Goal: Information Seeking & Learning: Find specific fact

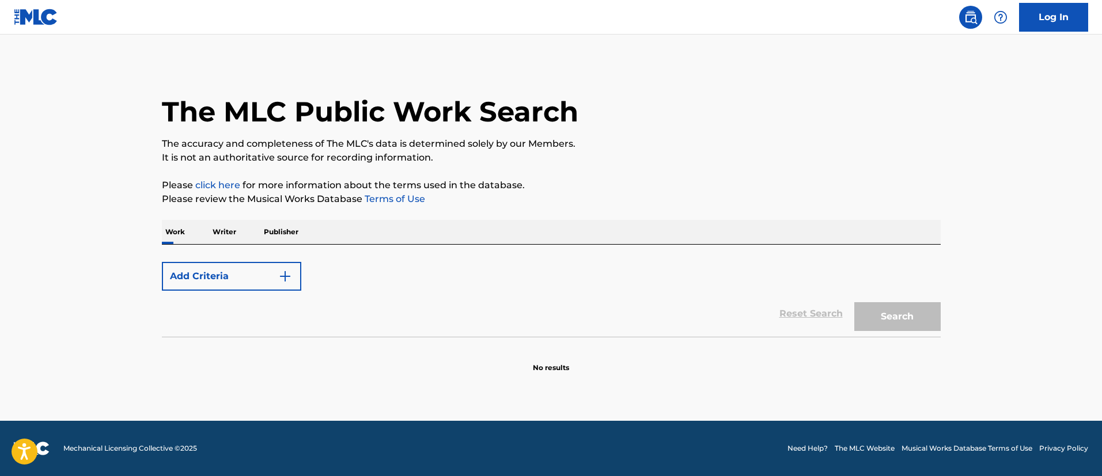
click at [262, 281] on button "Add Criteria" at bounding box center [231, 276] width 139 height 29
click at [294, 279] on button "Add Criteria" at bounding box center [231, 276] width 139 height 29
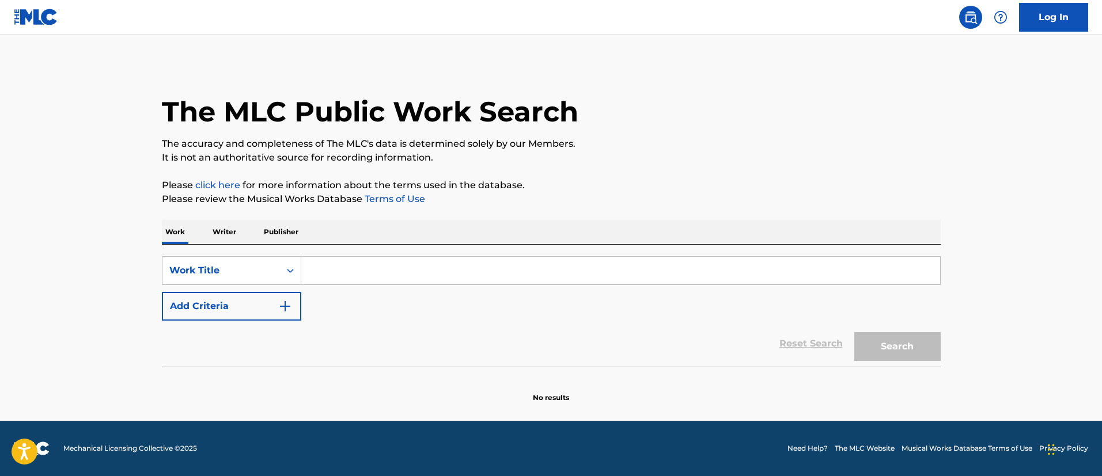
click at [329, 272] on input "Search Form" at bounding box center [620, 271] width 639 height 28
paste input "[PERSON_NAME] REMIX"
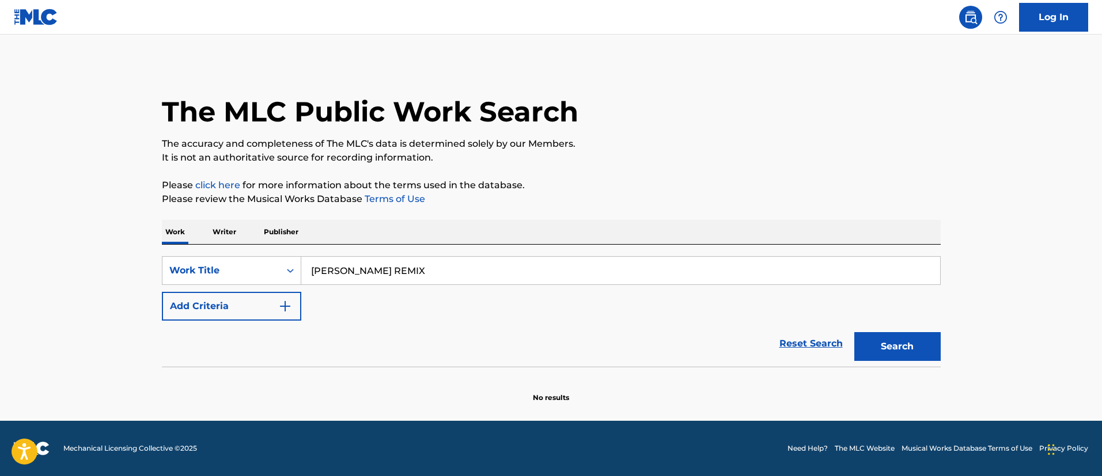
type input "[PERSON_NAME] REMIX"
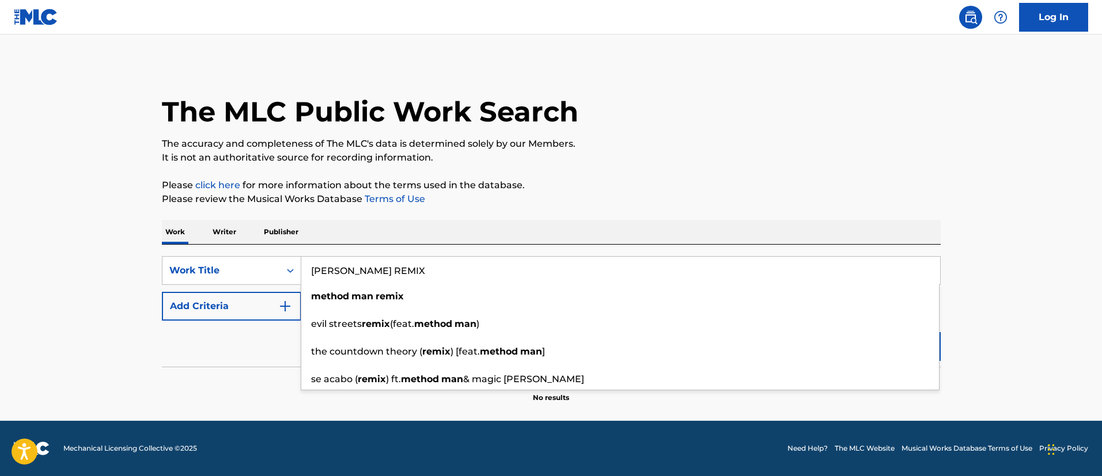
click at [128, 295] on main "The MLC Public Work Search The accuracy and completeness of The MLC's data is d…" at bounding box center [551, 228] width 1102 height 386
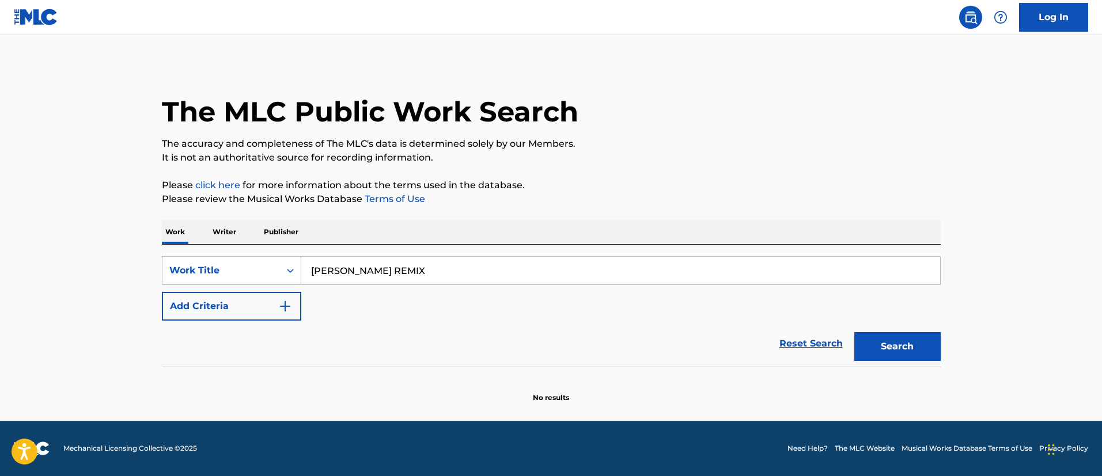
click at [219, 301] on button "Add Criteria" at bounding box center [231, 306] width 139 height 29
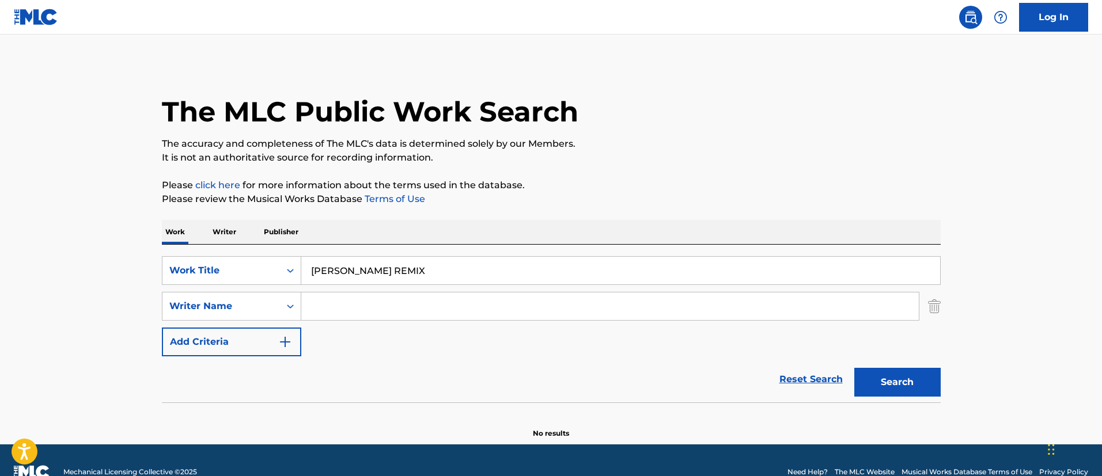
click at [339, 299] on input "Search Form" at bounding box center [609, 307] width 617 height 28
paste input "[PERSON_NAME]"
type input "[PERSON_NAME]"
click at [854, 368] on button "Search" at bounding box center [897, 382] width 86 height 29
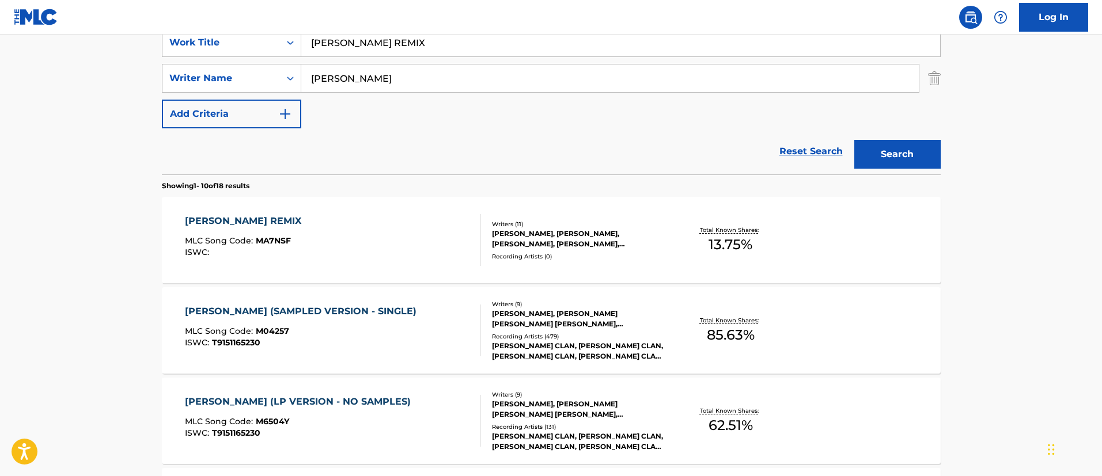
scroll to position [238, 0]
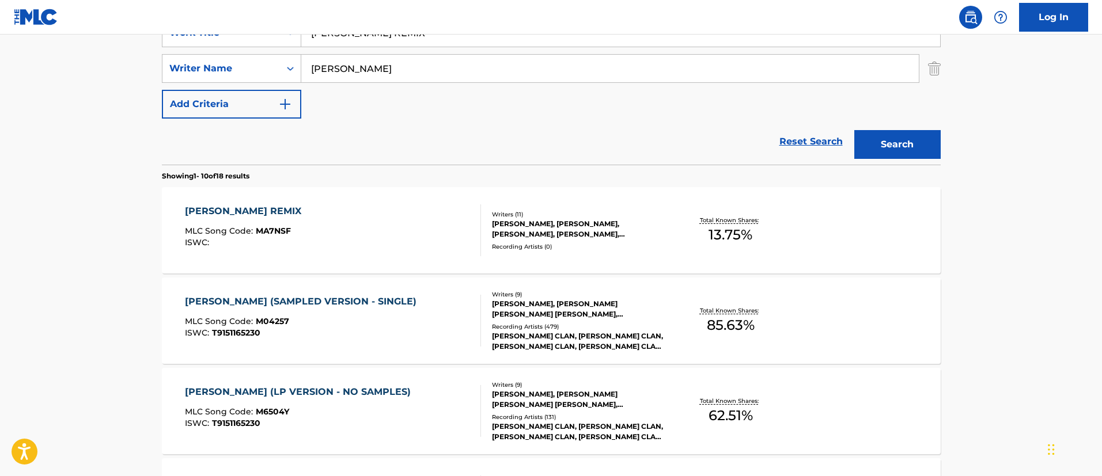
click at [374, 228] on div "[PERSON_NAME] REMIX MLC Song Code : MA7NSF ISWC :" at bounding box center [333, 230] width 296 height 52
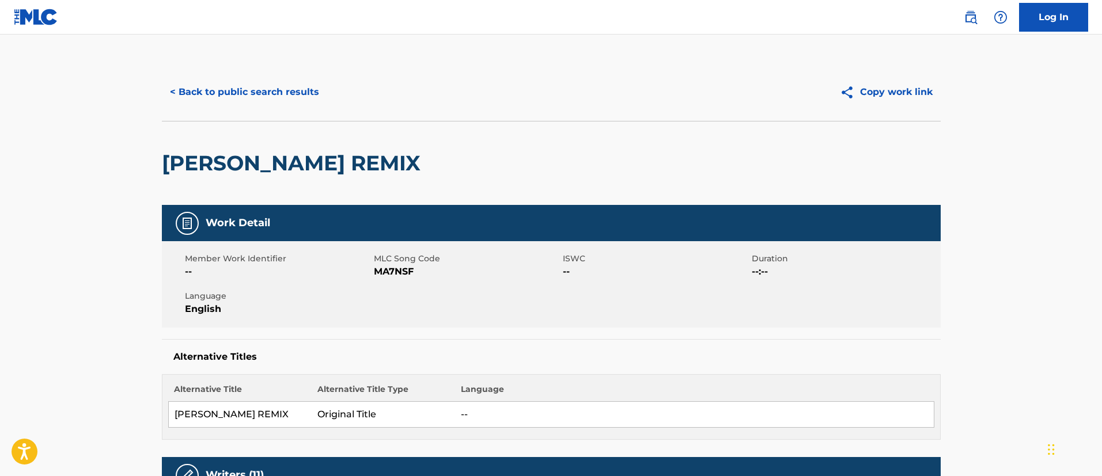
click at [238, 93] on button "< Back to public search results" at bounding box center [244, 92] width 165 height 29
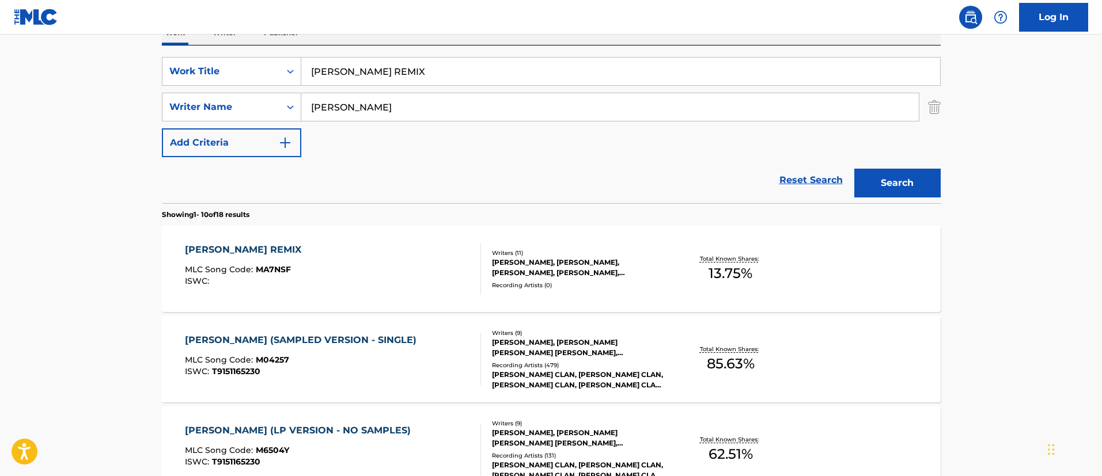
scroll to position [198, 0]
click at [364, 79] on input "[PERSON_NAME] REMIX" at bounding box center [620, 73] width 639 height 28
paste input "WIFE"
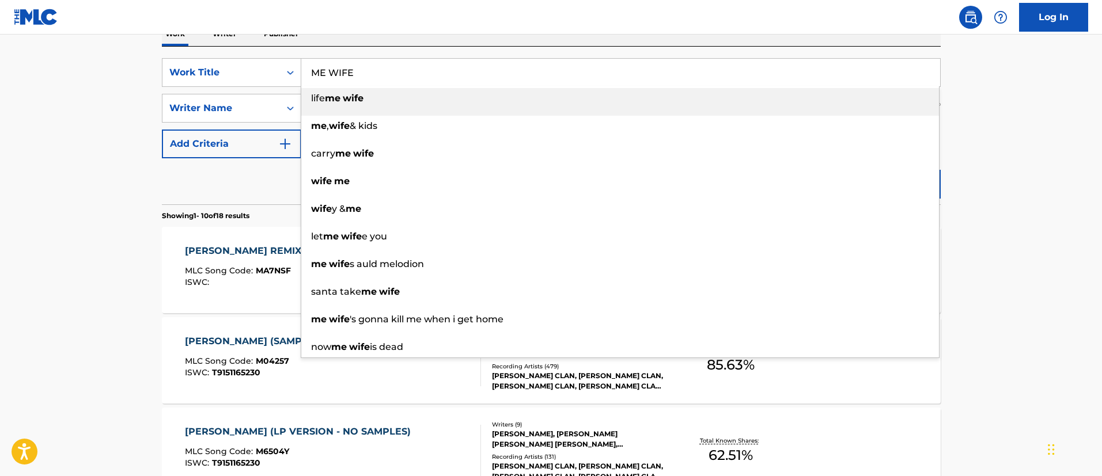
type input "ME WIFE"
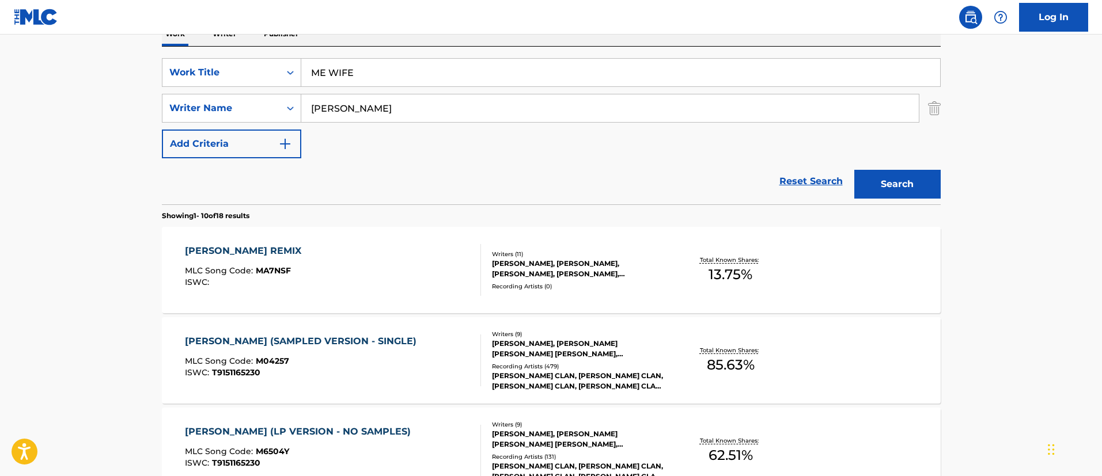
click at [358, 117] on input "[PERSON_NAME]" at bounding box center [609, 108] width 617 height 28
paste input "[PERSON_NAME]"
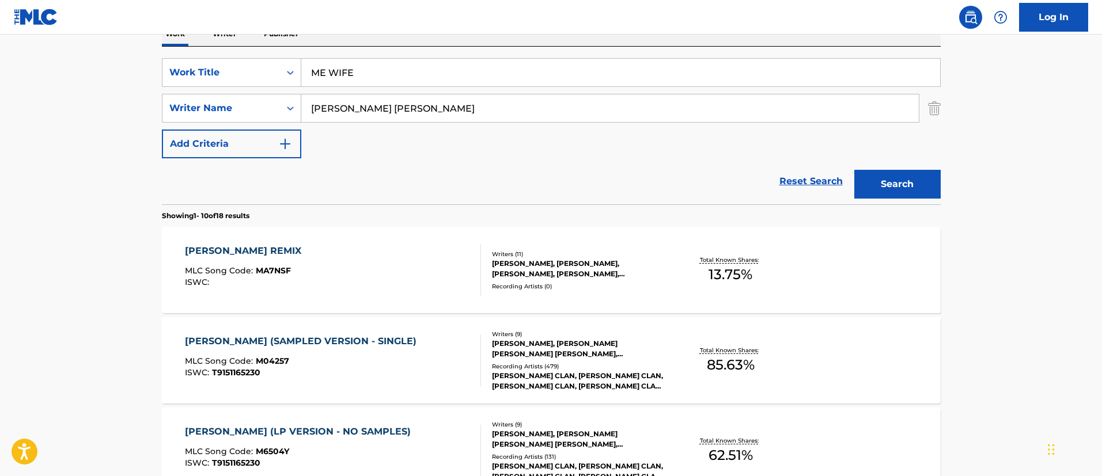
type input "[PERSON_NAME] [PERSON_NAME]"
click at [854, 170] on button "Search" at bounding box center [897, 184] width 86 height 29
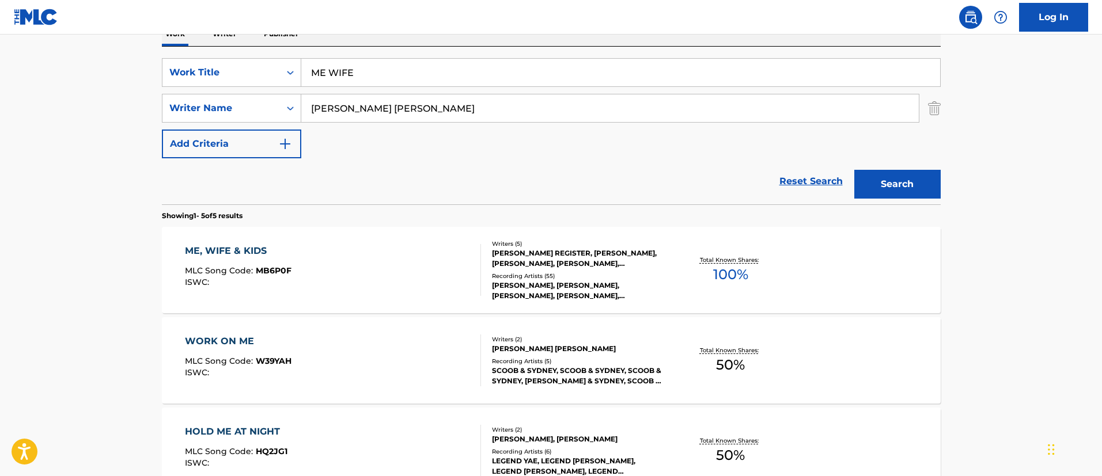
click at [399, 255] on div "ME, WIFE & KIDS MLC Song Code : MB6P0F ISWC :" at bounding box center [333, 270] width 296 height 52
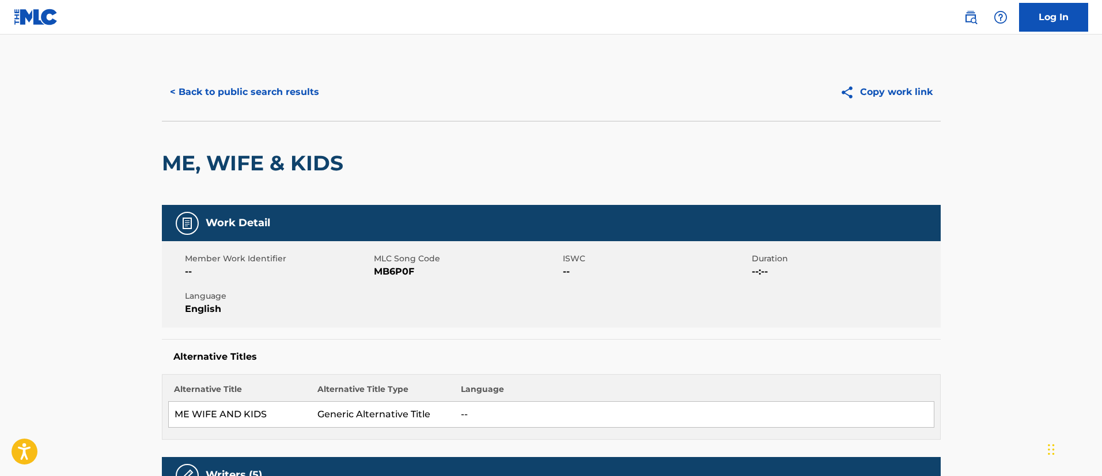
click at [274, 78] on button "< Back to public search results" at bounding box center [244, 92] width 165 height 29
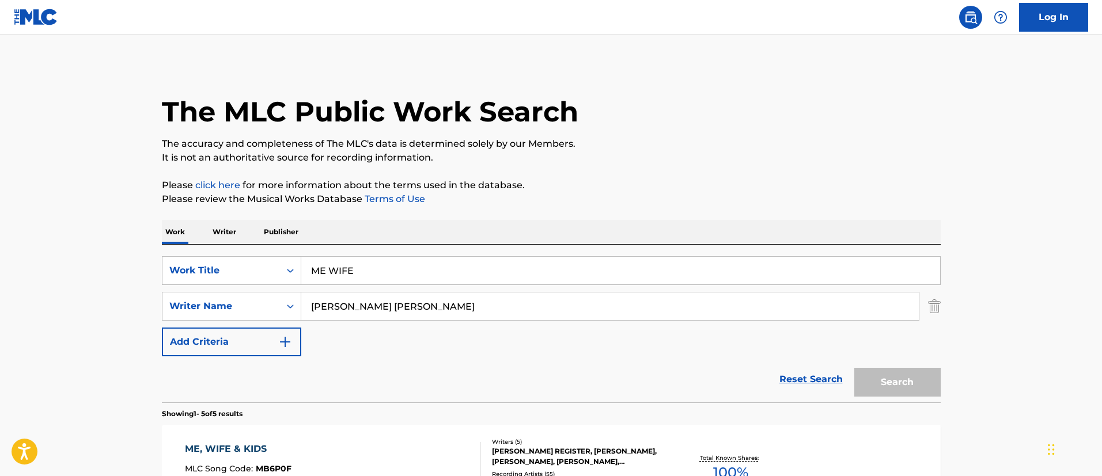
scroll to position [198, 0]
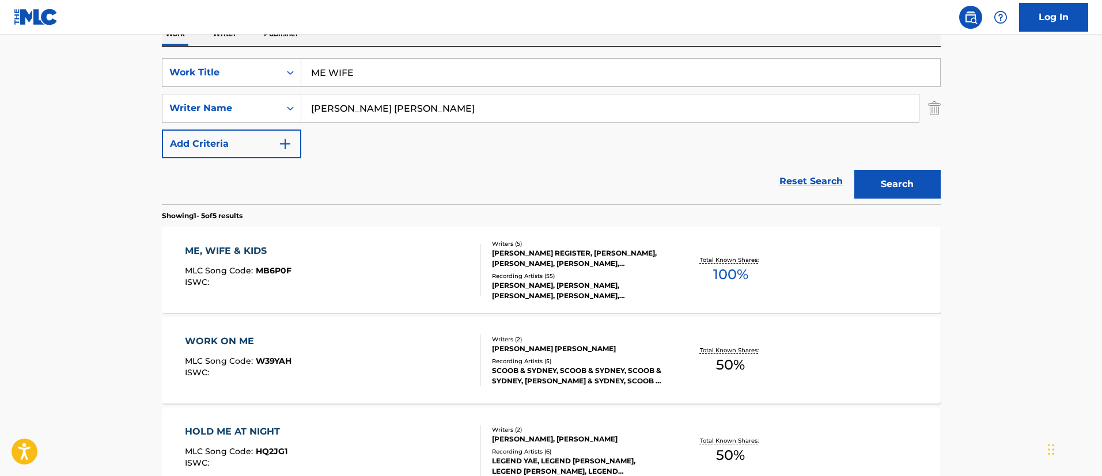
click at [394, 72] on input "ME WIFE" at bounding box center [620, 73] width 639 height 28
paste input "NO SE MURIO EL AMOR"
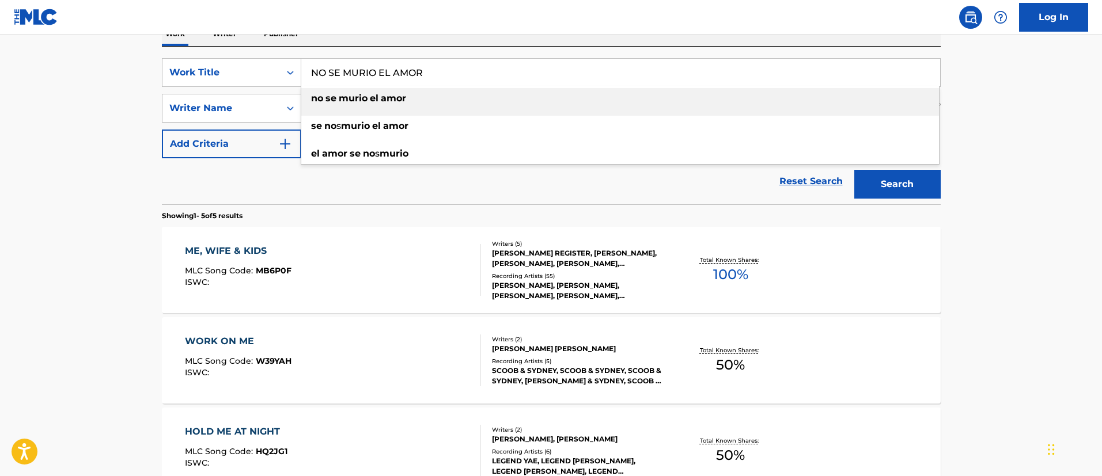
type input "NO SE MURIO EL AMOR"
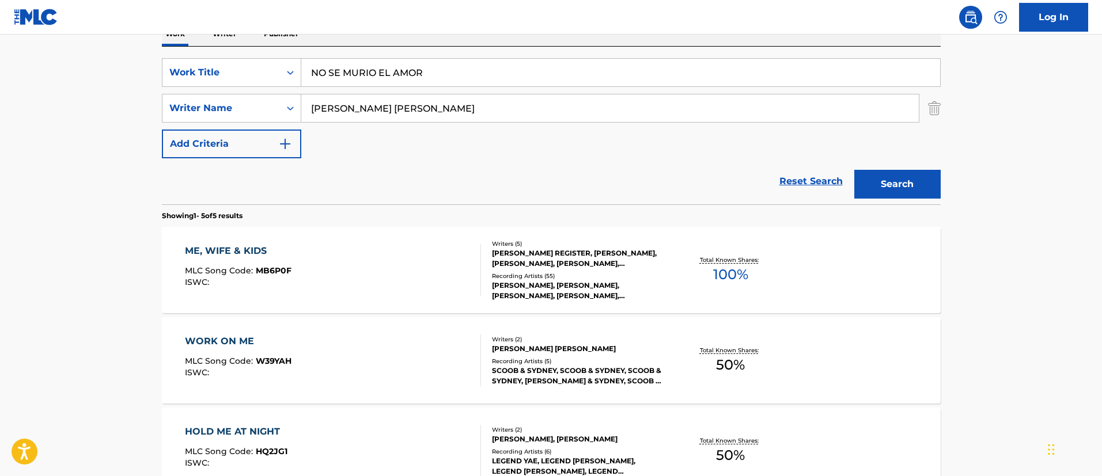
click at [147, 109] on main "The MLC Public Work Search The accuracy and completeness of The MLC's data is d…" at bounding box center [551, 285] width 1102 height 898
click at [346, 100] on input "[PERSON_NAME] [PERSON_NAME]" at bounding box center [609, 108] width 617 height 28
paste input "[PERSON_NAME]"
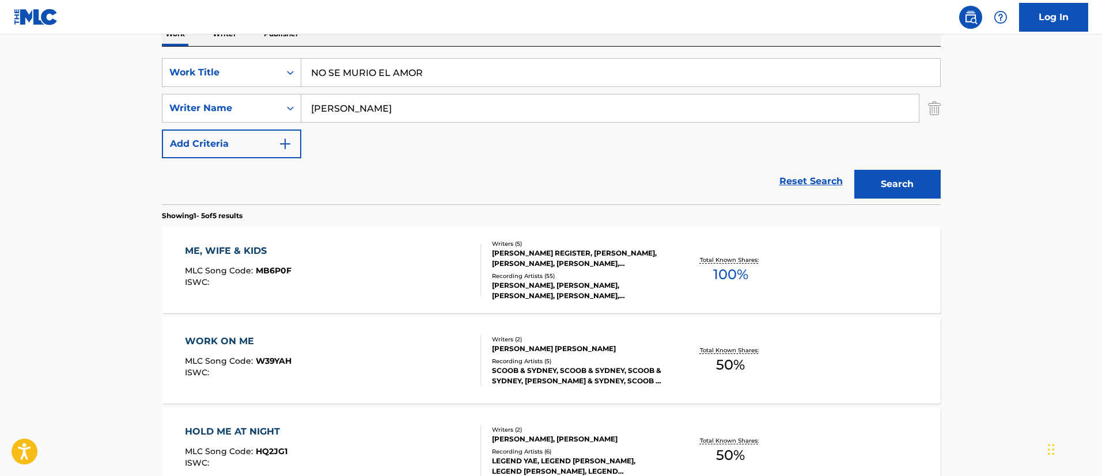
type input "[PERSON_NAME]"
click at [854, 170] on button "Search" at bounding box center [897, 184] width 86 height 29
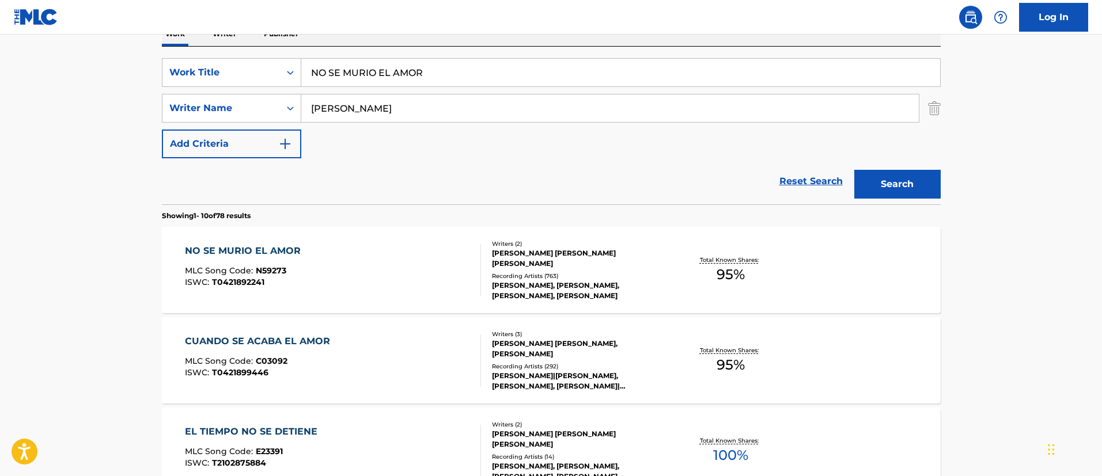
click at [347, 67] on input "NO SE MURIO EL AMOR" at bounding box center [620, 73] width 639 height 28
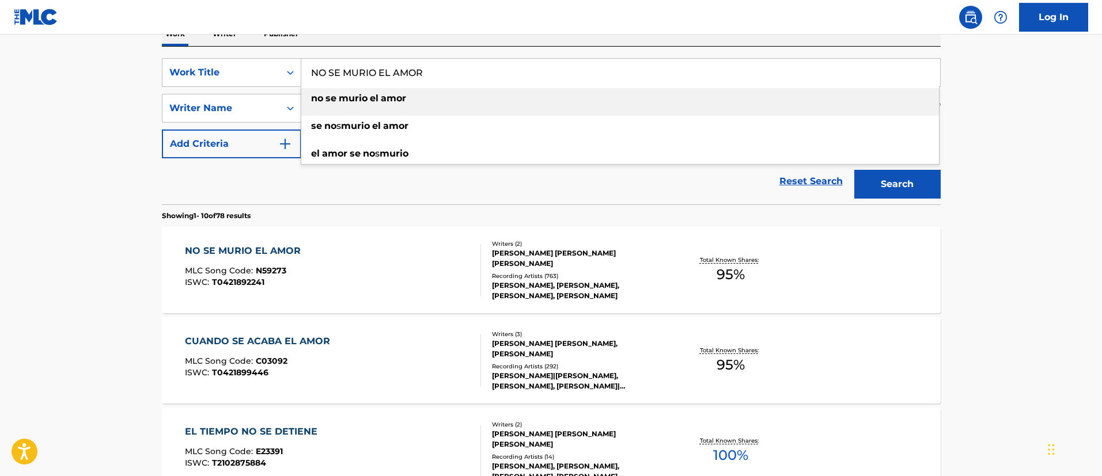
click at [347, 67] on input "NO SE MURIO EL AMOR" at bounding box center [620, 73] width 639 height 28
paste input "PULL UP"
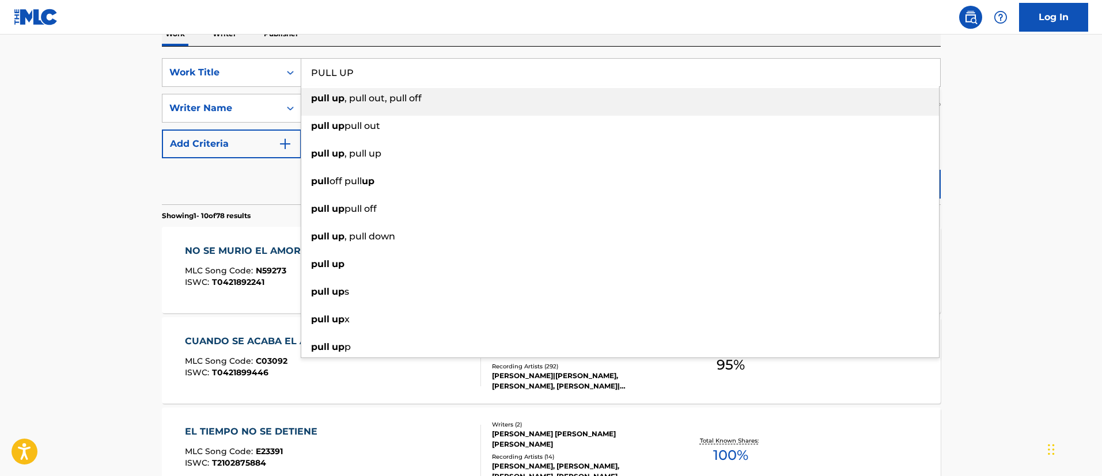
type input "PULL UP"
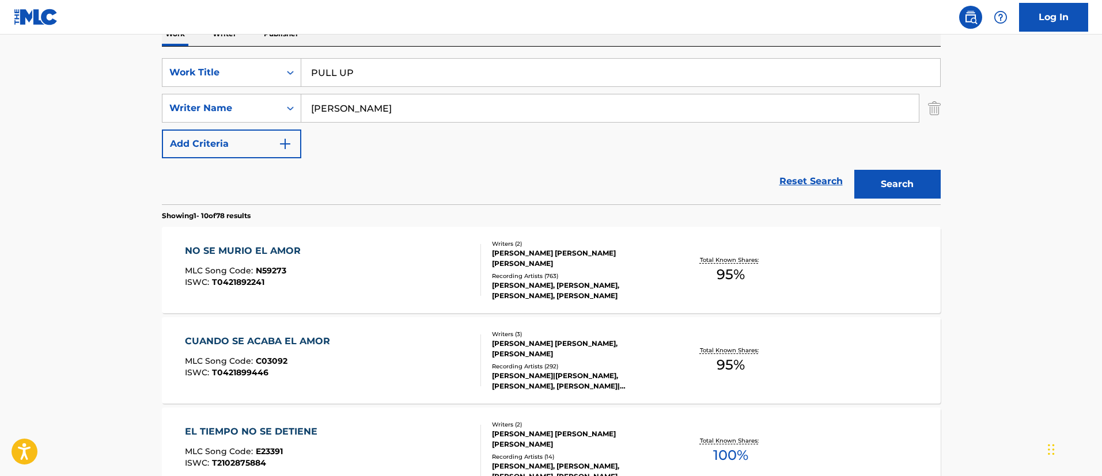
click at [375, 116] on input "[PERSON_NAME]" at bounding box center [609, 108] width 617 height 28
paste input "[PERSON_NAME]"
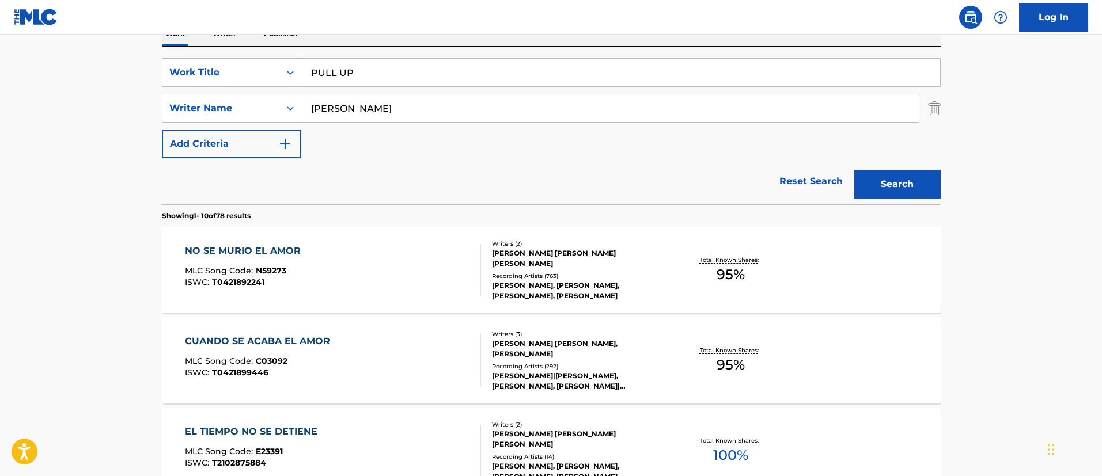
type input "[PERSON_NAME]"
click at [854, 170] on button "Search" at bounding box center [897, 184] width 86 height 29
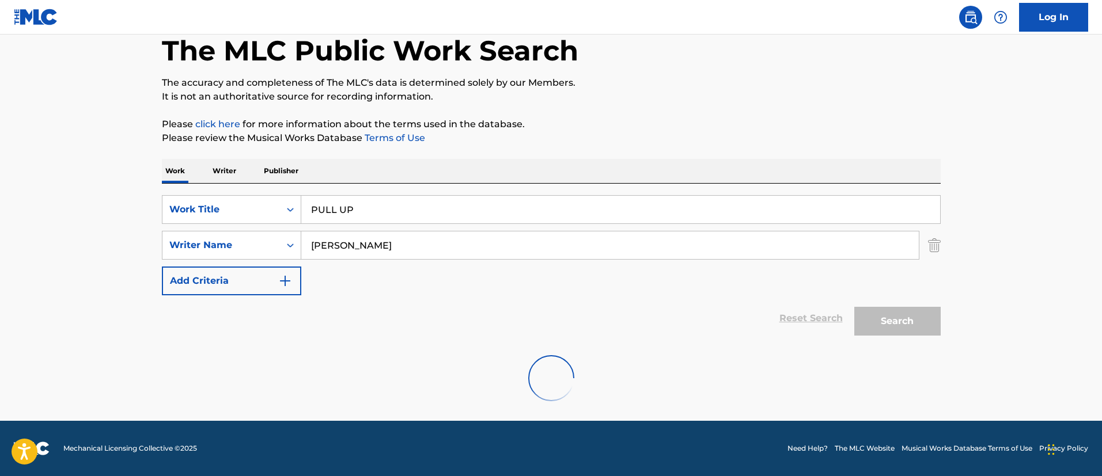
scroll to position [150, 0]
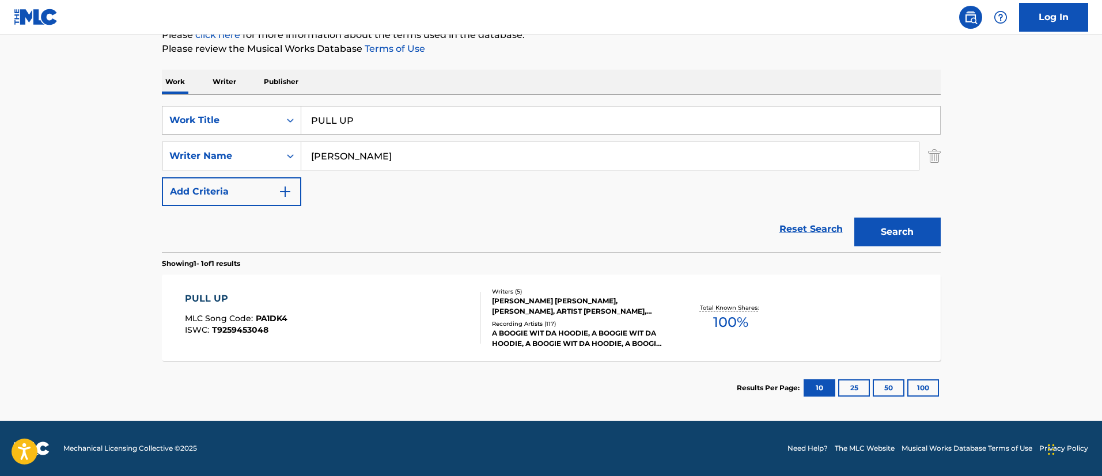
click at [257, 298] on div "PULL UP" at bounding box center [236, 299] width 103 height 14
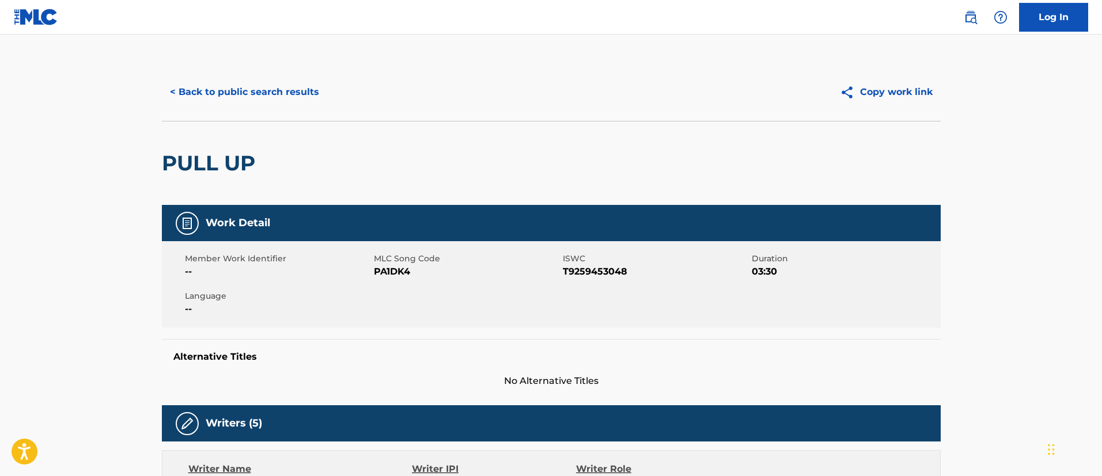
click at [257, 82] on button "< Back to public search results" at bounding box center [244, 92] width 165 height 29
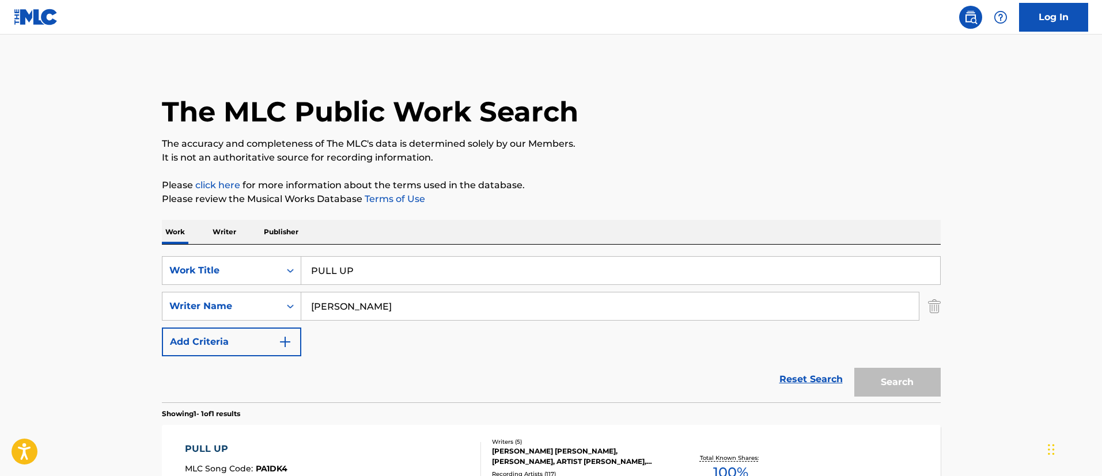
scroll to position [85, 0]
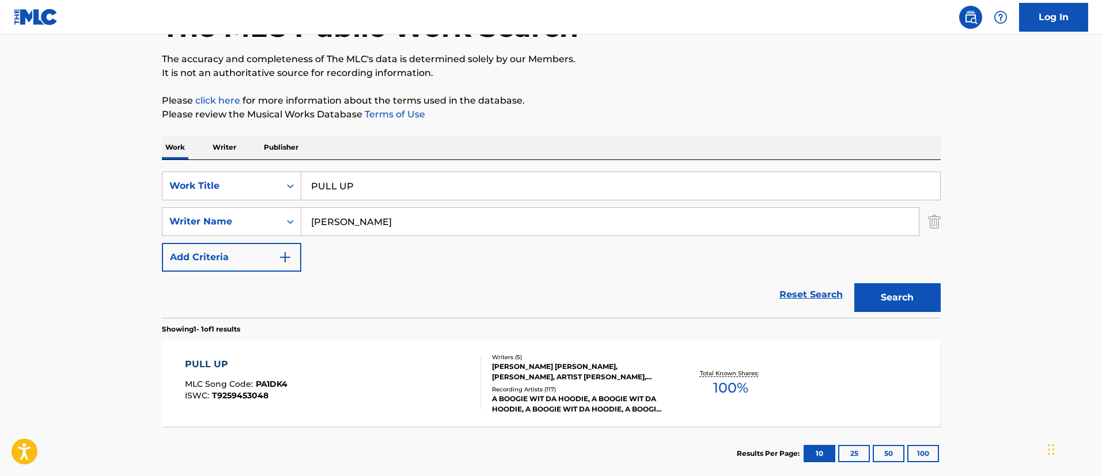
click at [395, 180] on input "PULL UP" at bounding box center [620, 186] width 639 height 28
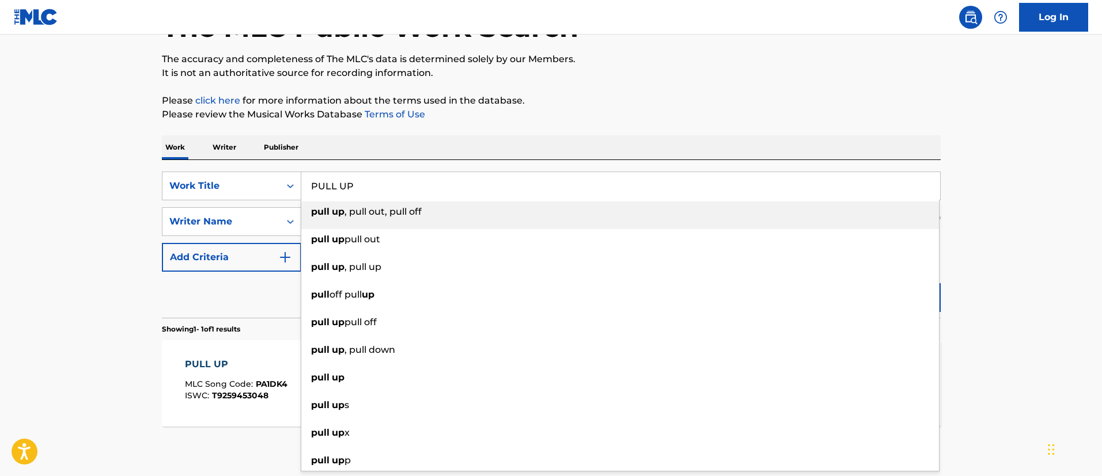
click at [395, 180] on input "PULL UP" at bounding box center [620, 186] width 639 height 28
paste input "SWITCHED"
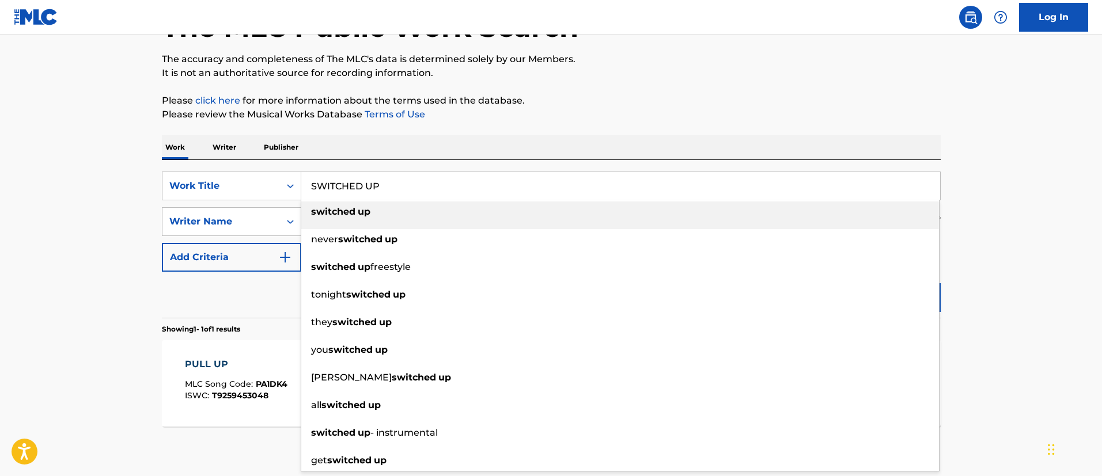
click at [364, 185] on input "SWITCHED UP" at bounding box center [620, 186] width 639 height 28
paste input "[PERSON_NAME] FEAT [PERSON_NAME] AND [PERSON_NAME]', '[PERSON_NAME] (FEAT. PREME"
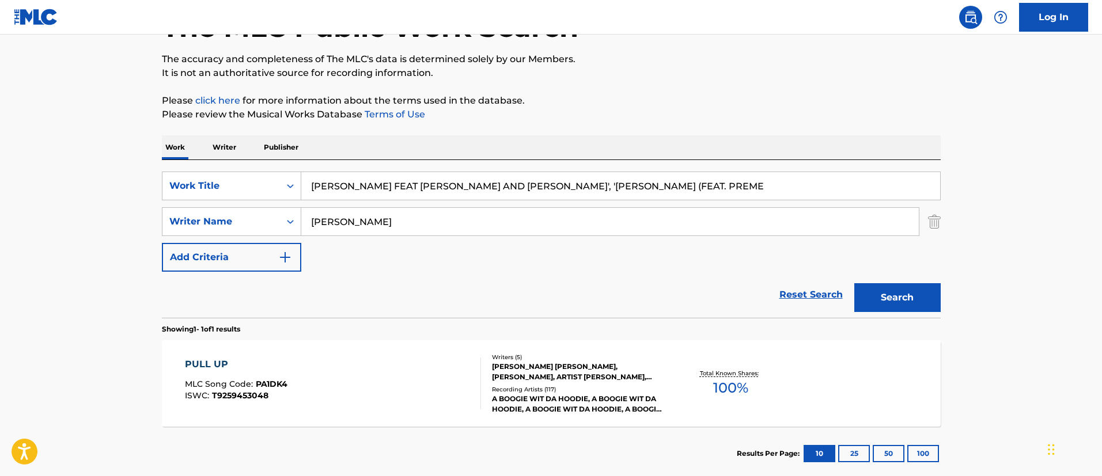
drag, startPoint x: 679, startPoint y: 183, endPoint x: 536, endPoint y: 186, distance: 143.4
click at [536, 186] on input "[PERSON_NAME] FEAT [PERSON_NAME] AND [PERSON_NAME]', '[PERSON_NAME] (FEAT. PREME" at bounding box center [620, 186] width 639 height 28
click at [536, 186] on input "[PERSON_NAME] FEAT [PERSON_NAME] AND [PERSON_NAME]" at bounding box center [620, 186] width 639 height 28
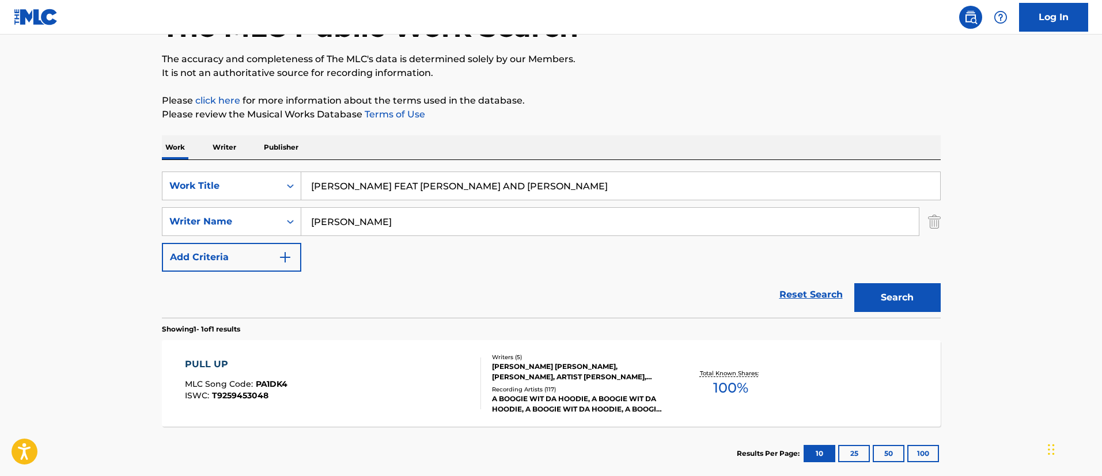
click at [536, 186] on input "[PERSON_NAME] FEAT [PERSON_NAME] AND [PERSON_NAME]" at bounding box center [620, 186] width 639 height 28
type input "[PERSON_NAME] FEAT [PERSON_NAME] AND [PERSON_NAME]"
click at [581, 227] on input "[PERSON_NAME]" at bounding box center [609, 222] width 617 height 28
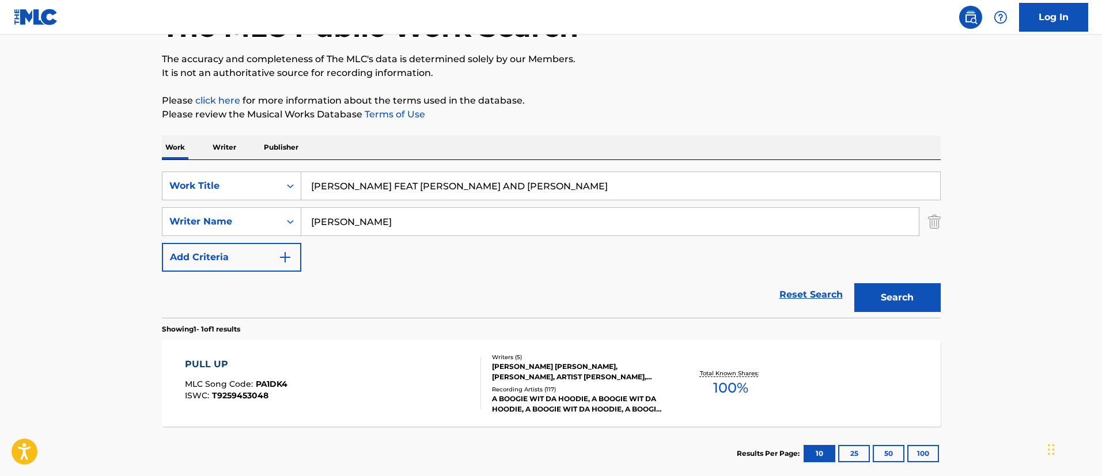
paste input "Post [PERSON_NAME]"
click at [864, 294] on button "Search" at bounding box center [897, 297] width 86 height 29
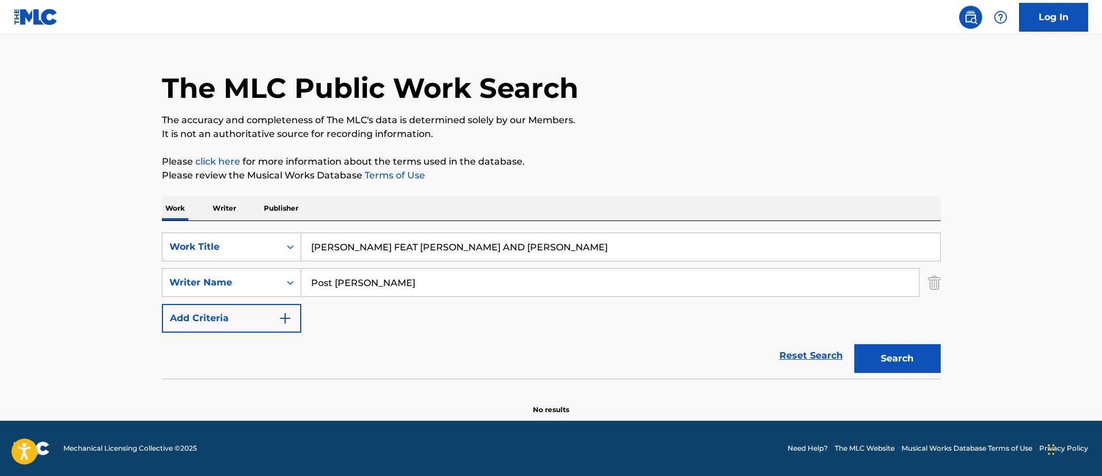
scroll to position [24, 0]
click at [382, 294] on input "Post [PERSON_NAME]" at bounding box center [609, 283] width 617 height 28
paste input "BELL [PERSON_NAME]"
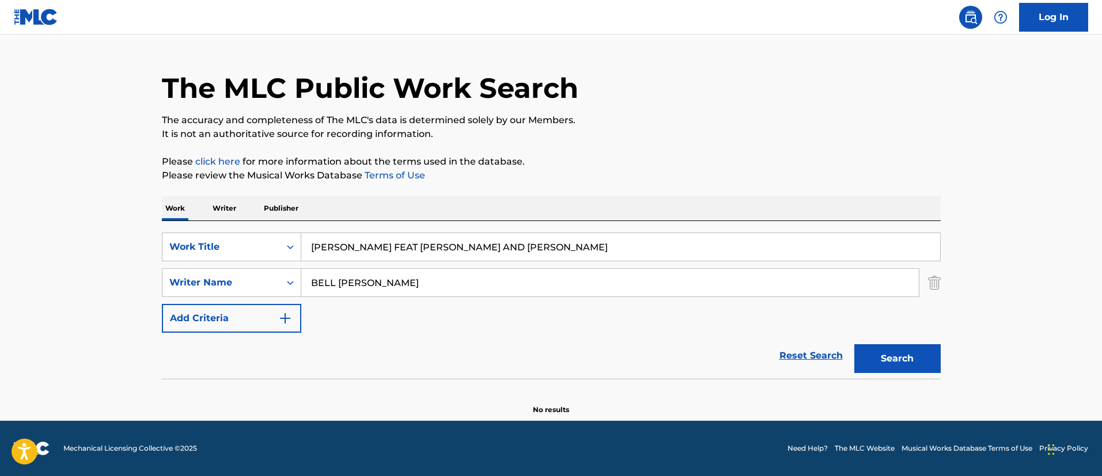
type input "BELL [PERSON_NAME]"
click at [854, 344] on button "Search" at bounding box center [897, 358] width 86 height 29
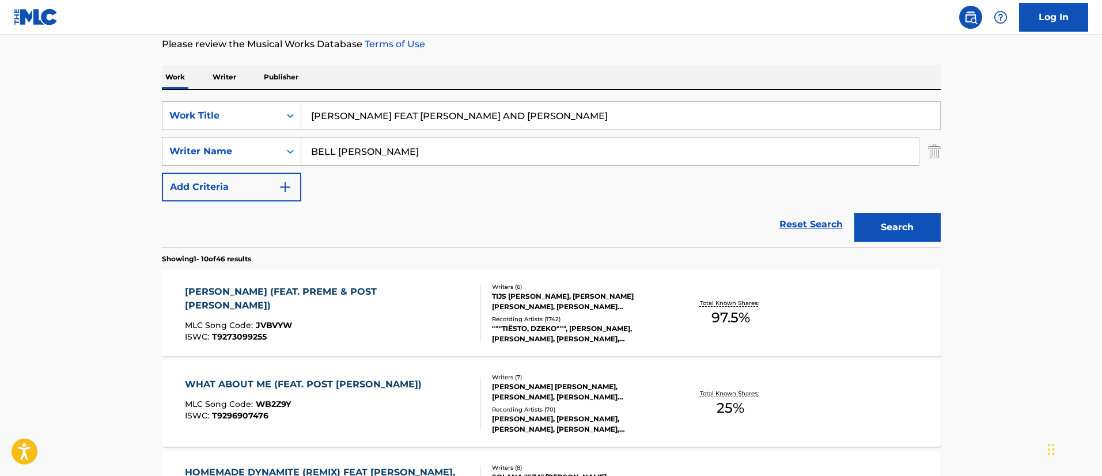
scroll to position [160, 0]
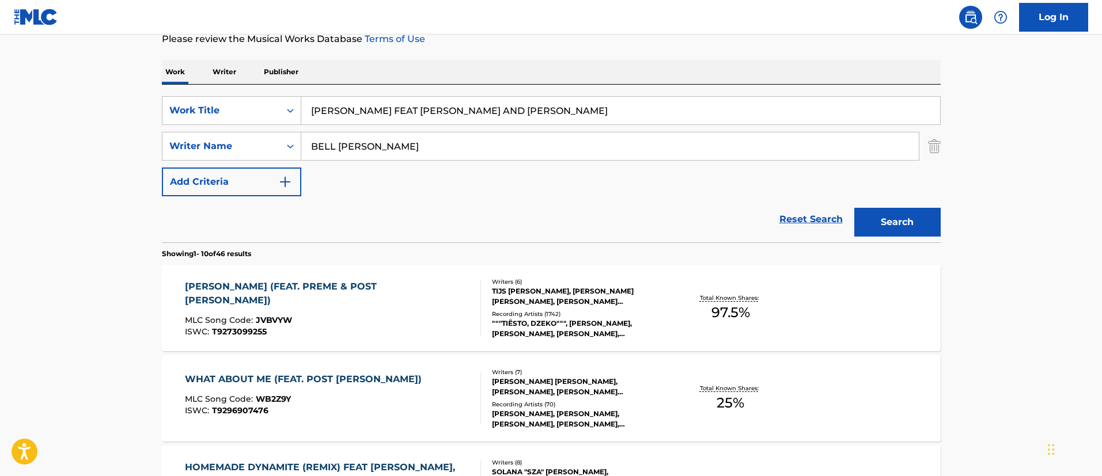
click at [392, 325] on div "[PERSON_NAME] (FEAT. [PERSON_NAME] & POST [PERSON_NAME]) MLC Song Code : JVBVYW…" at bounding box center [328, 308] width 286 height 56
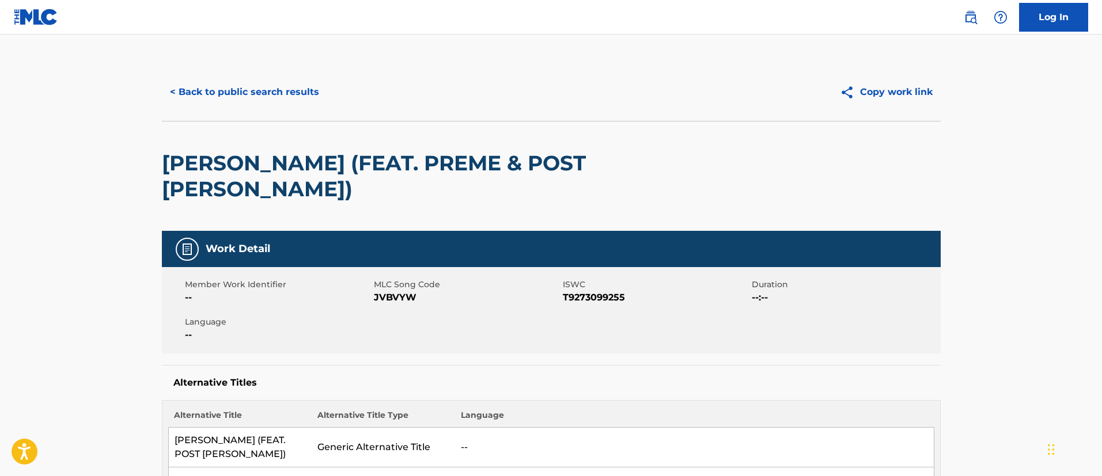
click at [288, 96] on button "< Back to public search results" at bounding box center [244, 92] width 165 height 29
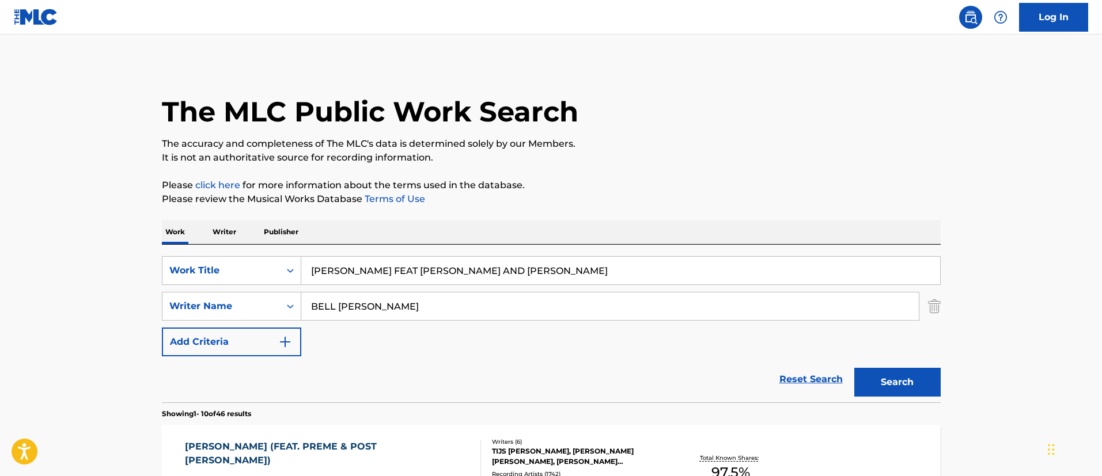
scroll to position [160, 0]
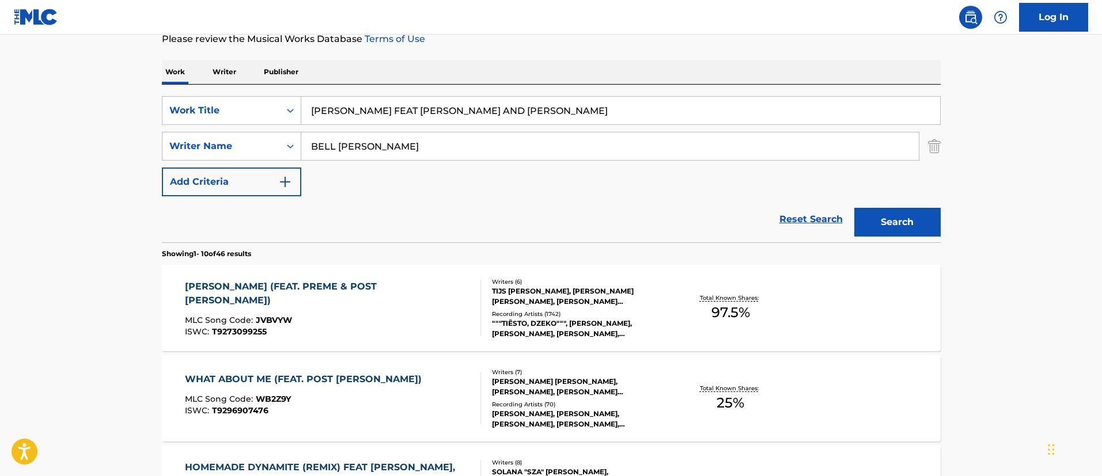
click at [385, 123] on input "[PERSON_NAME] FEAT [PERSON_NAME] AND [PERSON_NAME]" at bounding box center [620, 111] width 639 height 28
paste input "AT THE HOP"
type input "AT THE HOP"
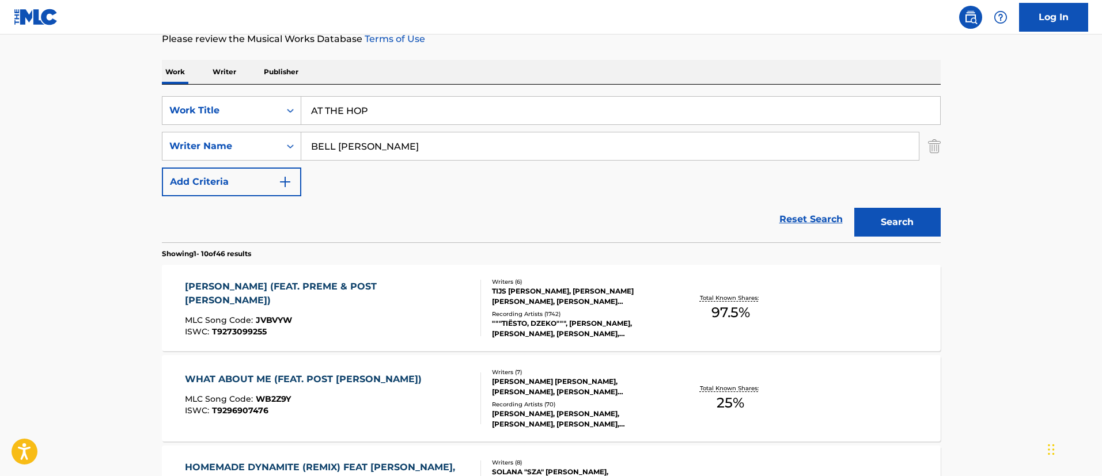
click at [385, 150] on input "BELL [PERSON_NAME]" at bounding box center [609, 146] width 617 height 28
paste input "[PERSON_NAME]"
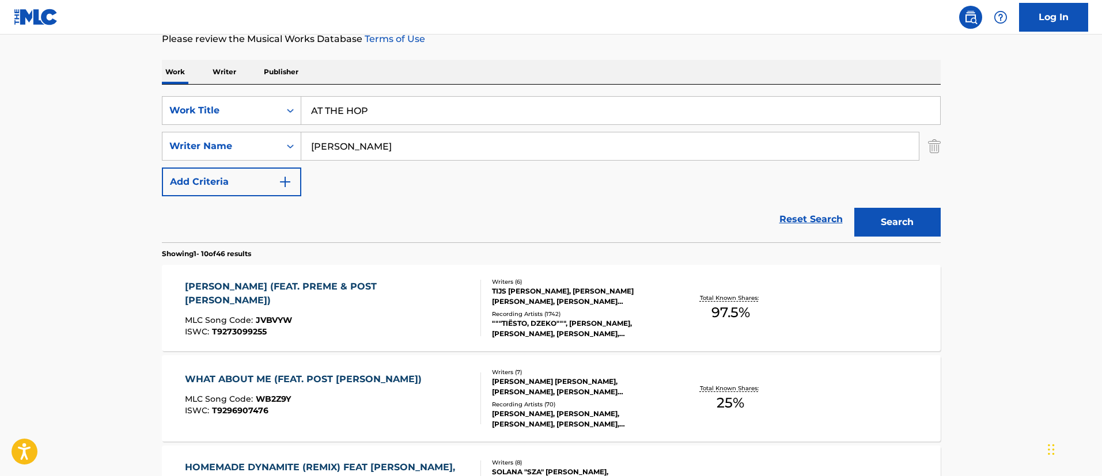
type input "[PERSON_NAME]"
click at [854, 208] on button "Search" at bounding box center [897, 222] width 86 height 29
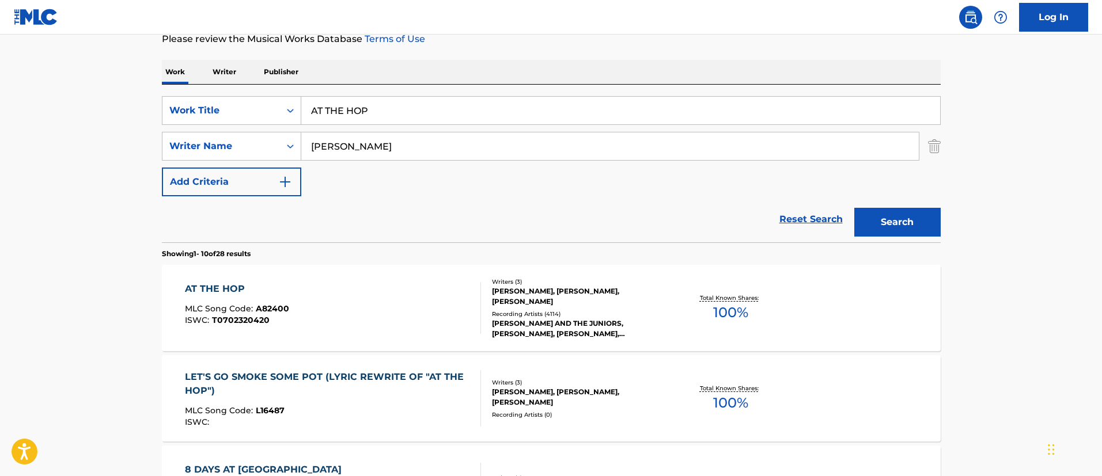
click at [390, 303] on div "AT THE HOP MLC Song Code : A82400 ISWC : T0702320420" at bounding box center [333, 308] width 296 height 52
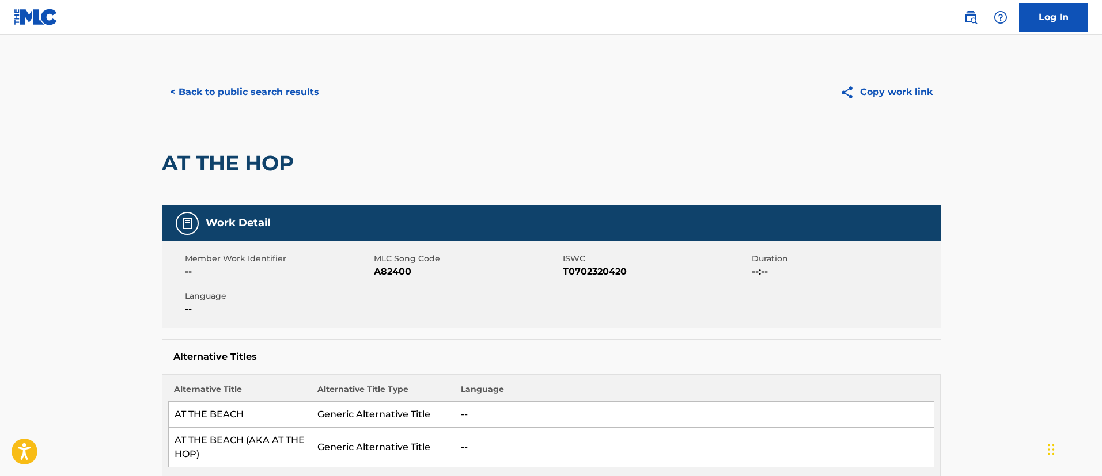
click at [283, 92] on button "< Back to public search results" at bounding box center [244, 92] width 165 height 29
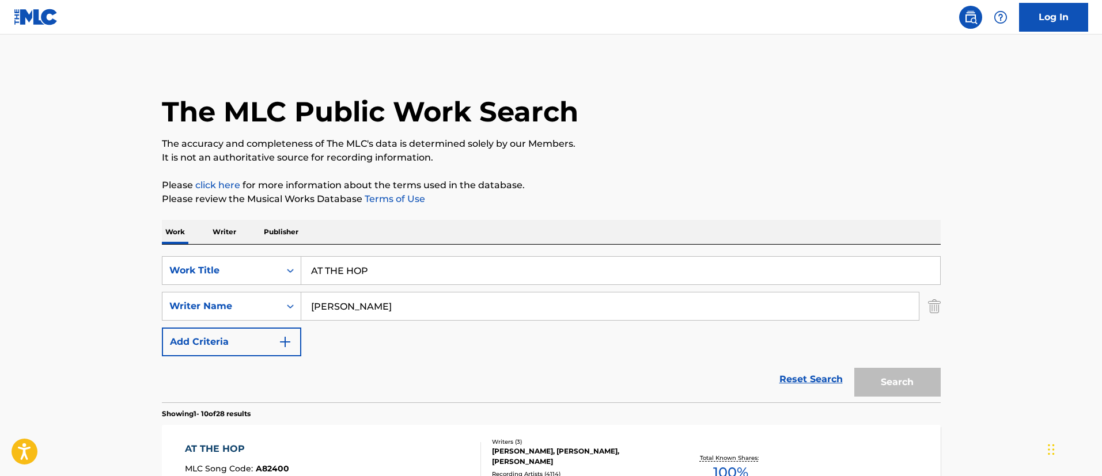
scroll to position [160, 0]
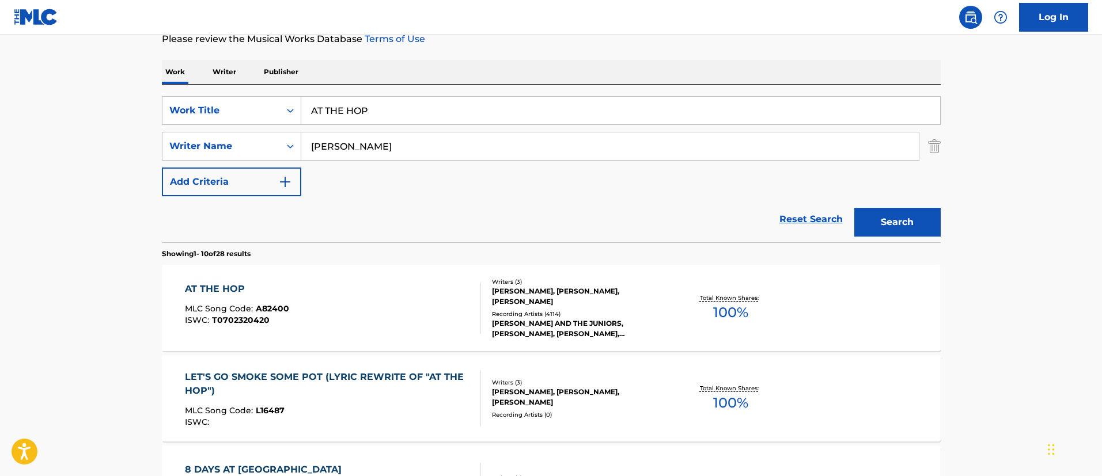
click at [381, 119] on input "AT THE HOP" at bounding box center [620, 111] width 639 height 28
paste input "Good As Gold"
click at [381, 119] on input "AT THE HOP" at bounding box center [620, 111] width 639 height 28
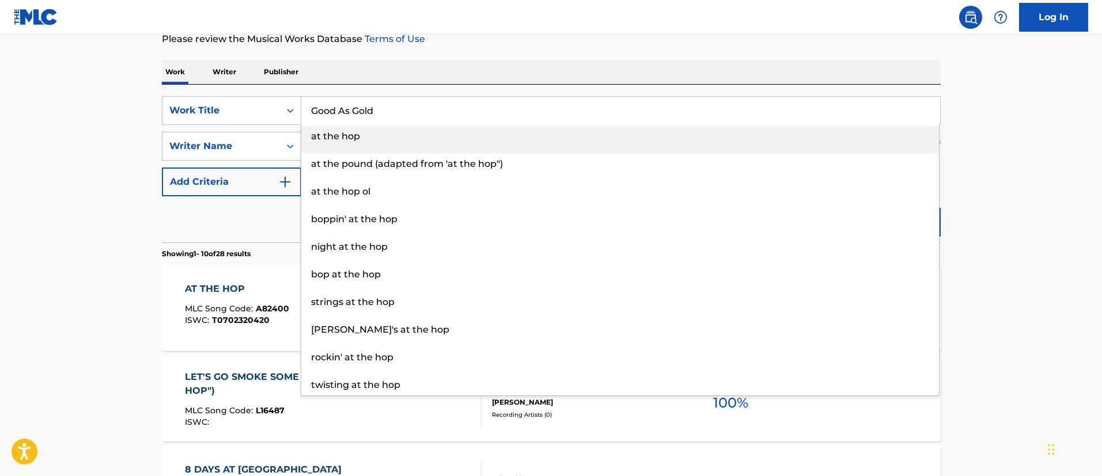
type input "Good As Gold"
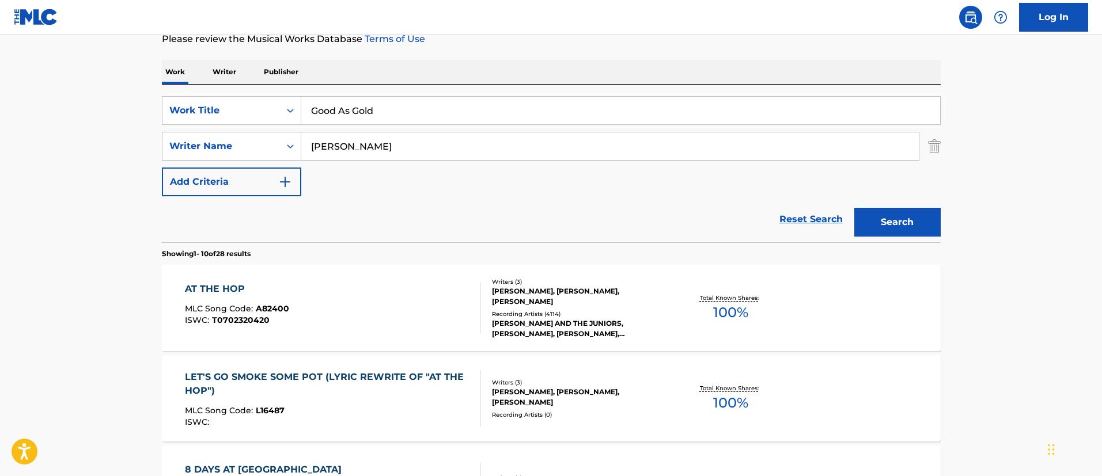
drag, startPoint x: 161, startPoint y: 175, endPoint x: 124, endPoint y: 169, distance: 37.9
click at [351, 151] on input "[PERSON_NAME]" at bounding box center [609, 146] width 617 height 28
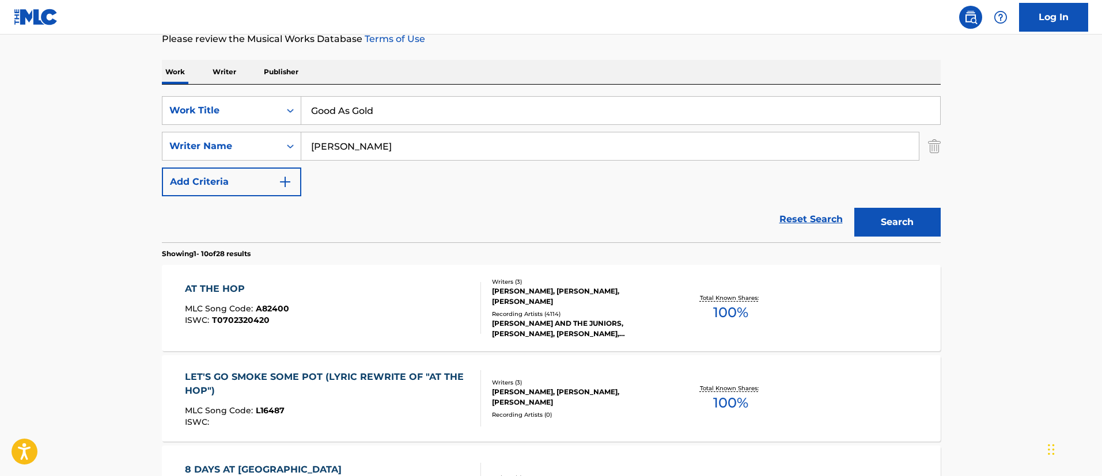
paste input "ITCHELL [PERSON_NAME]"
click at [854, 208] on button "Search" at bounding box center [897, 222] width 86 height 29
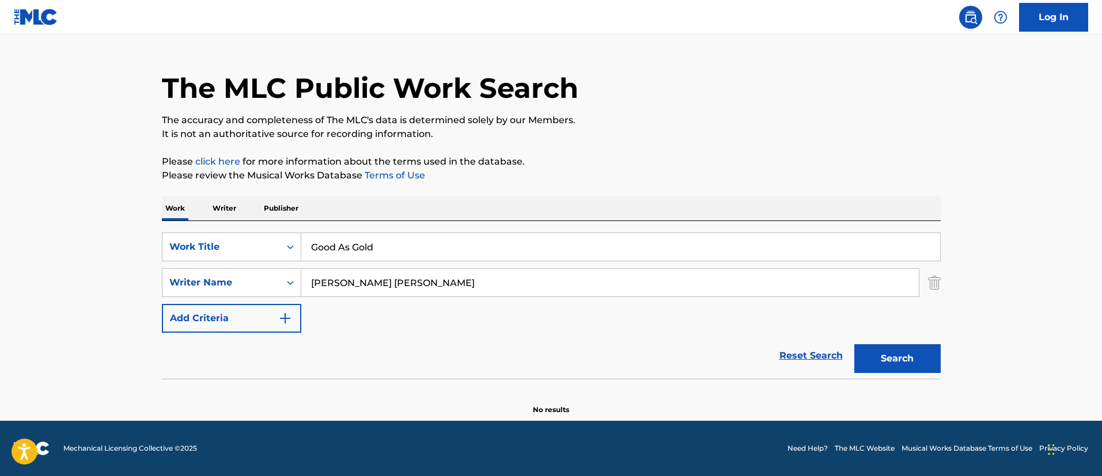
scroll to position [24, 0]
click at [454, 292] on input "[PERSON_NAME] [PERSON_NAME]" at bounding box center [609, 283] width 617 height 28
paste input "[PERSON_NAME] [PERSON_NAME]"
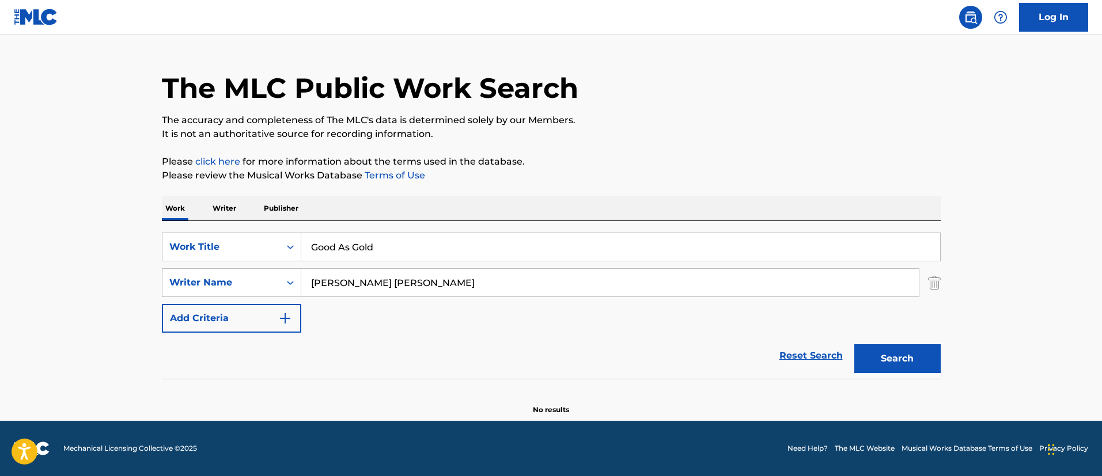
click at [854, 344] on button "Search" at bounding box center [897, 358] width 86 height 29
click at [427, 290] on input "[PERSON_NAME] [PERSON_NAME]" at bounding box center [609, 283] width 617 height 28
paste input "[PERSON_NAME], [PERSON_NAME], [PERSON_NAME] [PERSON_NAME] [PERSON_NAME] [PERSON…"
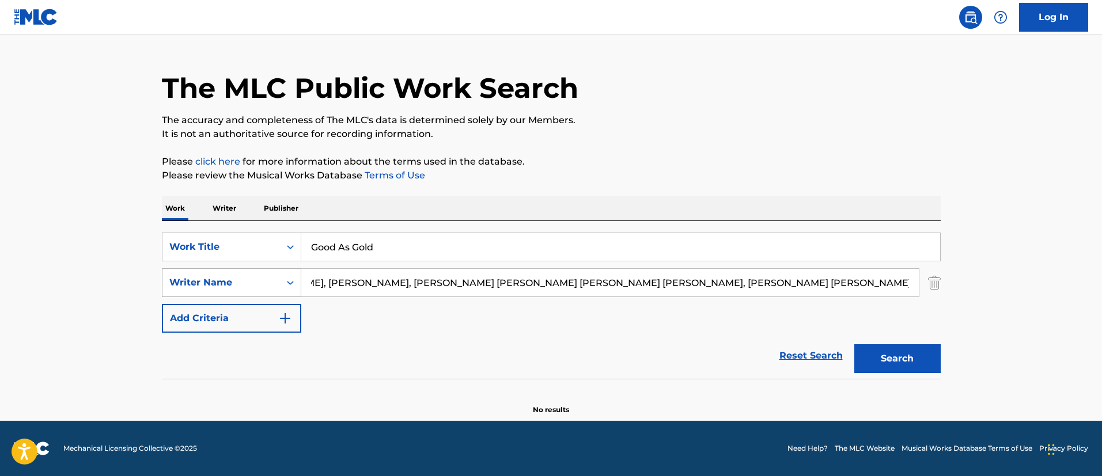
scroll to position [0, 0]
drag, startPoint x: 594, startPoint y: 277, endPoint x: 259, endPoint y: 274, distance: 335.2
click at [259, 274] on div "SearchWithCriteria8291c006-72b9-41c0-9f51-c45643e92673 Writer Name [PERSON_NAME…" at bounding box center [551, 282] width 779 height 29
drag, startPoint x: 409, startPoint y: 282, endPoint x: 762, endPoint y: 272, distance: 353.2
click at [762, 272] on input "[PERSON_NAME], [PERSON_NAME] [PERSON_NAME], [PERSON_NAME] [PERSON_NAME]" at bounding box center [609, 283] width 617 height 28
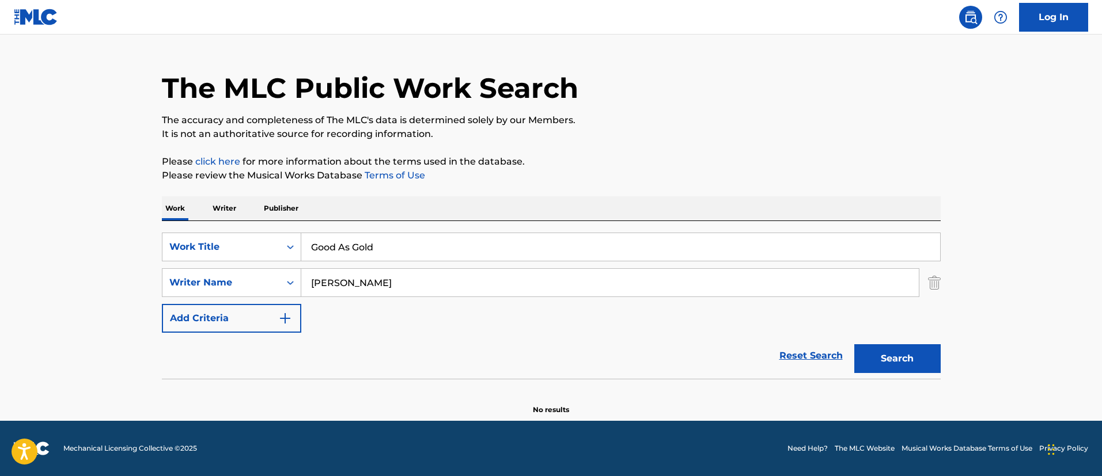
click at [762, 272] on input "[PERSON_NAME]" at bounding box center [609, 283] width 617 height 28
type input "[PERSON_NAME]"
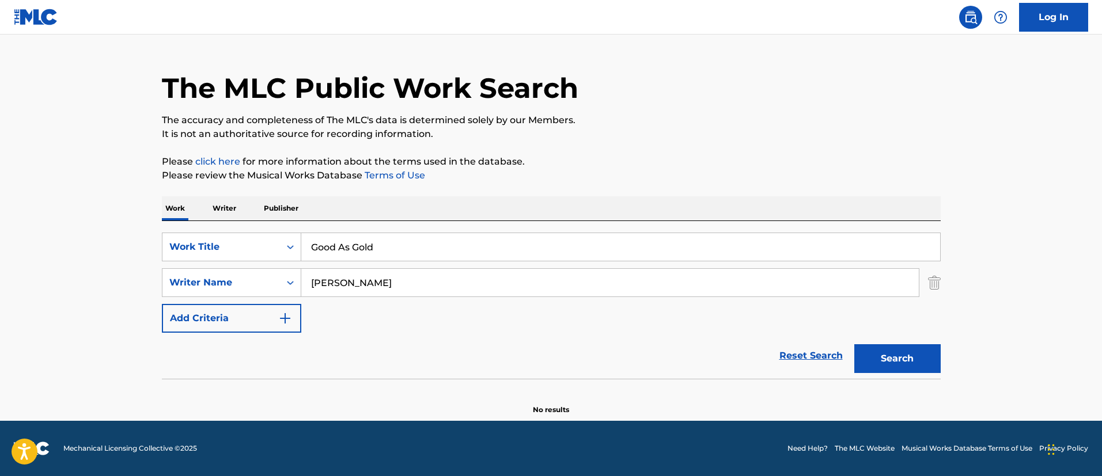
click at [854, 344] on button "Search" at bounding box center [897, 358] width 86 height 29
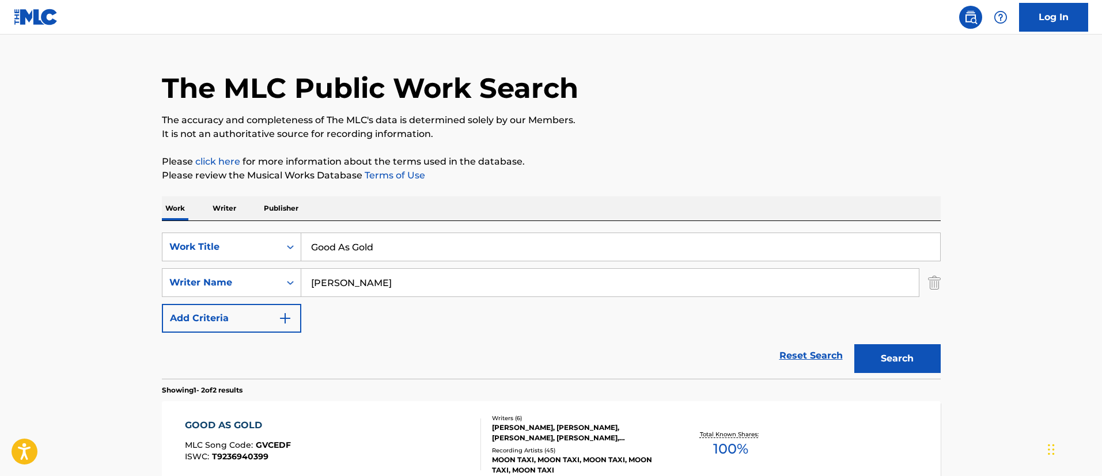
scroll to position [241, 0]
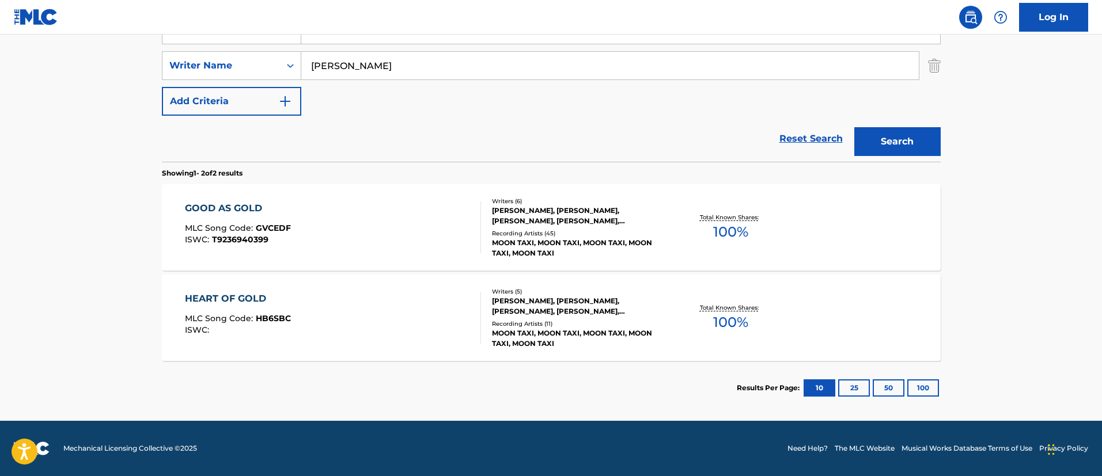
click at [502, 219] on div "[PERSON_NAME], [PERSON_NAME], [PERSON_NAME], [PERSON_NAME], [PERSON_NAME], [PER…" at bounding box center [579, 216] width 174 height 21
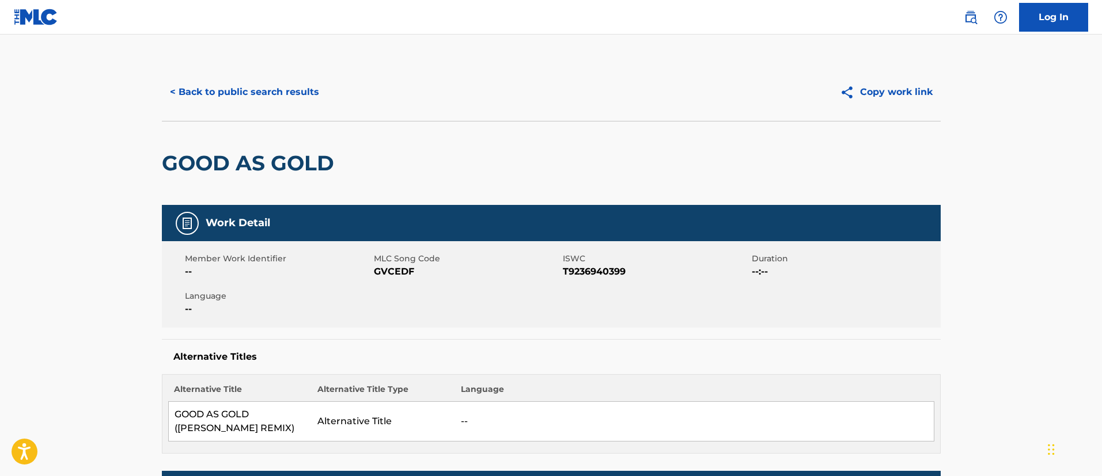
click at [263, 91] on button "< Back to public search results" at bounding box center [244, 92] width 165 height 29
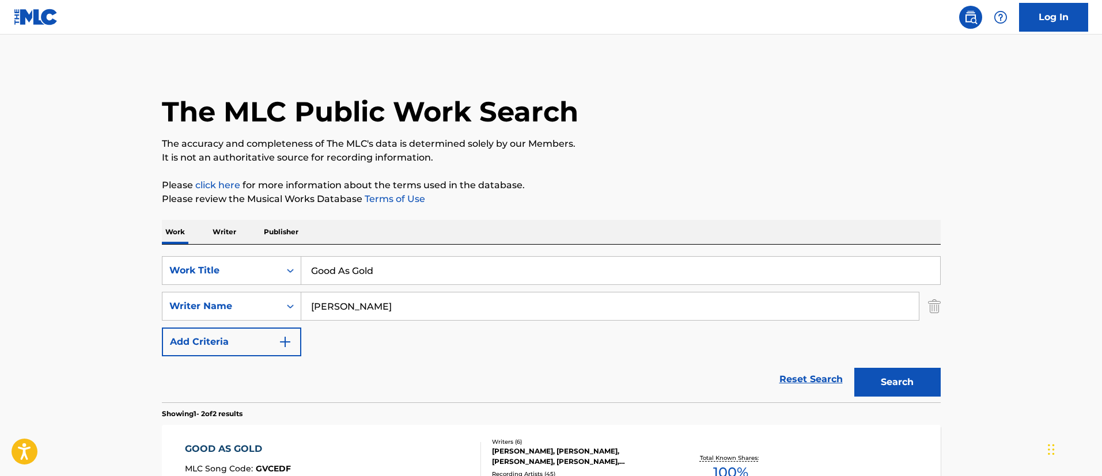
scroll to position [175, 0]
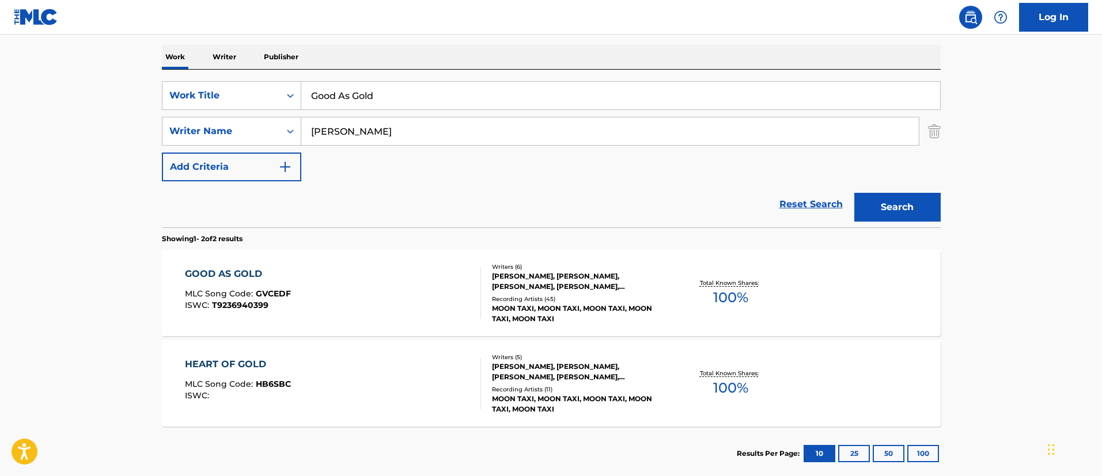
click at [384, 97] on input "Good As Gold" at bounding box center [620, 96] width 639 height 28
paste input "CHIMBA DE TEMA"
click at [384, 97] on input "CHIMBA DE TEMA" at bounding box center [620, 96] width 639 height 28
type input "CHIMBA DE TEMA"
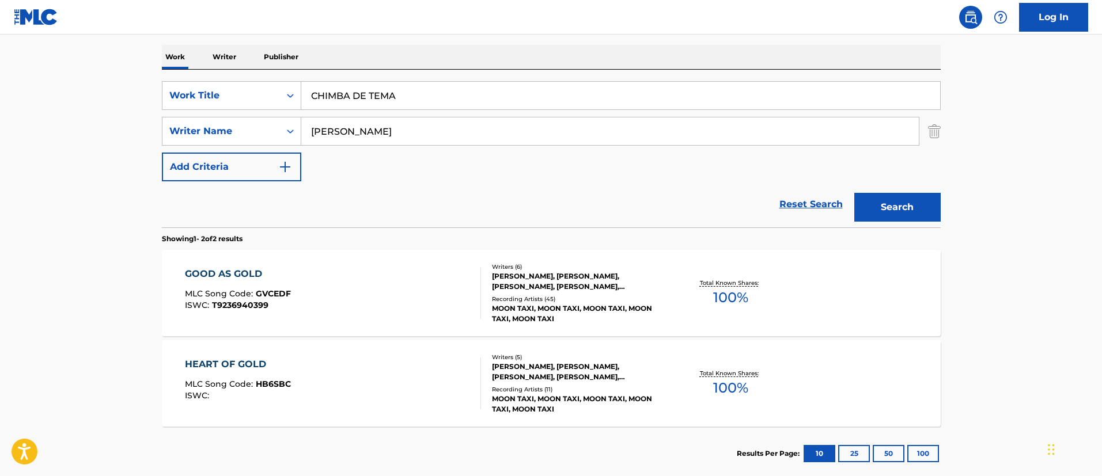
click at [441, 141] on input "[PERSON_NAME]" at bounding box center [609, 131] width 617 height 28
paste input "[PERSON_NAME]"
type input "[PERSON_NAME]"
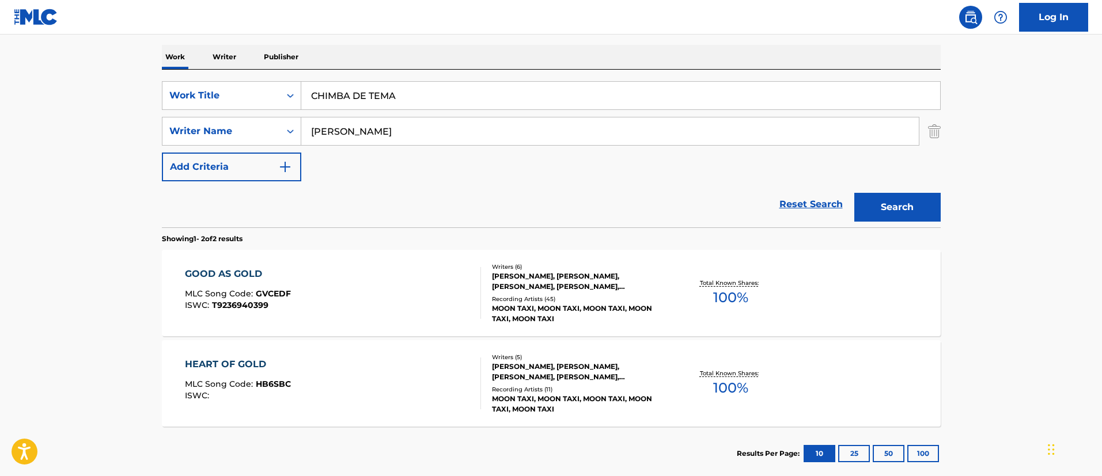
click at [854, 193] on button "Search" at bounding box center [897, 207] width 86 height 29
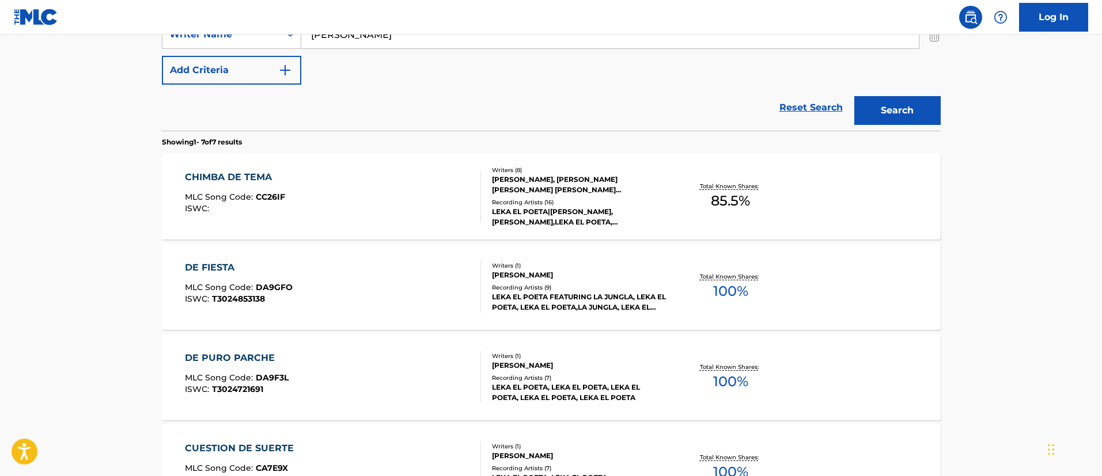
scroll to position [282, 0]
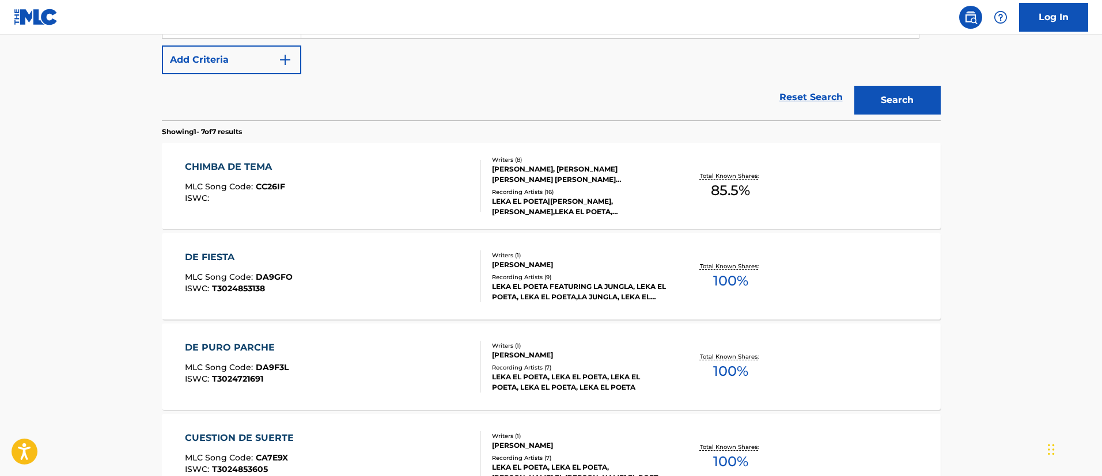
click at [425, 202] on div "CHIMBA DE TEMA MLC Song Code : CC26IF ISWC :" at bounding box center [333, 186] width 296 height 52
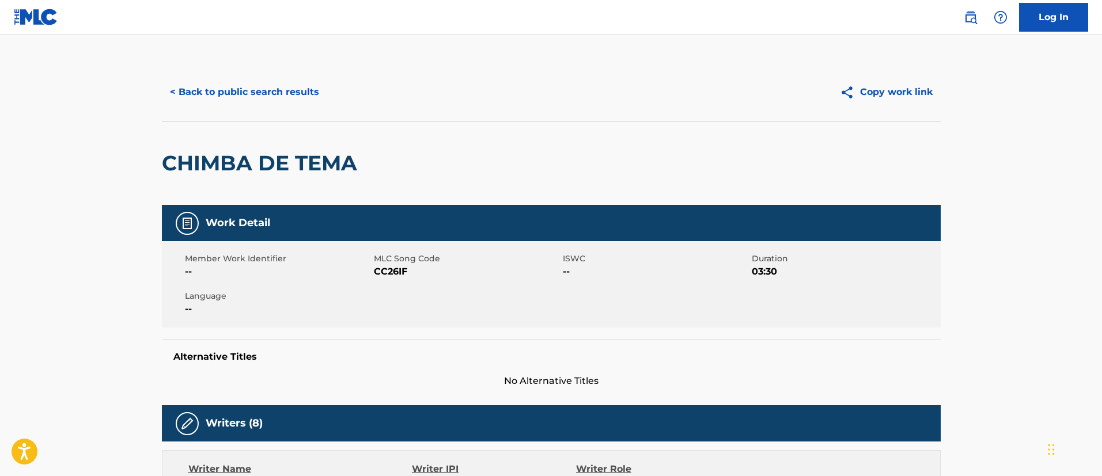
click at [274, 84] on button "< Back to public search results" at bounding box center [244, 92] width 165 height 29
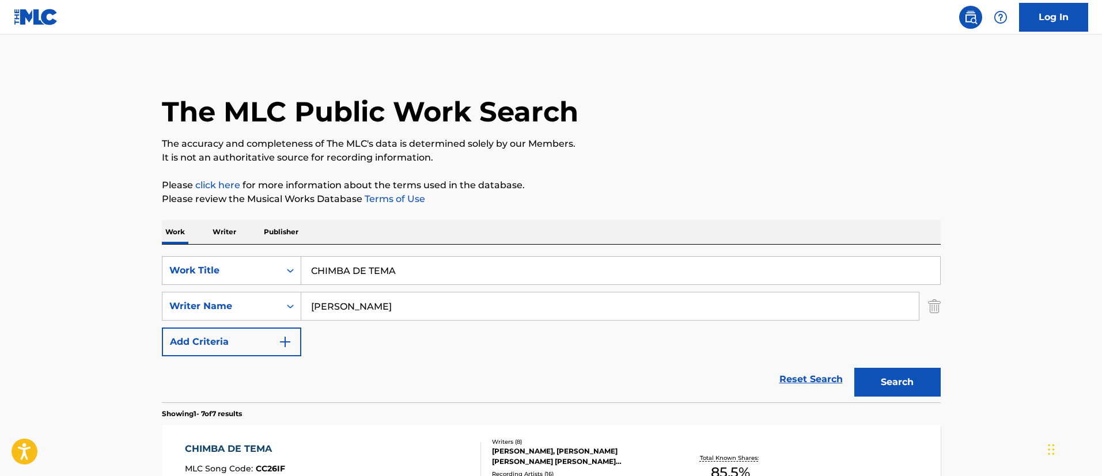
click at [412, 258] on input "CHIMBA DE TEMA" at bounding box center [620, 271] width 639 height 28
paste input "DO SOMETHING CRAZY"
click at [412, 258] on input "CHIMBA DE TEMA" at bounding box center [620, 271] width 639 height 28
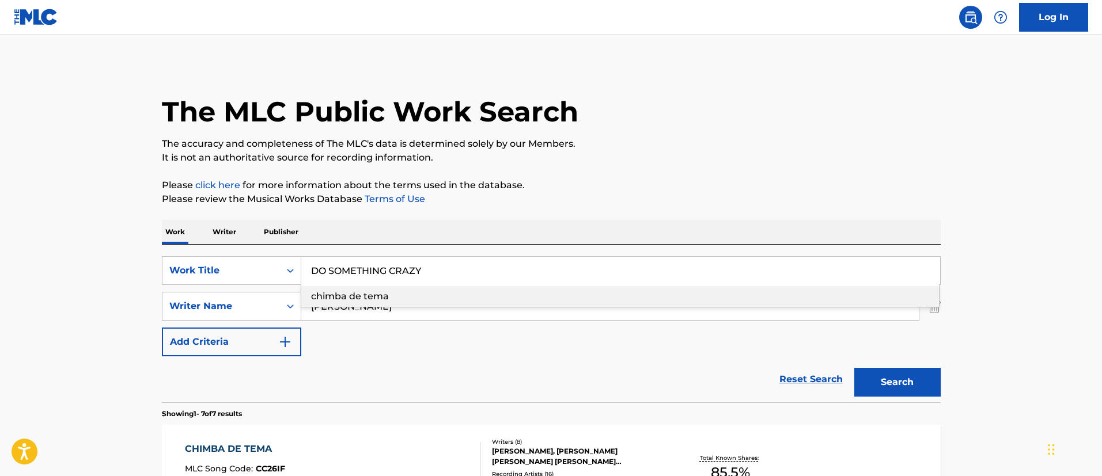
type input "DO SOMETHING CRAZY"
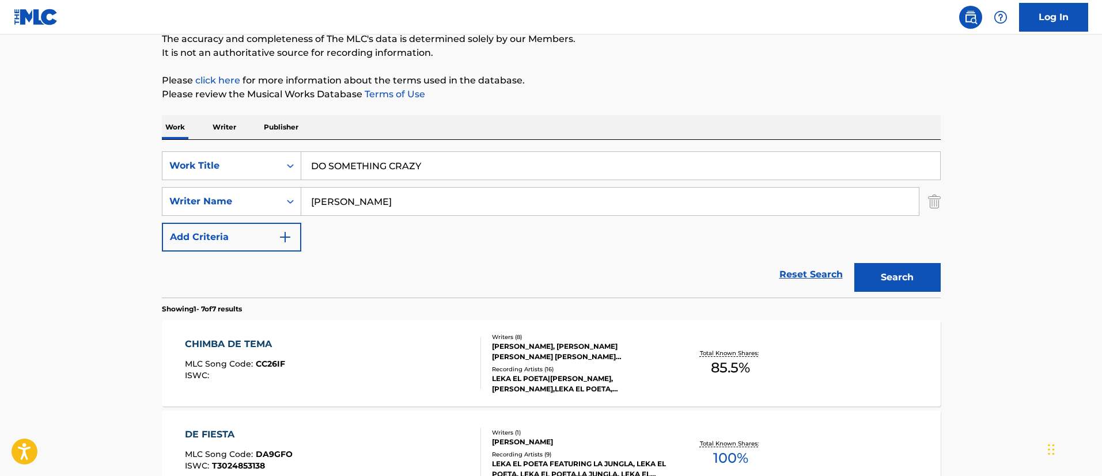
scroll to position [120, 0]
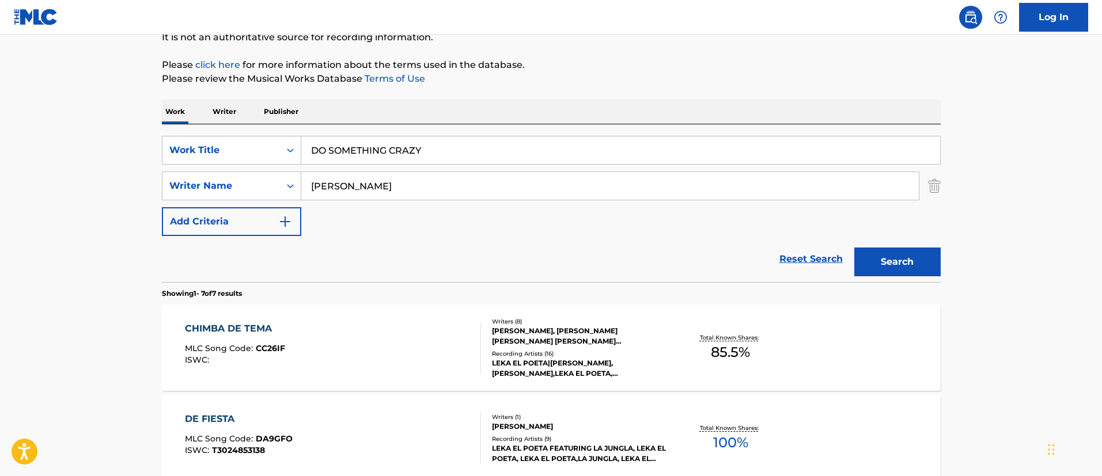
click at [351, 173] on input "[PERSON_NAME]" at bounding box center [609, 186] width 617 height 28
paste input "[PERSON_NAME]"
type input "[PERSON_NAME]"
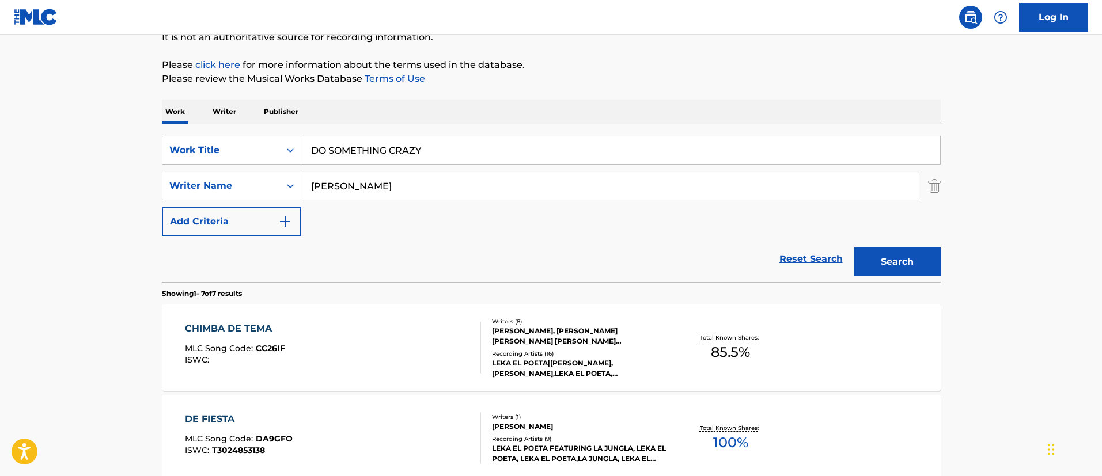
click at [854, 248] on button "Search" at bounding box center [897, 262] width 86 height 29
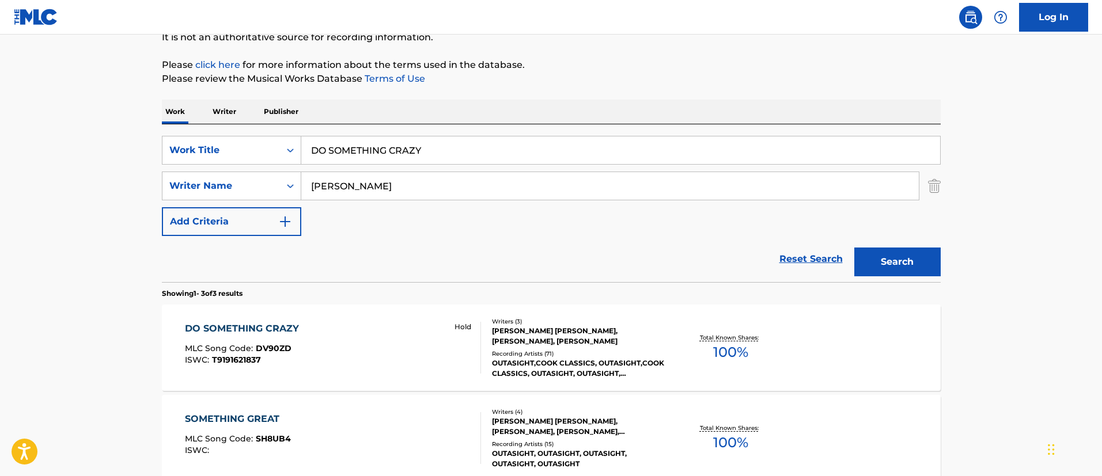
click at [371, 333] on div "DO SOMETHING CRAZY MLC Song Code : DV90ZD ISWC : T9191621837 Hold" at bounding box center [333, 348] width 296 height 52
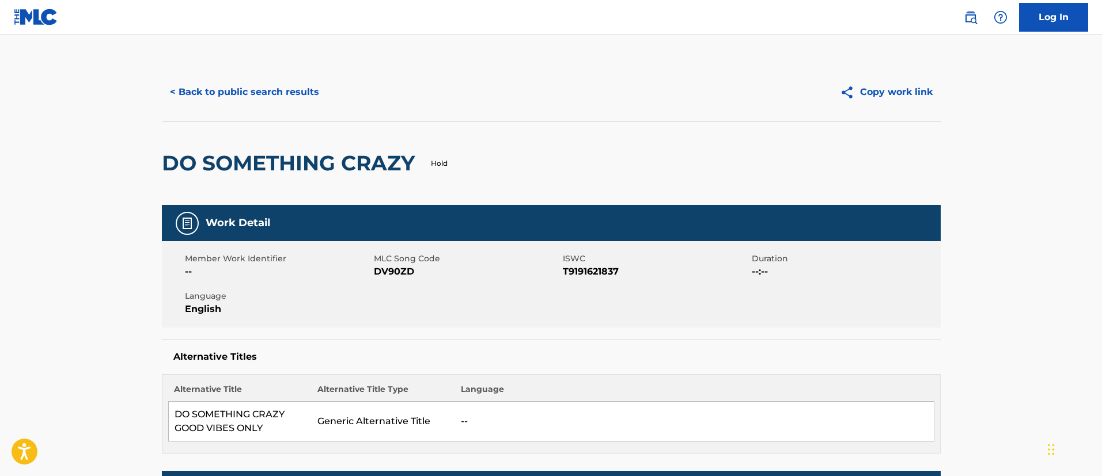
click at [293, 98] on button "< Back to public search results" at bounding box center [244, 92] width 165 height 29
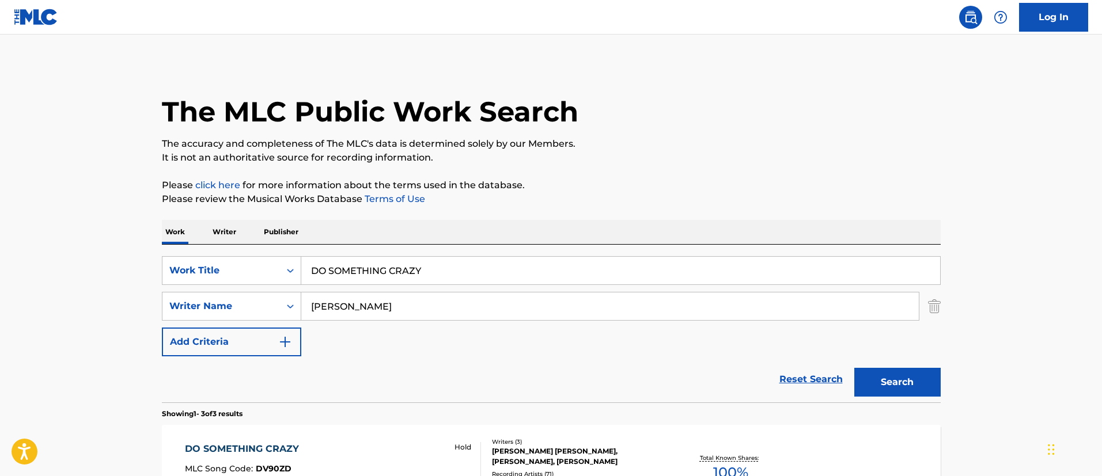
scroll to position [120, 0]
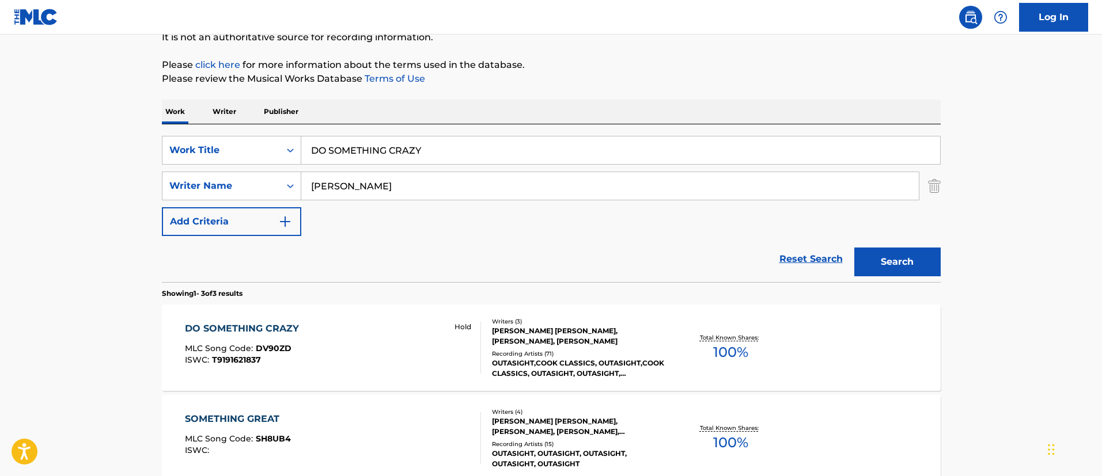
click at [435, 159] on input "DO SOMETHING CRAZY" at bounding box center [620, 150] width 639 height 28
paste input "FYT"
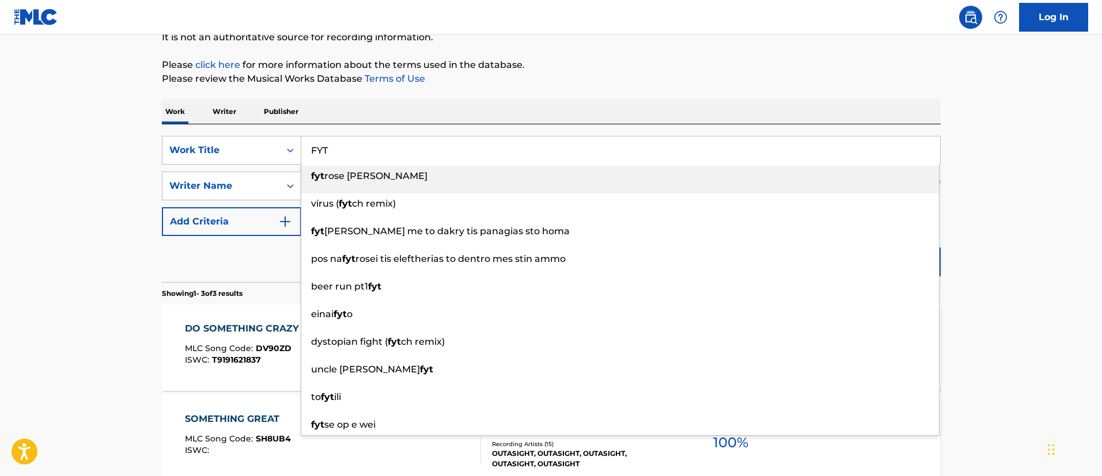
type input "FYT"
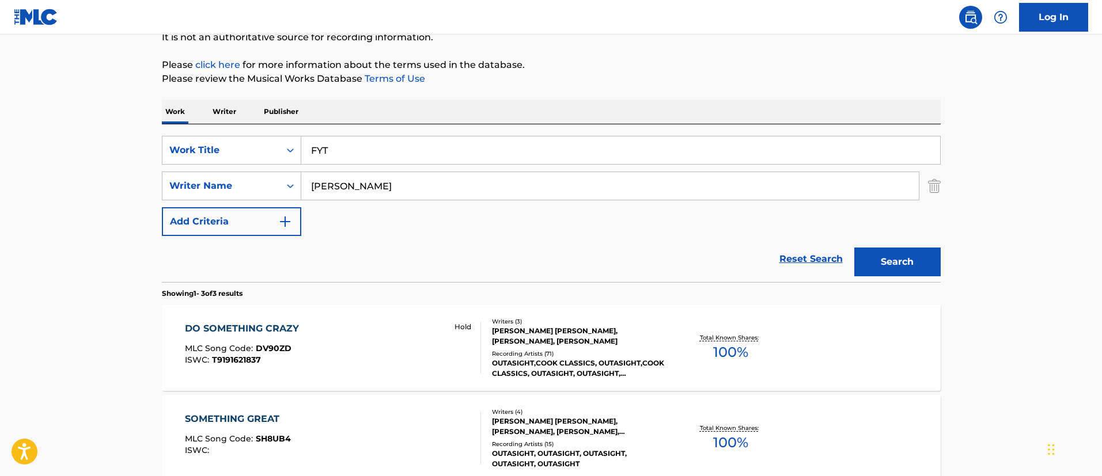
click at [53, 208] on main "The MLC Public Work Search The accuracy and completeness of The MLC's data is d…" at bounding box center [551, 273] width 1102 height 718
click at [328, 192] on input "[PERSON_NAME]" at bounding box center [609, 186] width 617 height 28
paste input "[PERSON_NAME]"
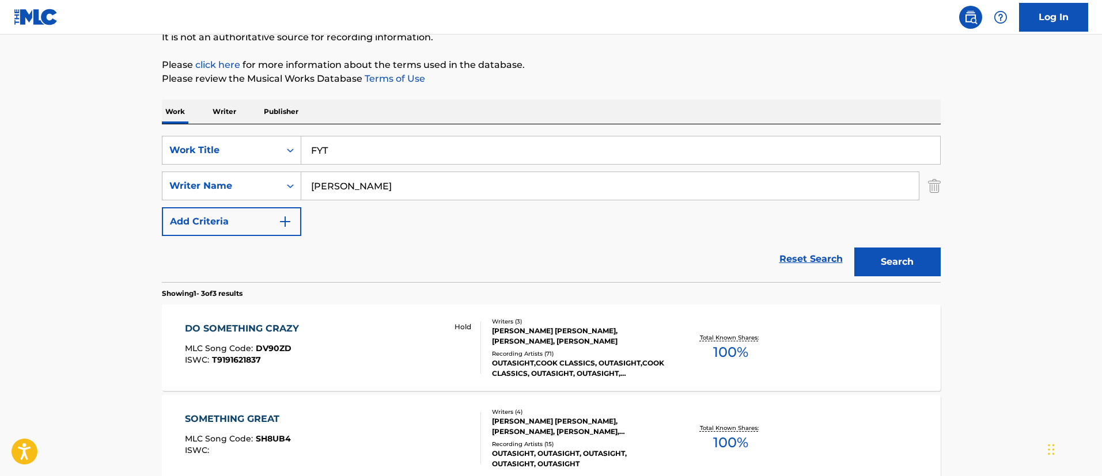
type input "[PERSON_NAME]"
click at [854, 248] on button "Search" at bounding box center [897, 262] width 86 height 29
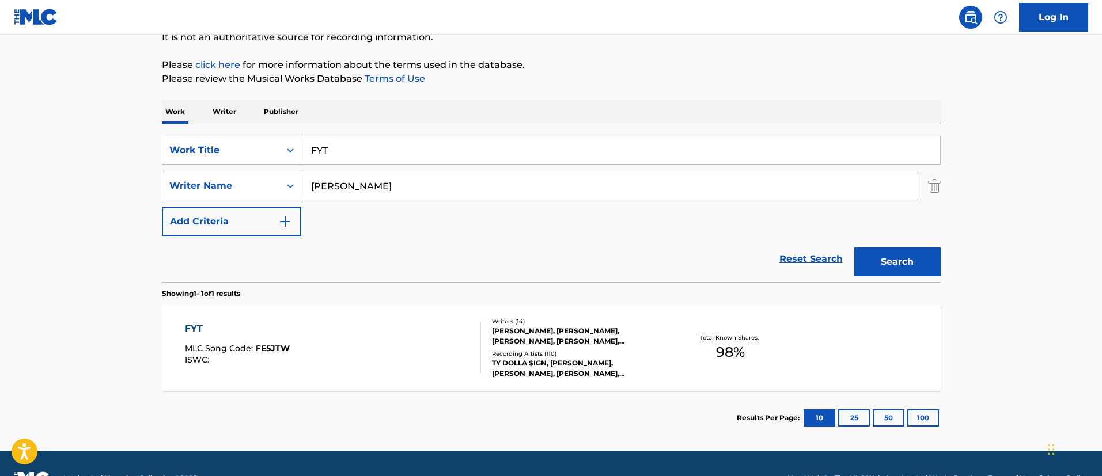
click at [381, 336] on div "FYT MLC Song Code : FE5JTW ISWC :" at bounding box center [333, 348] width 296 height 52
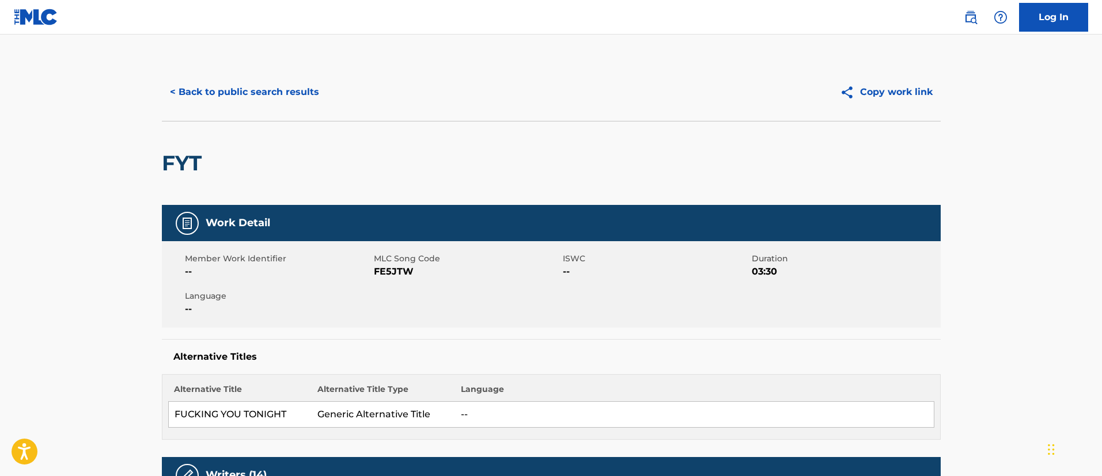
click at [285, 89] on button "< Back to public search results" at bounding box center [244, 92] width 165 height 29
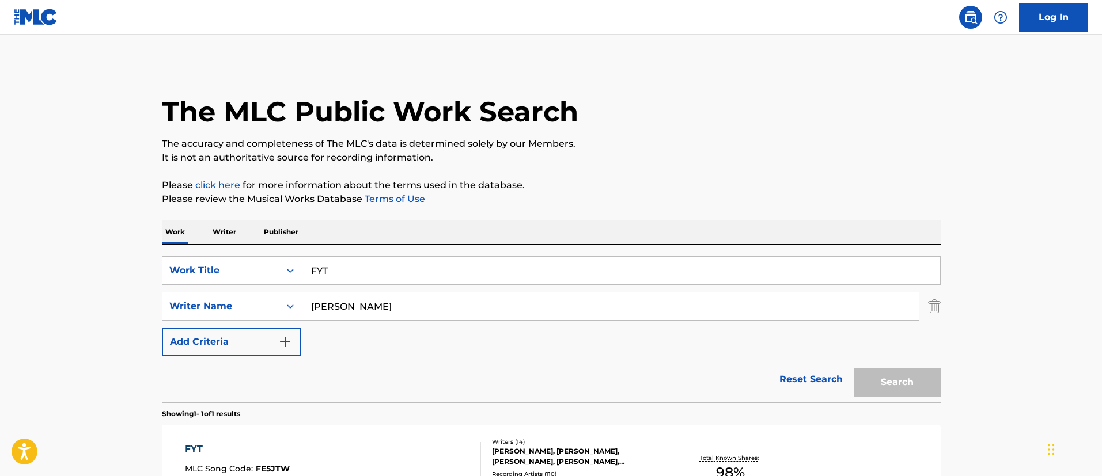
scroll to position [85, 0]
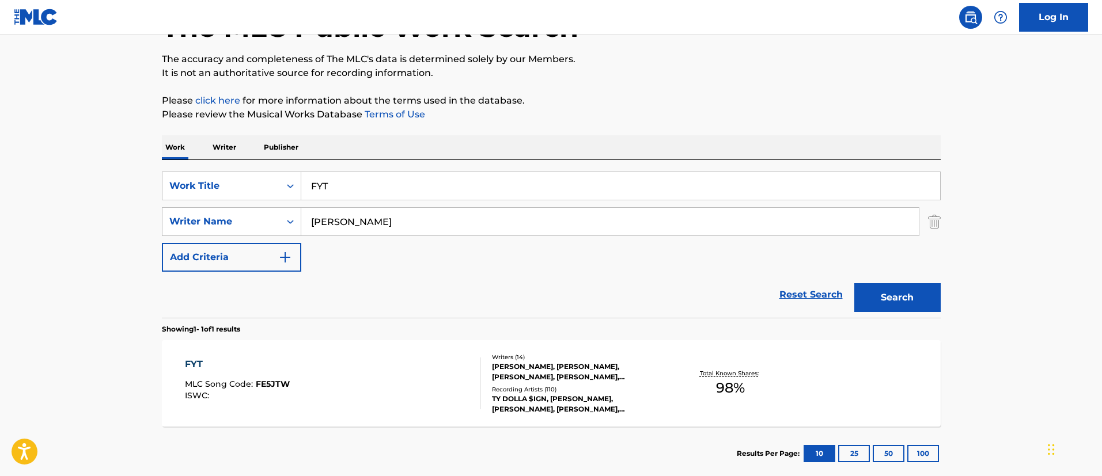
click at [380, 188] on input "FYT" at bounding box center [620, 186] width 639 height 28
paste input "SHUT EM UP"
click at [380, 188] on input "SHUT EM UP" at bounding box center [620, 186] width 639 height 28
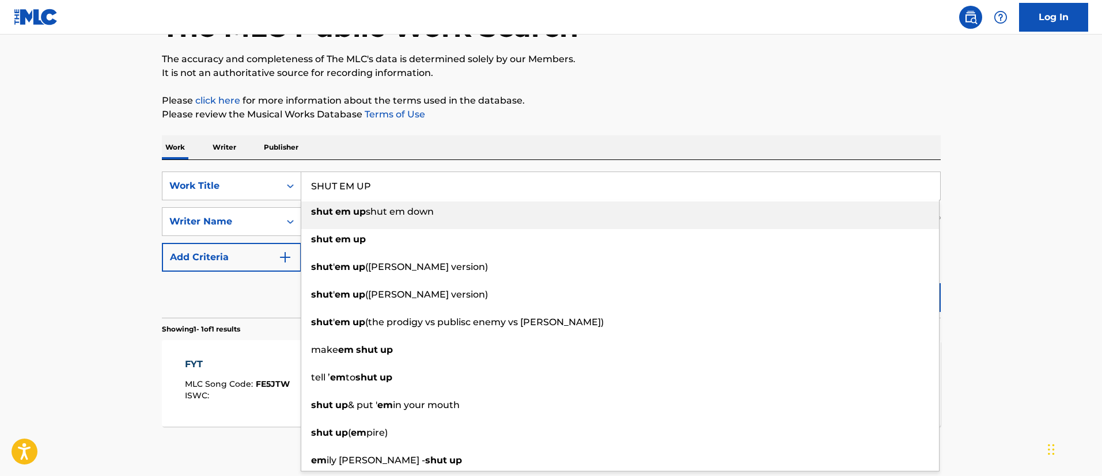
type input "SHUT EM UP"
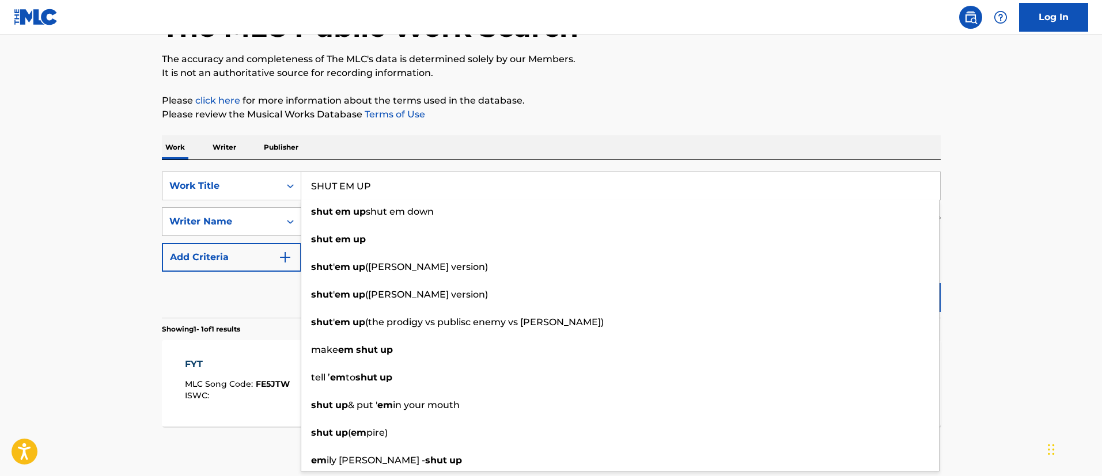
click at [104, 241] on main "The MLC Public Work Search The accuracy and completeness of The MLC's data is d…" at bounding box center [551, 218] width 1102 height 537
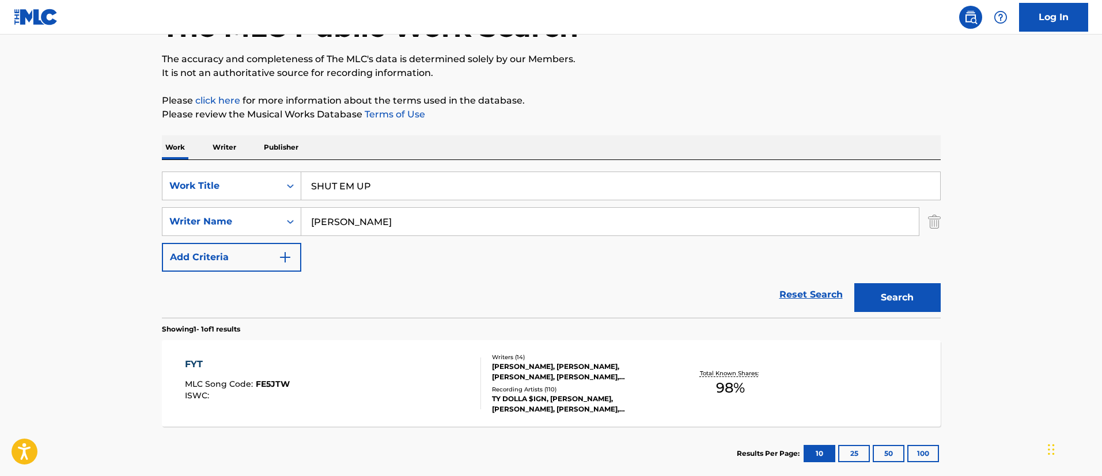
click at [402, 211] on input "[PERSON_NAME]" at bounding box center [609, 222] width 617 height 28
paste input "[PERSON_NAME]"
type input "[PERSON_NAME]"
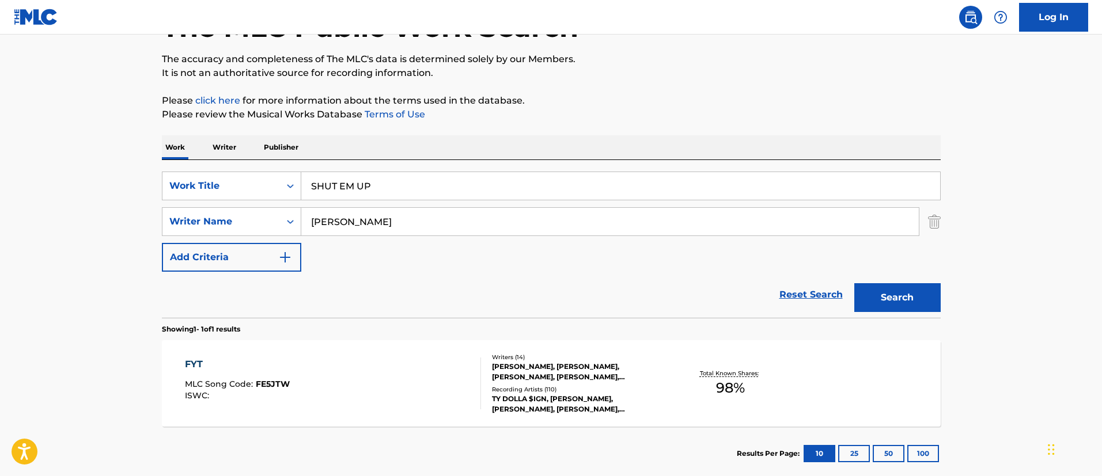
click at [854, 283] on button "Search" at bounding box center [897, 297] width 86 height 29
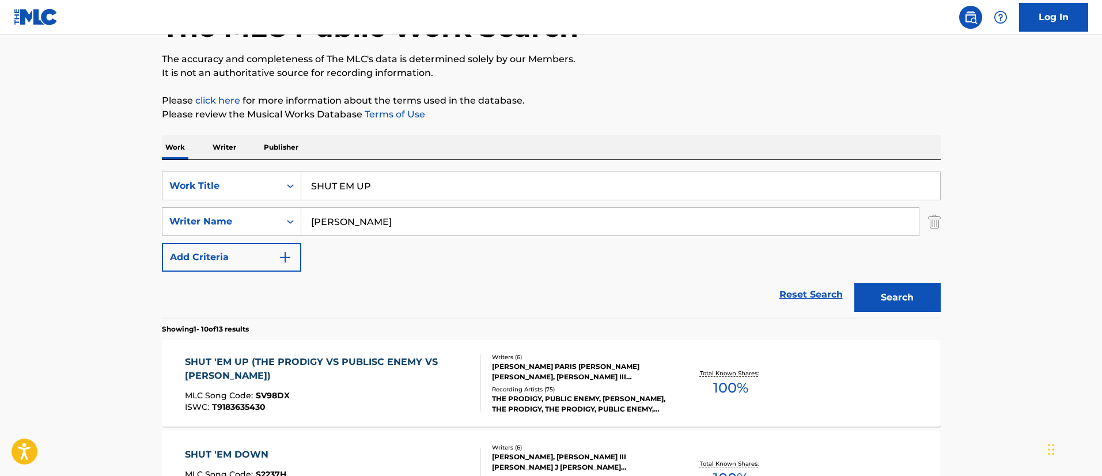
click at [422, 374] on div "SHUT 'EM UP (THE PRODIGY VS PUBLISC ENEMY VS [PERSON_NAME])" at bounding box center [328, 369] width 286 height 28
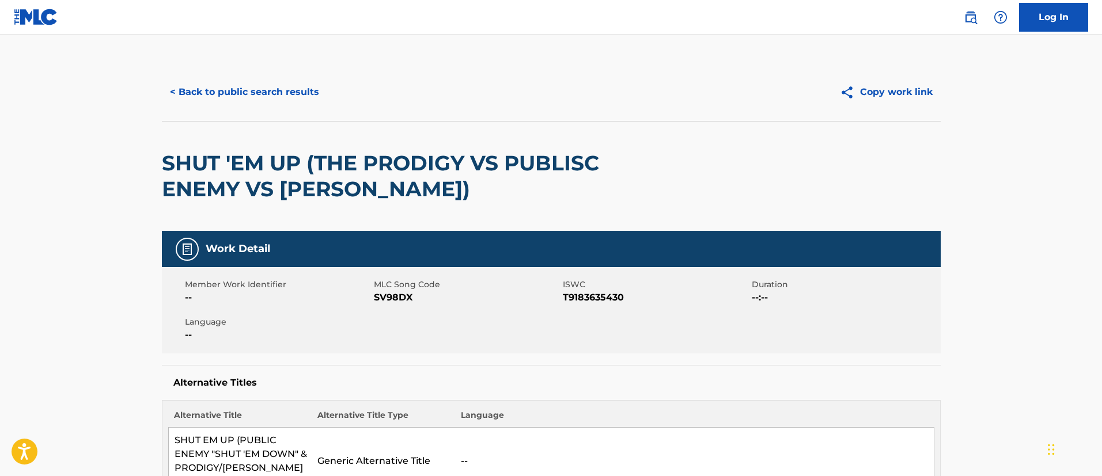
click at [259, 73] on div "< Back to public search results Copy work link" at bounding box center [551, 92] width 779 height 58
click at [266, 85] on button "< Back to public search results" at bounding box center [244, 92] width 165 height 29
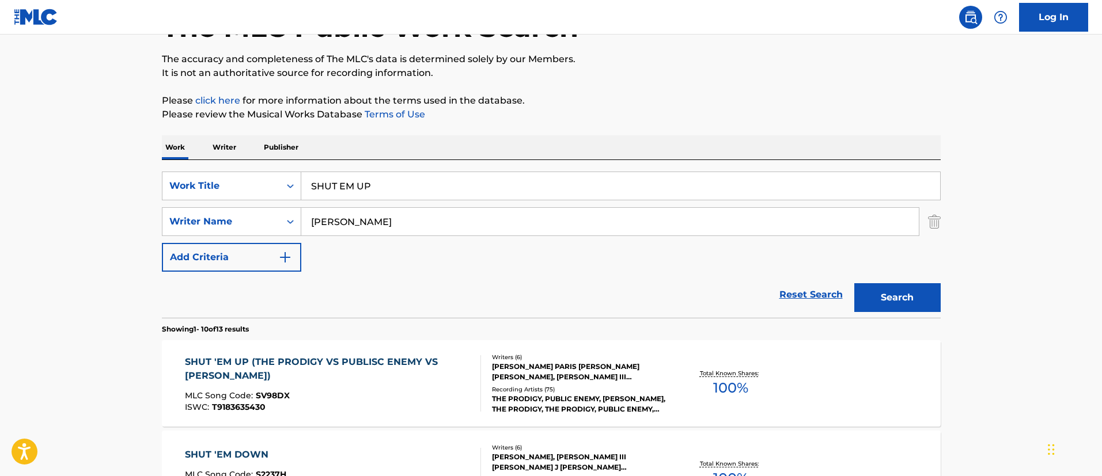
drag, startPoint x: 378, startPoint y: 207, endPoint x: 406, endPoint y: 188, distance: 34.3
click at [406, 188] on div "SearchWithCriteria082f8b04-aeda-40a5-9f72-a6dfc69cd414 Work Title SHUT EM UP Se…" at bounding box center [551, 222] width 779 height 100
click at [406, 188] on input "SHUT EM UP" at bounding box center [620, 186] width 639 height 28
paste input "FOLLOWING THE SUN"
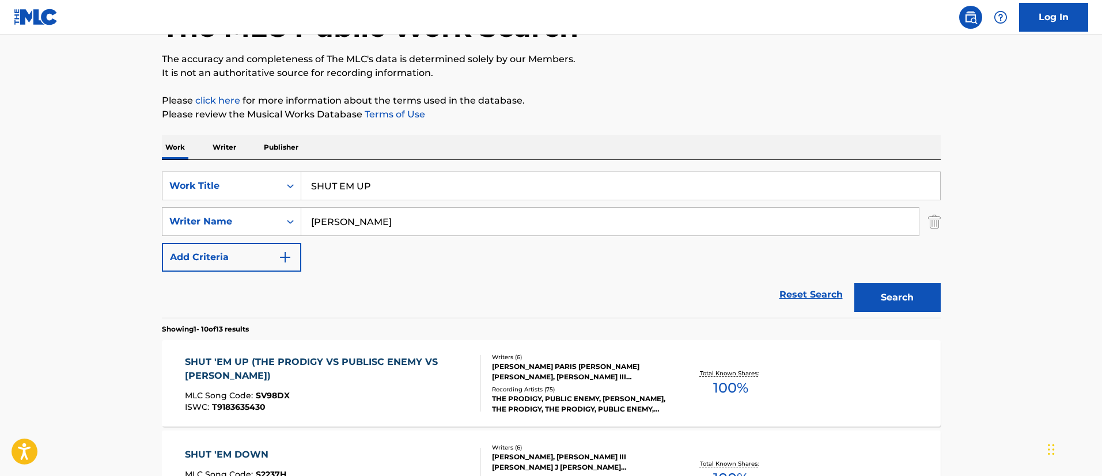
click at [406, 188] on input "SHUT EM UP" at bounding box center [620, 186] width 639 height 28
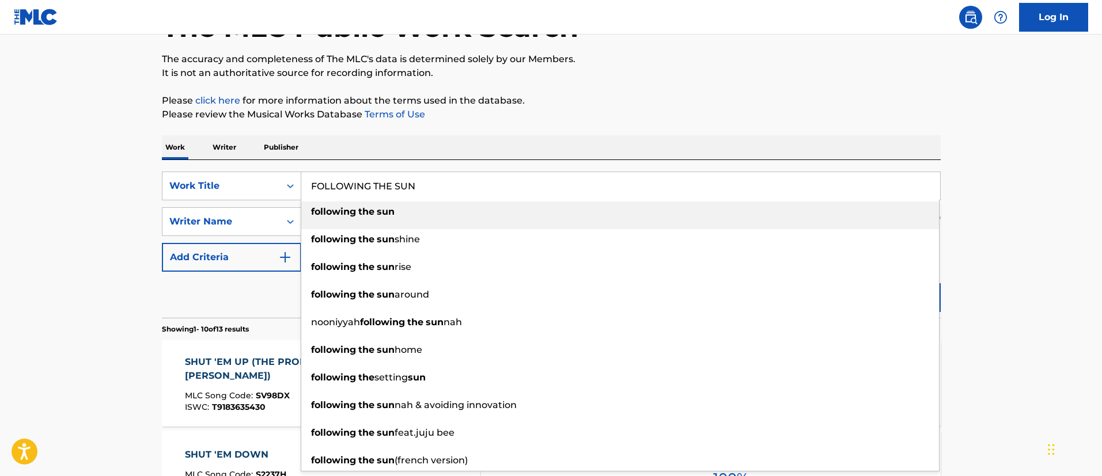
click at [360, 186] on input "FOLLOWING THE SUN" at bounding box center [620, 186] width 639 height 28
paste input "GET OUT"
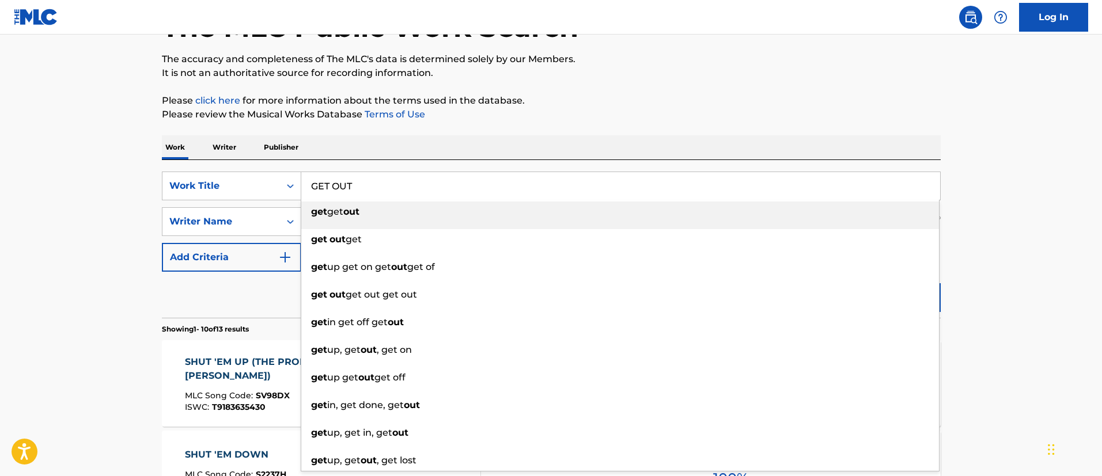
type input "GET OUT"
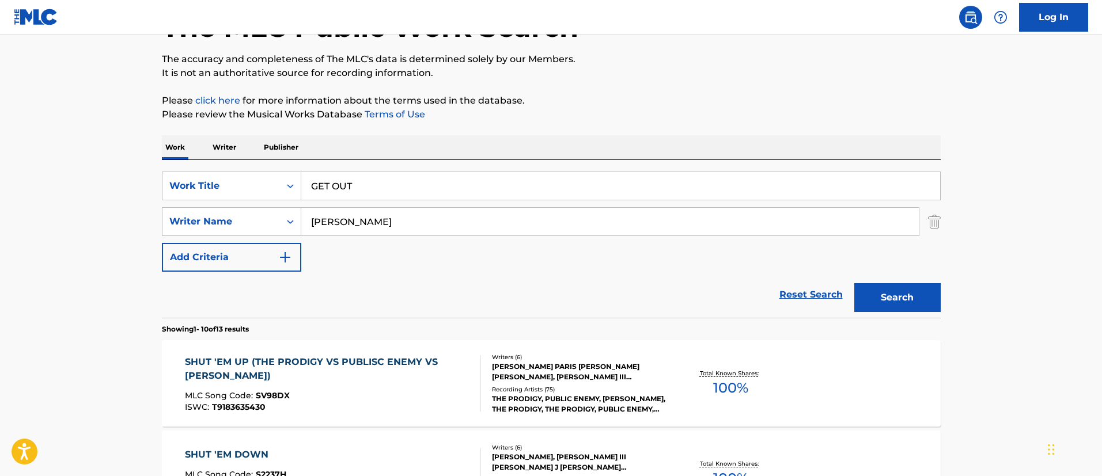
click at [347, 228] on input "[PERSON_NAME]" at bounding box center [609, 222] width 617 height 28
paste input "[PERSON_NAME] [PERSON_NAME]"
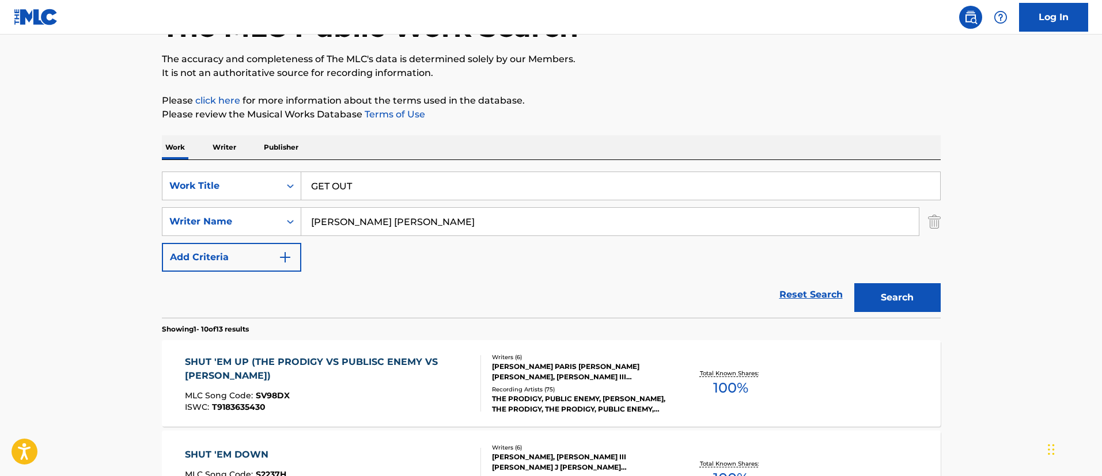
type input "[PERSON_NAME] [PERSON_NAME]"
click at [854, 283] on button "Search" at bounding box center [897, 297] width 86 height 29
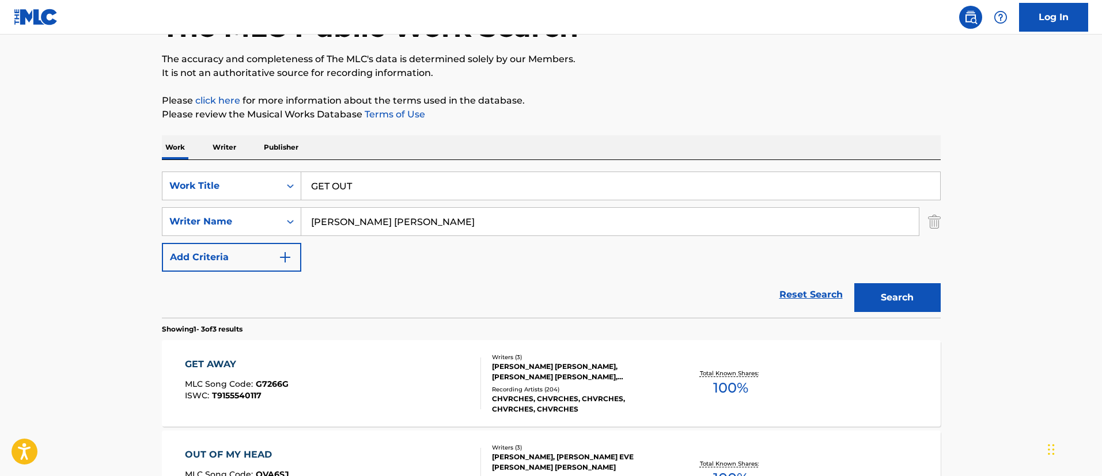
click at [441, 195] on input "GET OUT" at bounding box center [620, 186] width 639 height 28
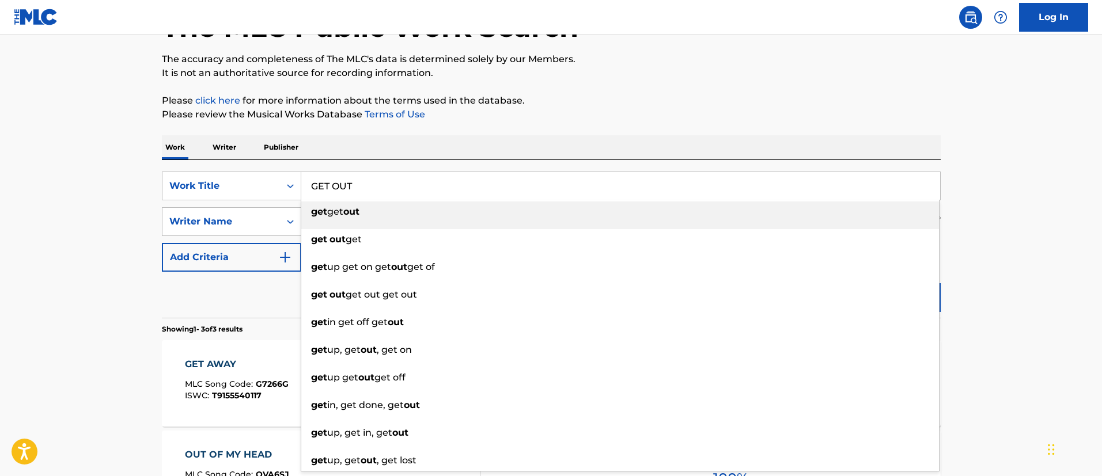
click at [441, 195] on input "GET OUT" at bounding box center [620, 186] width 639 height 28
paste input "IT S NOT LOVE"
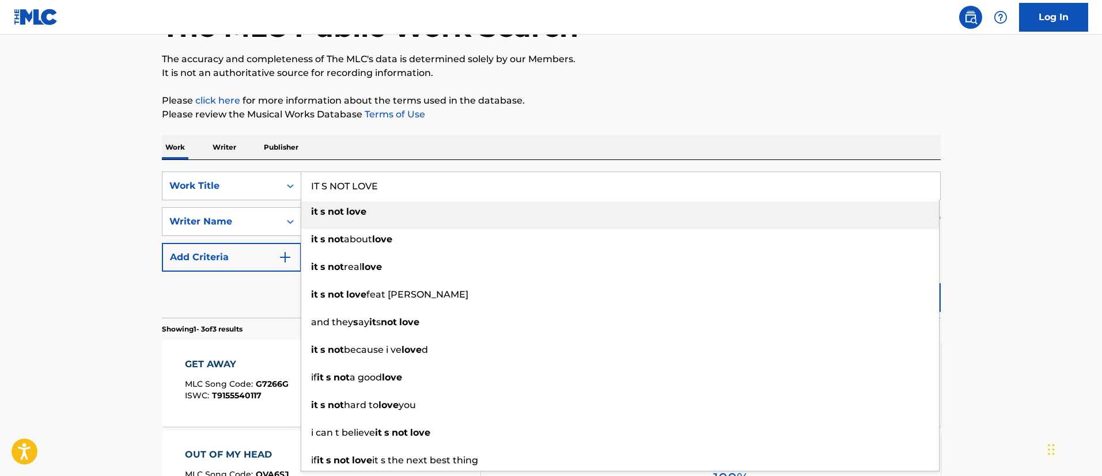
type input "IT S NOT LOVE"
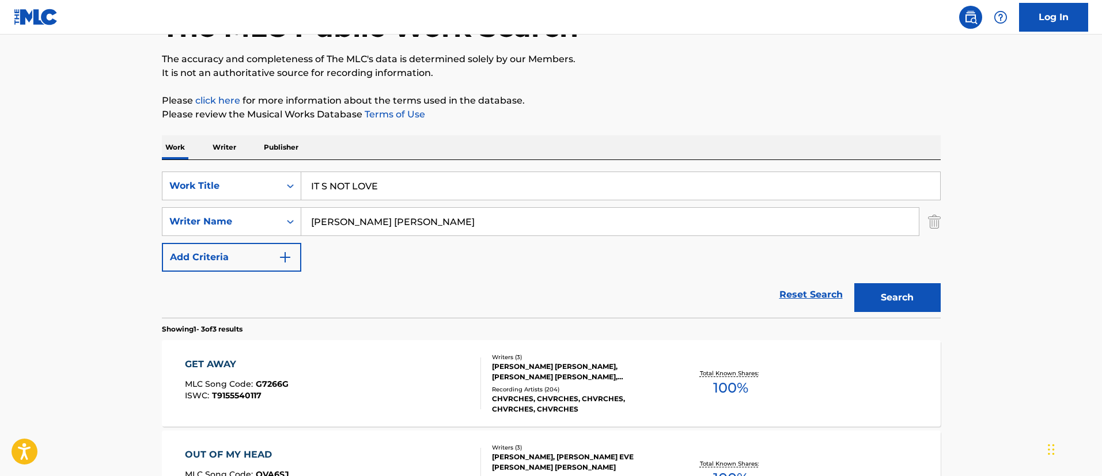
click at [78, 227] on main "The MLC Public Work Search The accuracy and completeness of The MLC's data is d…" at bounding box center [551, 309] width 1102 height 718
click at [385, 215] on input "[PERSON_NAME] [PERSON_NAME]" at bounding box center [609, 222] width 617 height 28
paste input "[PERSON_NAME]"
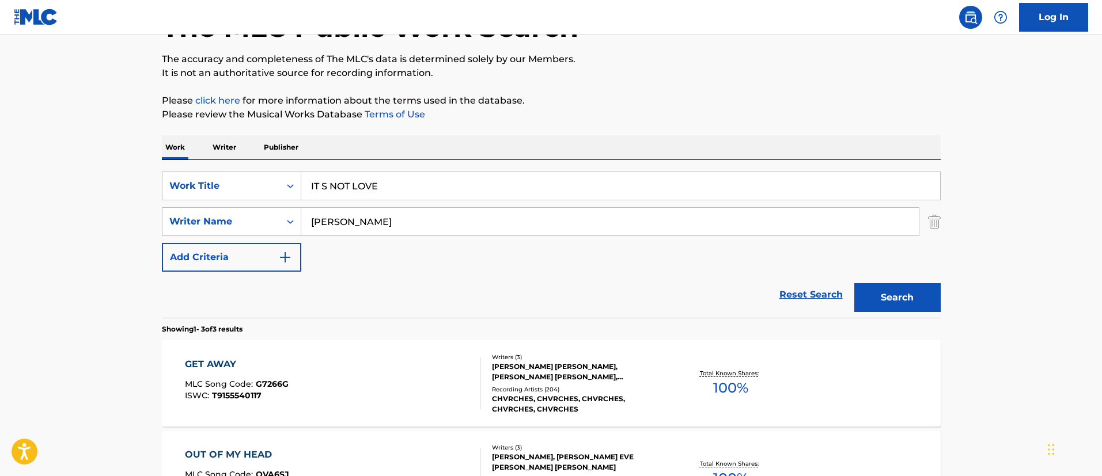
type input "[PERSON_NAME]"
click at [854, 283] on button "Search" at bounding box center [897, 297] width 86 height 29
click at [414, 369] on div "IT'S NOT LOVE MLC Song Code : I91695 ISWC : T0700838363" at bounding box center [333, 384] width 296 height 52
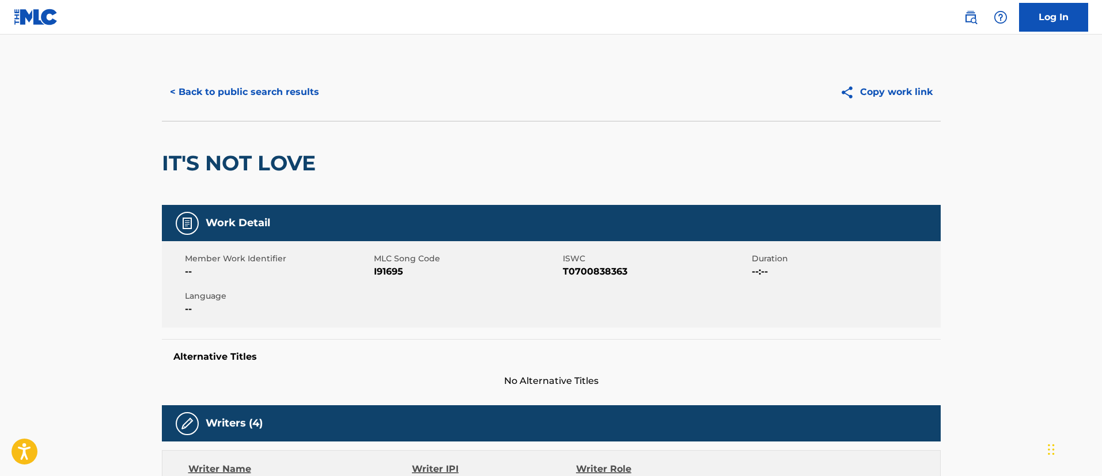
click at [289, 93] on button "< Back to public search results" at bounding box center [244, 92] width 165 height 29
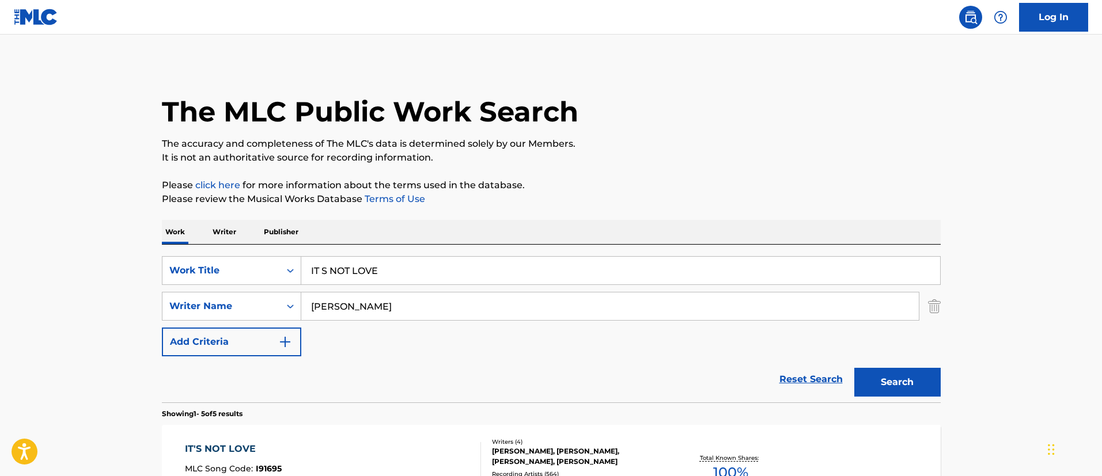
scroll to position [85, 0]
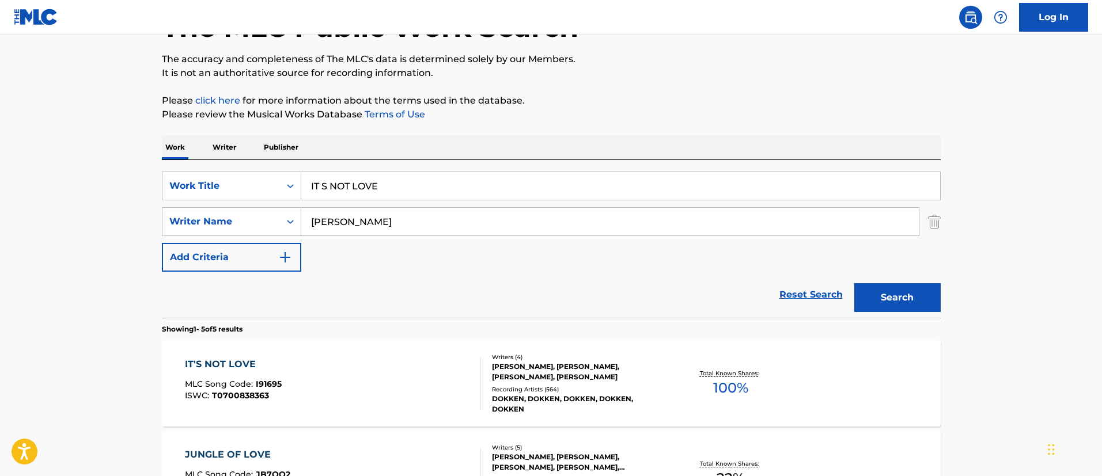
click at [412, 181] on input "IT S NOT LOVE" at bounding box center [620, 186] width 639 height 28
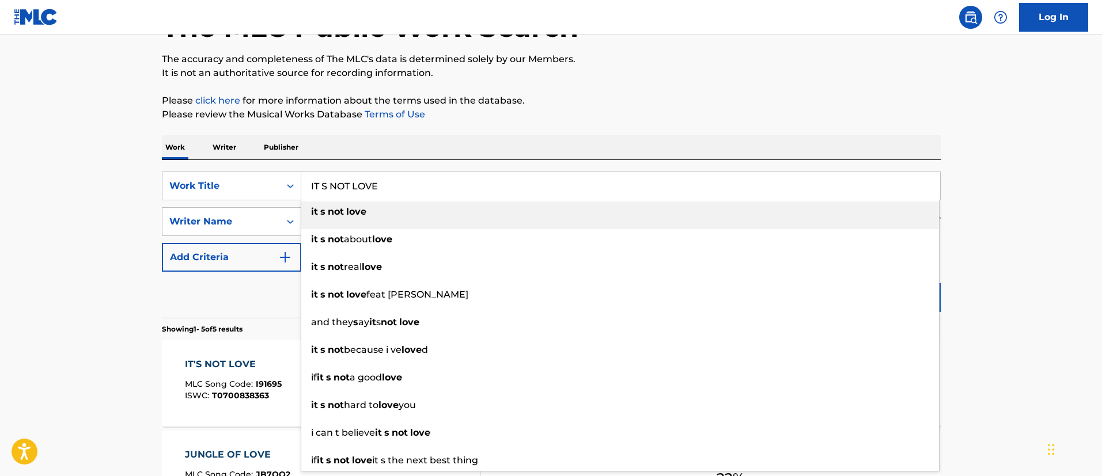
click at [412, 181] on input "IT S NOT LOVE" at bounding box center [620, 186] width 639 height 28
paste input "OUT THER"
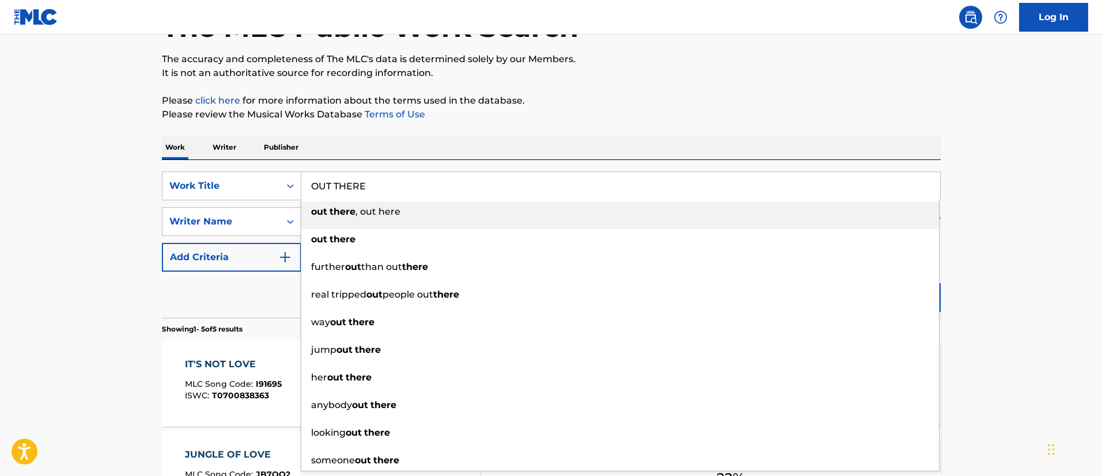
type input "OUT THERE"
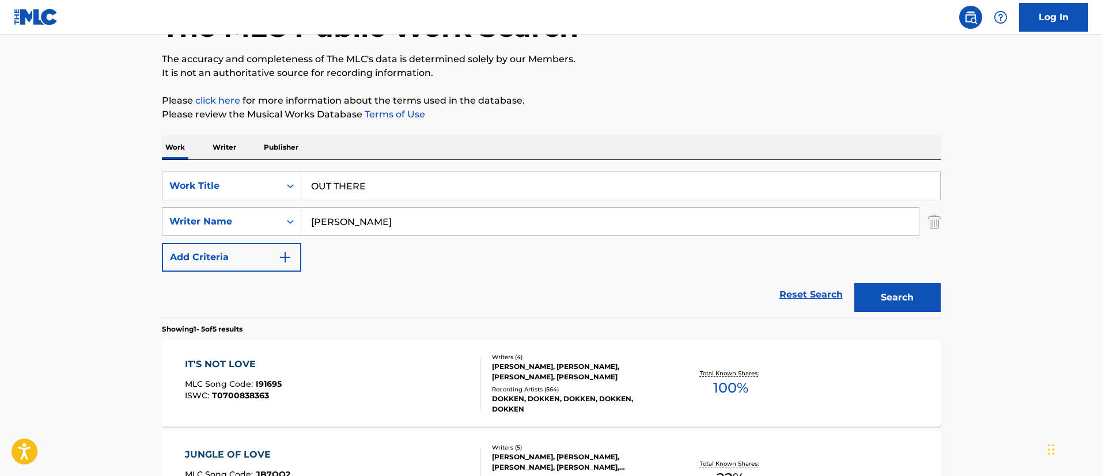
click at [127, 260] on main "The MLC Public Work Search The accuracy and completeness of The MLC's data is d…" at bounding box center [551, 399] width 1102 height 898
click at [416, 214] on input "[PERSON_NAME]" at bounding box center [609, 222] width 617 height 28
paste input "CNAIR [PERSON_NAME]"
click at [416, 214] on input "[PERSON_NAME]" at bounding box center [609, 222] width 617 height 28
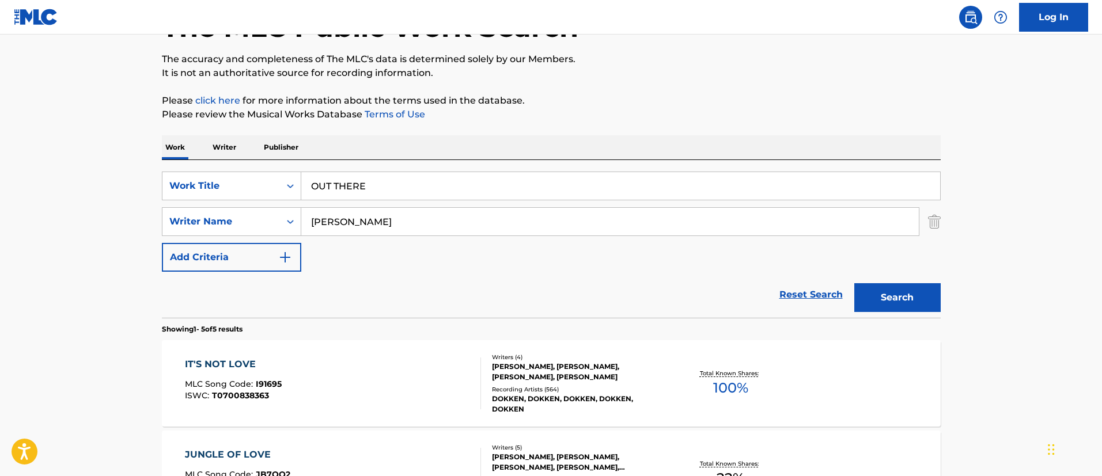
type input "[PERSON_NAME]"
click at [854, 283] on button "Search" at bounding box center [897, 297] width 86 height 29
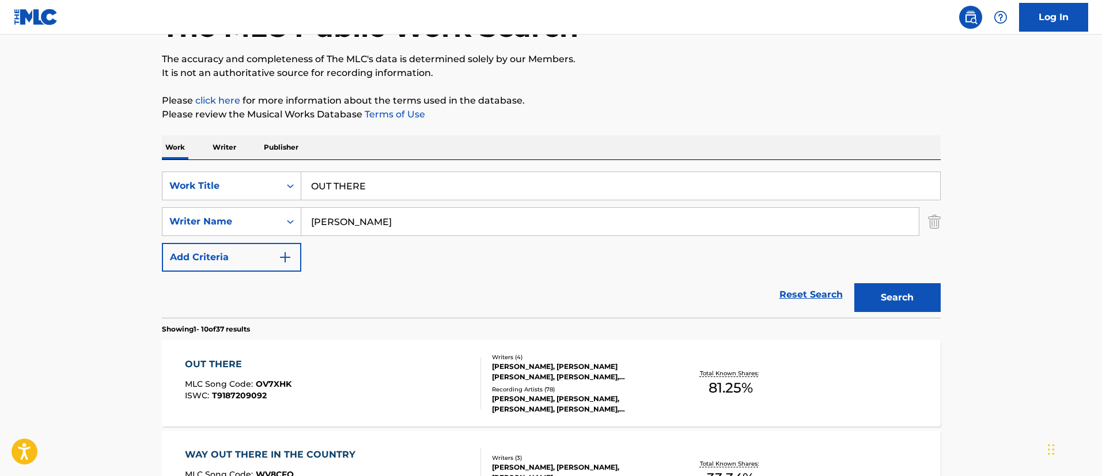
click at [416, 214] on input "[PERSON_NAME]" at bounding box center [609, 222] width 617 height 28
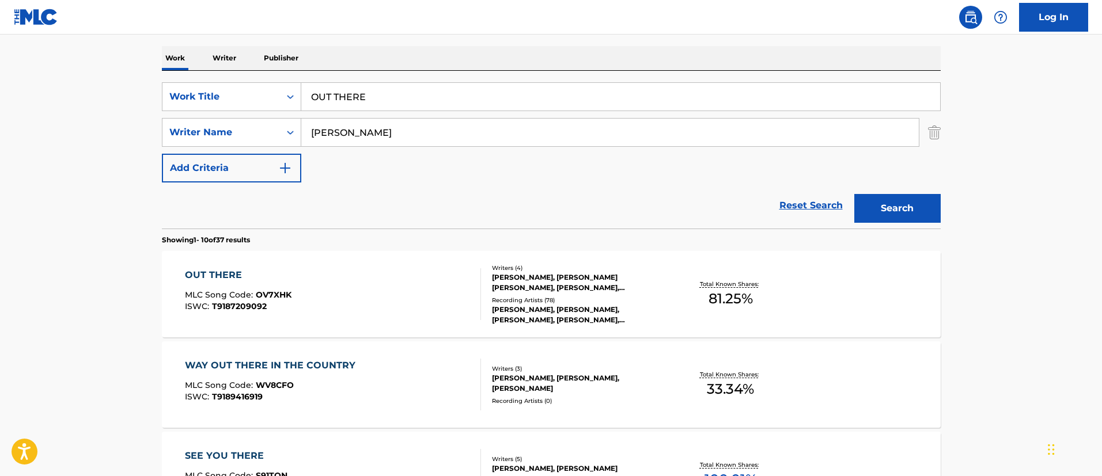
scroll to position [176, 0]
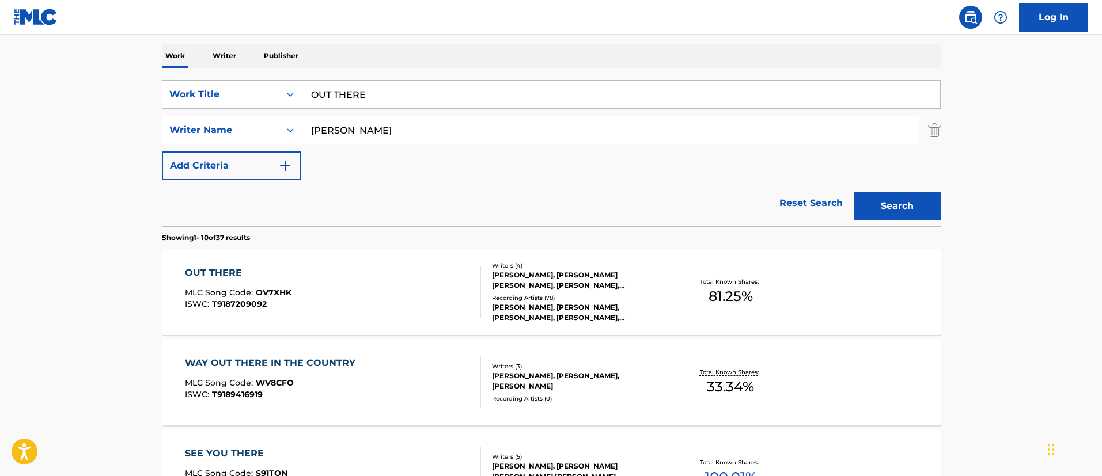
click at [389, 275] on div "OUT THERE MLC Song Code : OV7XHK ISWC : T9187209092" at bounding box center [333, 292] width 296 height 52
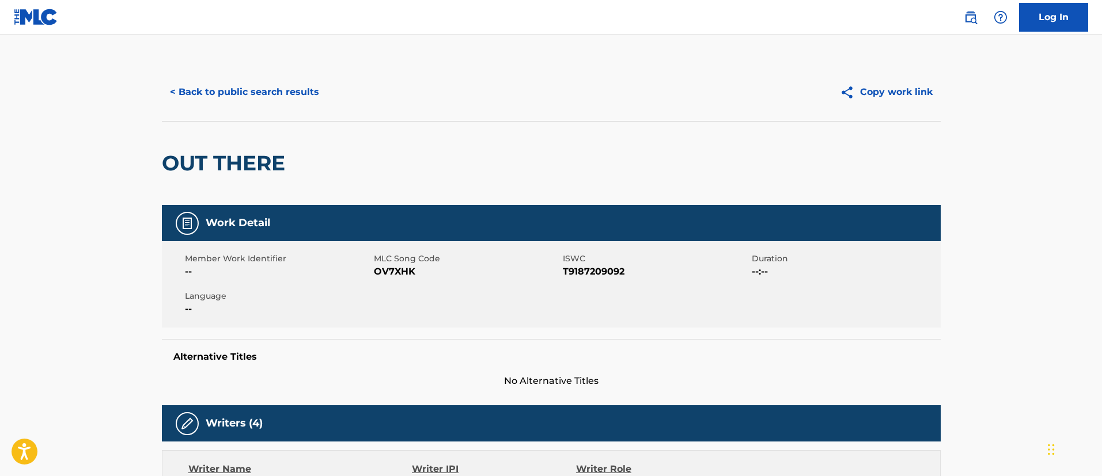
click at [274, 94] on button "< Back to public search results" at bounding box center [244, 92] width 165 height 29
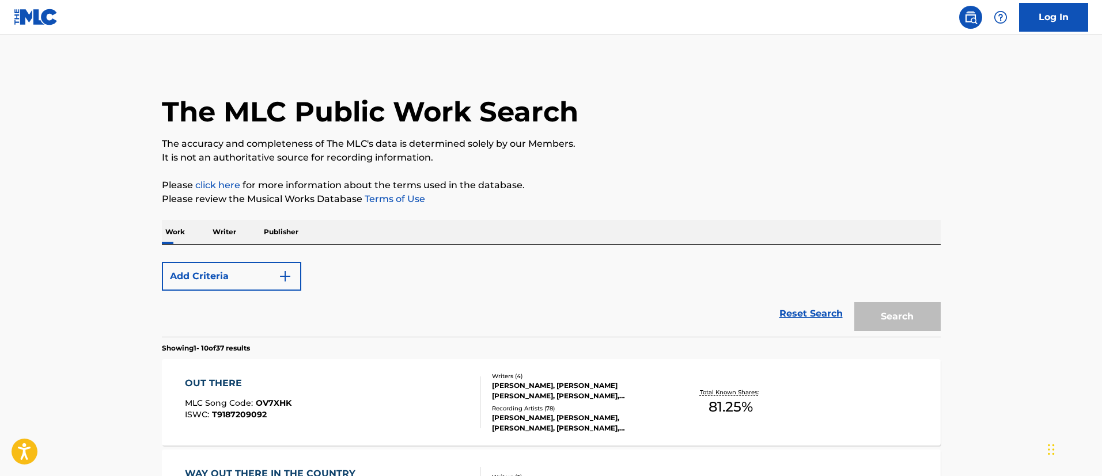
scroll to position [176, 0]
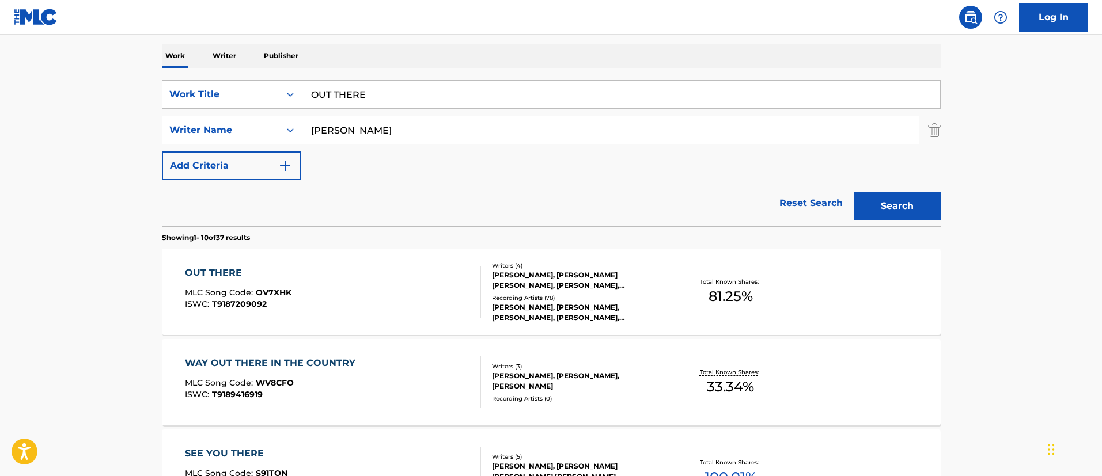
click at [392, 93] on input "OUT THERE" at bounding box center [620, 95] width 639 height 28
paste input "So Appalled"
click at [392, 93] on input "So Appalled" at bounding box center [620, 95] width 639 height 28
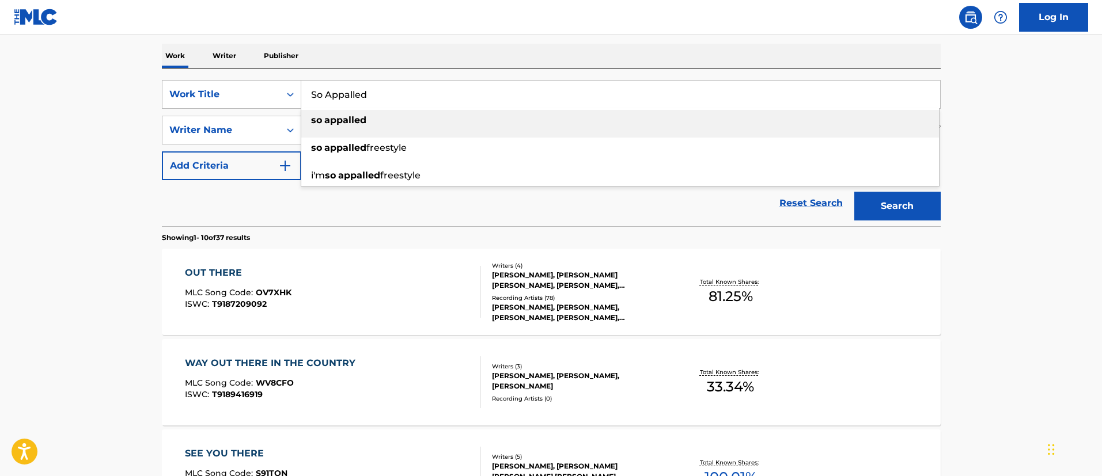
type input "So Appalled"
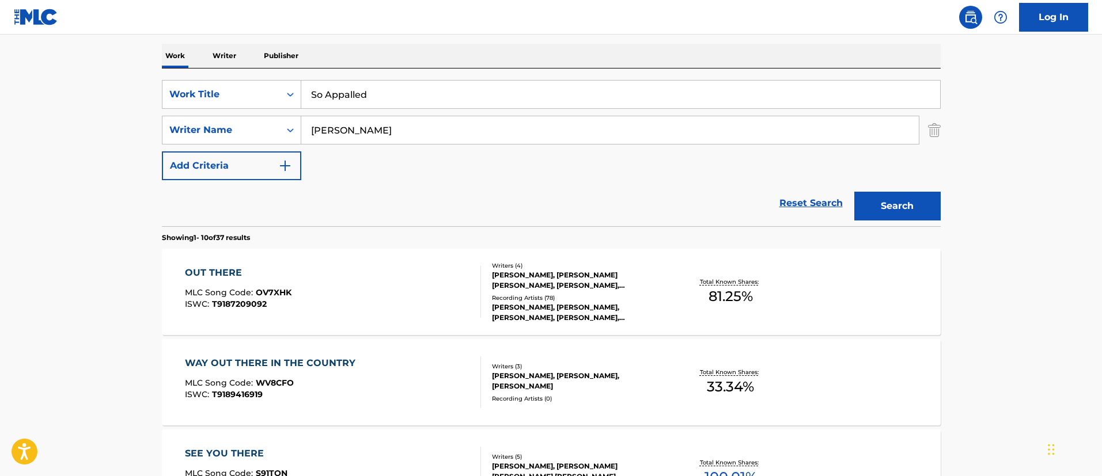
click at [404, 136] on input "[PERSON_NAME]" at bounding box center [609, 130] width 617 height 28
paste input "[PERSON_NAME]"
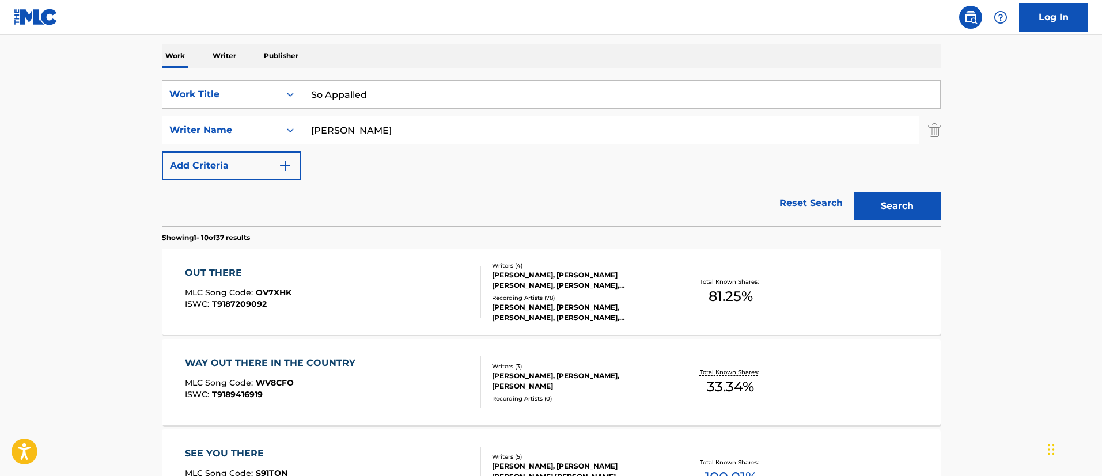
type input "[PERSON_NAME]"
click at [854, 192] on button "Search" at bounding box center [897, 206] width 86 height 29
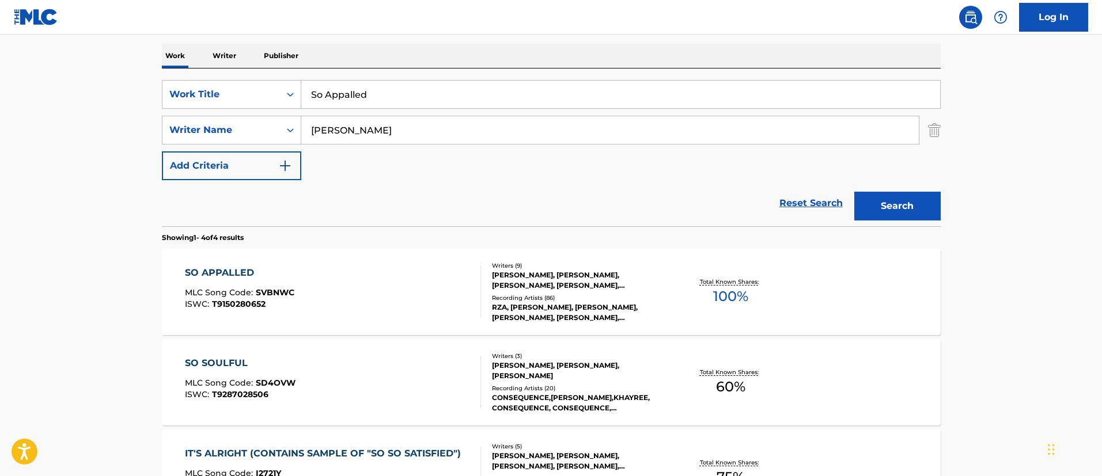
click at [414, 265] on div "SO APPALLED MLC Song Code : SVBNWC ISWC : T9150280652 Writers ( 9 ) [PERSON_NAM…" at bounding box center [551, 292] width 779 height 86
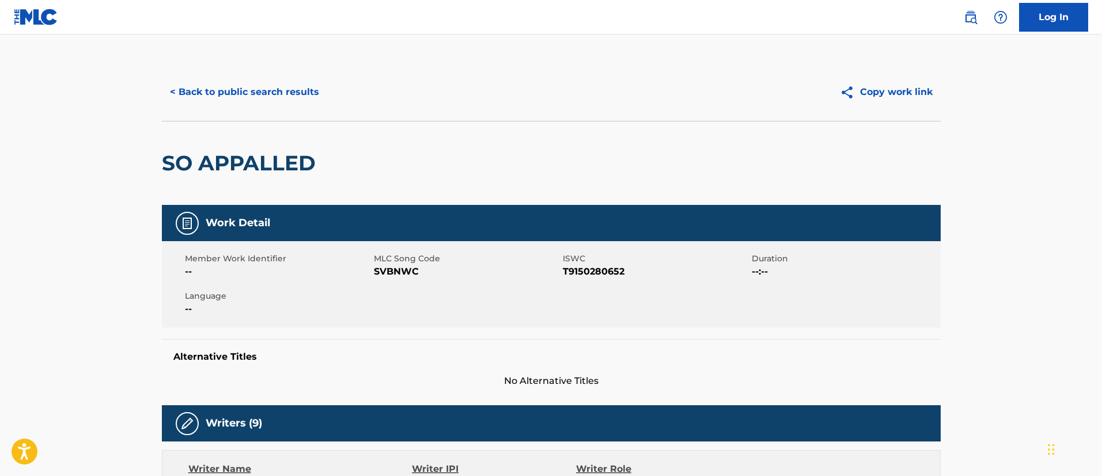
click at [265, 107] on div "< Back to public search results Copy work link" at bounding box center [551, 92] width 779 height 58
click at [263, 103] on button "< Back to public search results" at bounding box center [244, 92] width 165 height 29
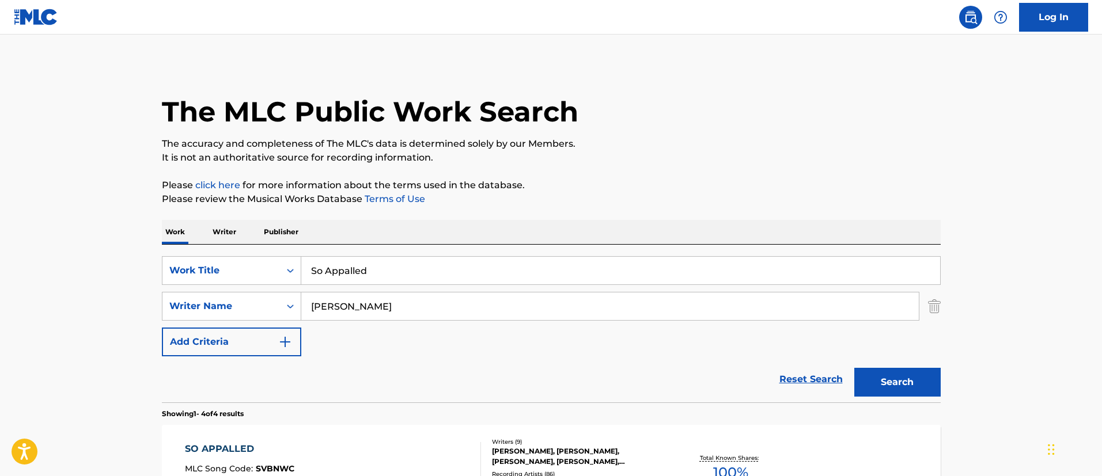
scroll to position [176, 0]
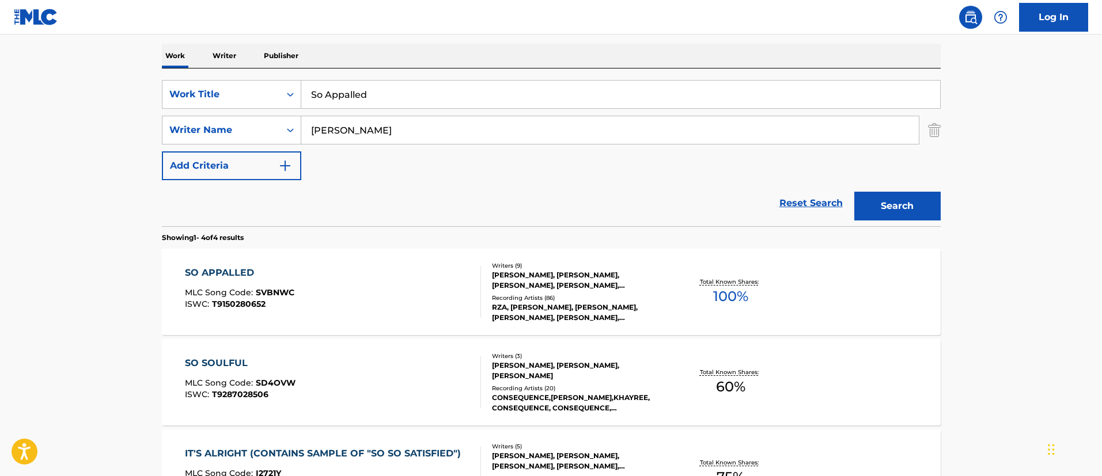
click at [349, 105] on input "So Appalled" at bounding box center [620, 95] width 639 height 28
paste input "LONELY"
click at [349, 105] on input "LONELY" at bounding box center [620, 95] width 639 height 28
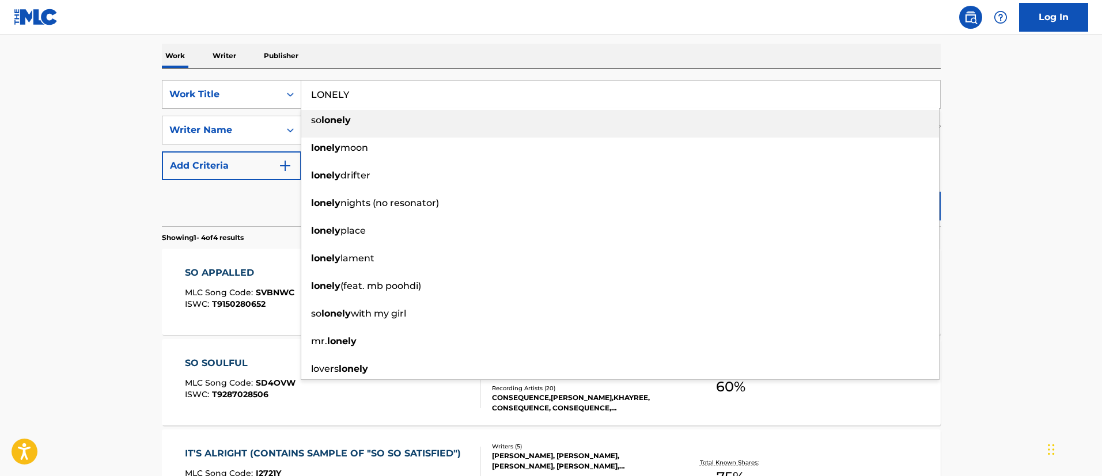
type input "LONELY"
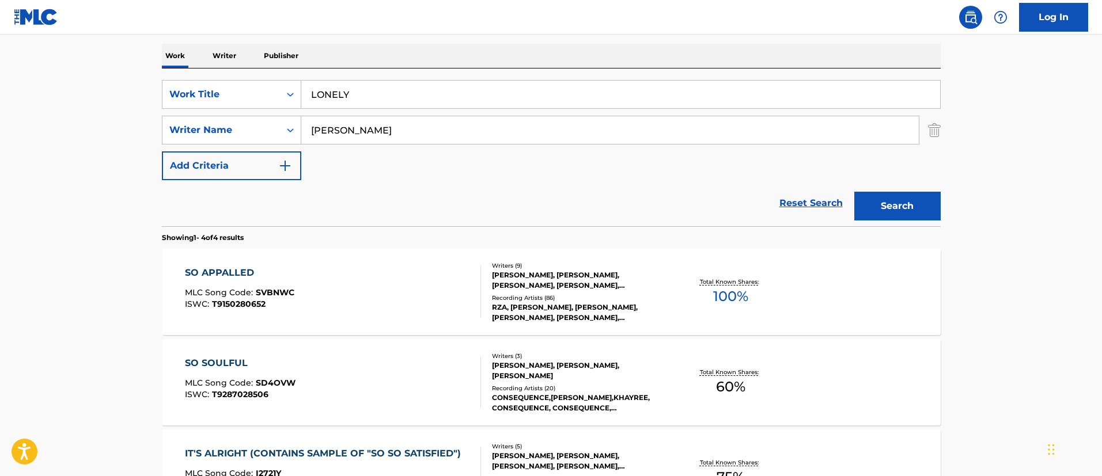
click at [85, 135] on main "The MLC Public Work Search The accuracy and completeness of The MLC's data is d…" at bounding box center [551, 262] width 1102 height 808
click at [323, 136] on input "[PERSON_NAME]" at bounding box center [609, 130] width 617 height 28
paste input "[PERSON_NAME] W"
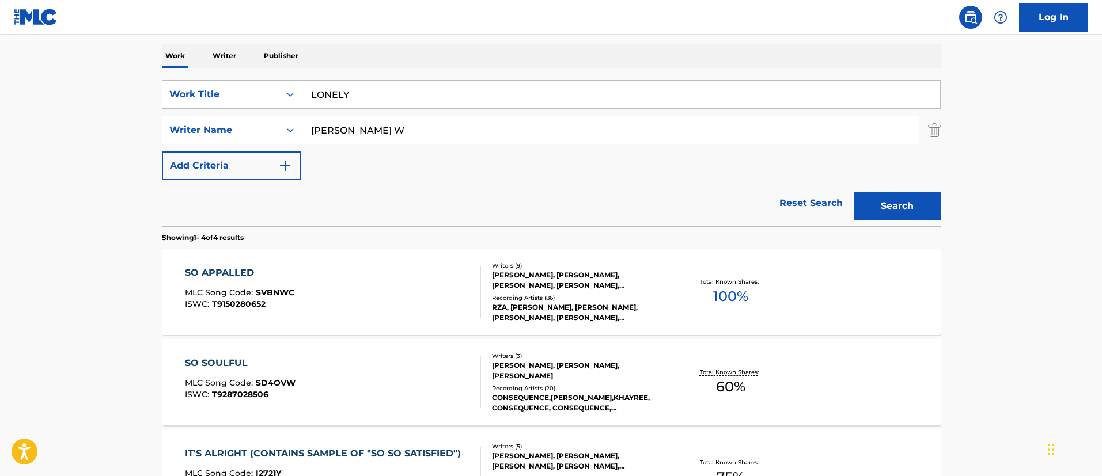
type input "[PERSON_NAME] W"
click at [854, 192] on button "Search" at bounding box center [897, 206] width 86 height 29
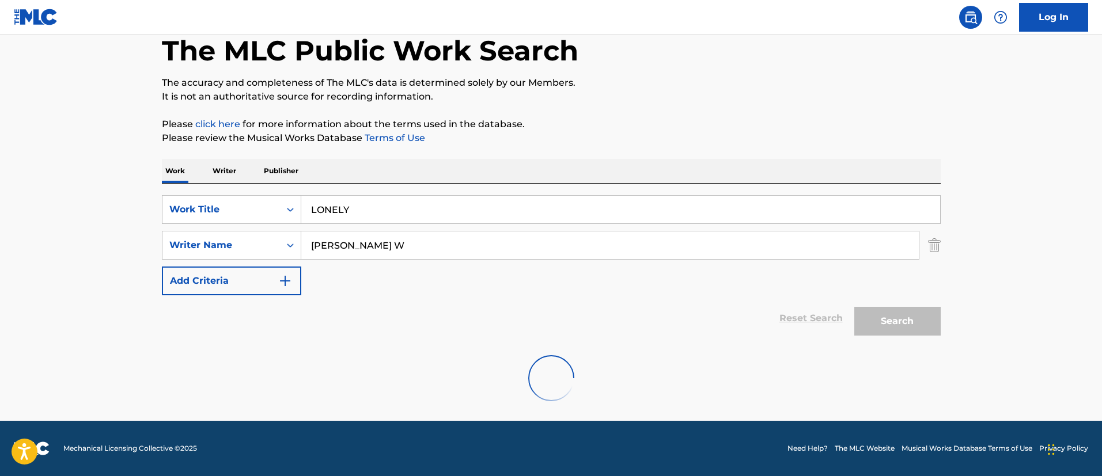
scroll to position [24, 0]
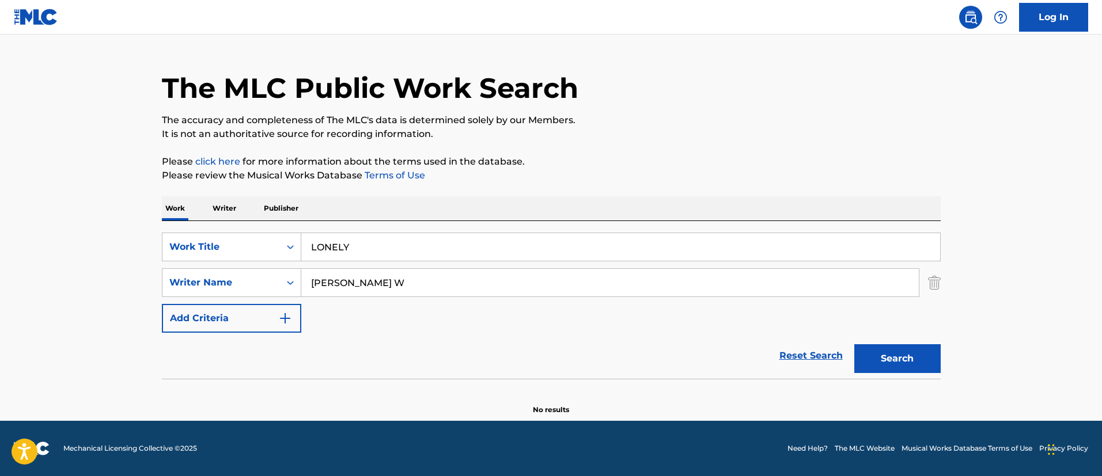
drag, startPoint x: 402, startPoint y: 225, endPoint x: 397, endPoint y: 233, distance: 9.3
click at [397, 233] on div "SearchWithCriteria082f8b04-aeda-40a5-9f72-a6dfc69cd414 Work Title LONELY Search…" at bounding box center [551, 300] width 779 height 158
click at [397, 233] on input "LONELY" at bounding box center [620, 247] width 639 height 28
paste input "Quiere Mas"
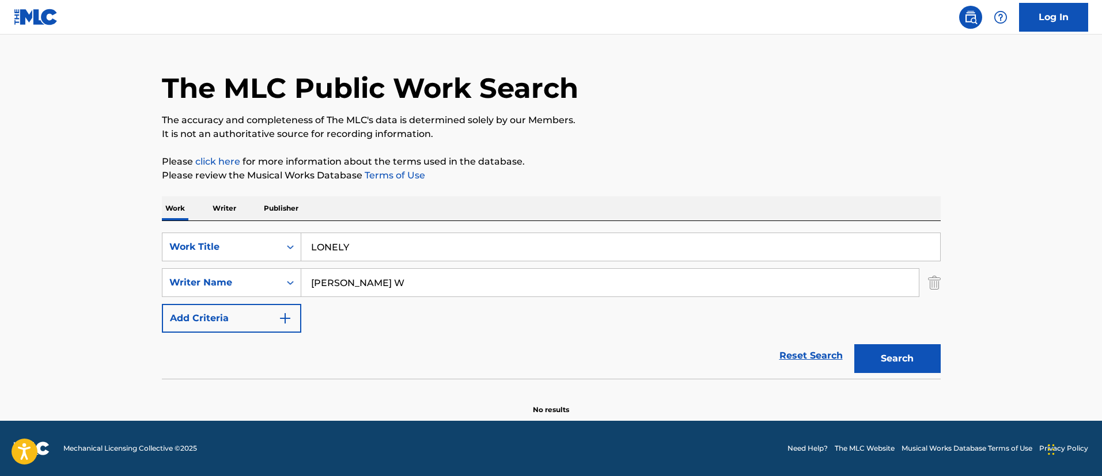
click at [397, 233] on input "LONELY" at bounding box center [620, 247] width 639 height 28
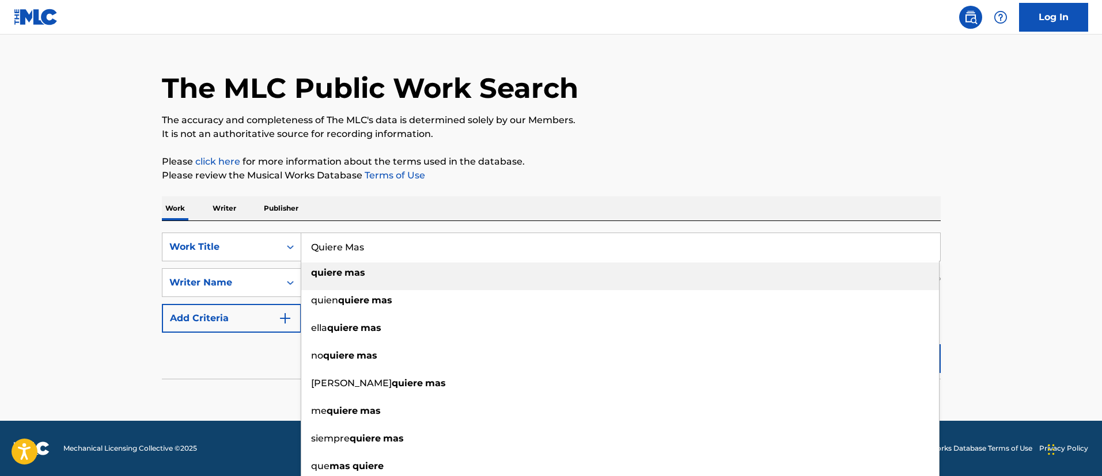
type input "Quiere Mas"
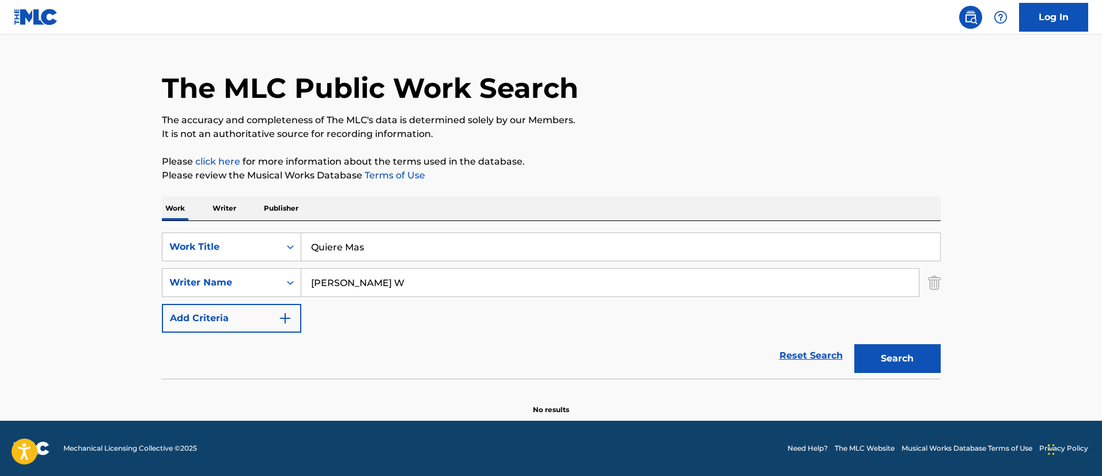
click at [148, 266] on div "The MLC Public Work Search The accuracy and completeness of The MLC's data is d…" at bounding box center [551, 228] width 806 height 376
drag, startPoint x: 337, startPoint y: 298, endPoint x: 377, endPoint y: 282, distance: 42.9
click at [377, 282] on div "SearchWithCriteria082f8b04-aeda-40a5-9f72-a6dfc69cd414 Work Title Quiere Mas Se…" at bounding box center [551, 283] width 779 height 100
click at [377, 282] on input "[PERSON_NAME] W" at bounding box center [609, 283] width 617 height 28
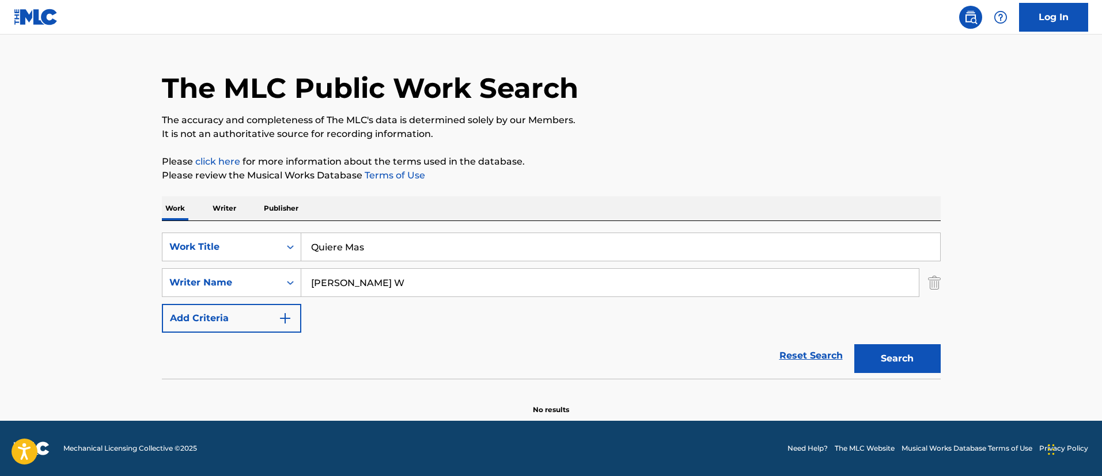
click at [377, 282] on input "[PERSON_NAME] W" at bounding box center [609, 283] width 617 height 28
paste input "COLON [PERSON_NAME]"
type input "COLON [PERSON_NAME]"
click at [854, 344] on button "Search" at bounding box center [897, 358] width 86 height 29
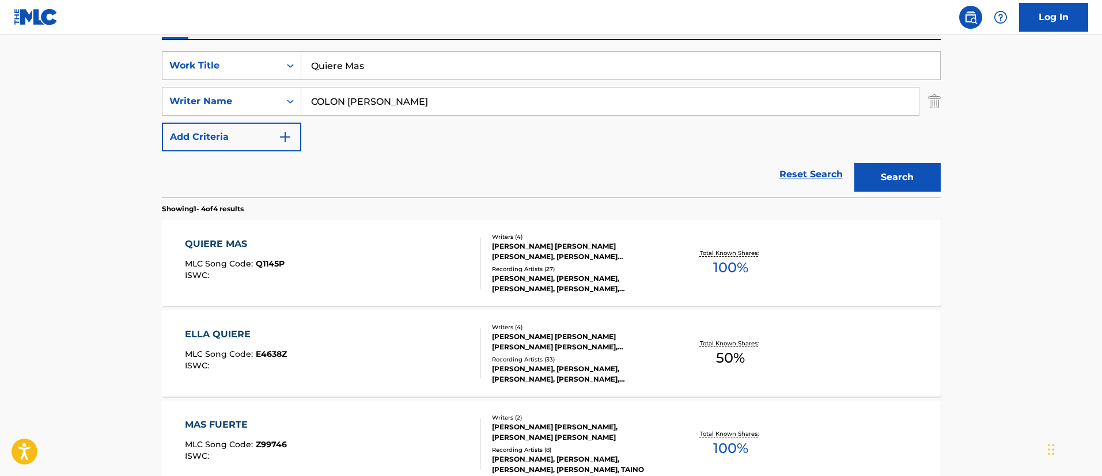
scroll to position [206, 0]
click at [377, 282] on div "QUIERE MAS MLC Song Code : Q1145P ISWC :" at bounding box center [333, 262] width 296 height 52
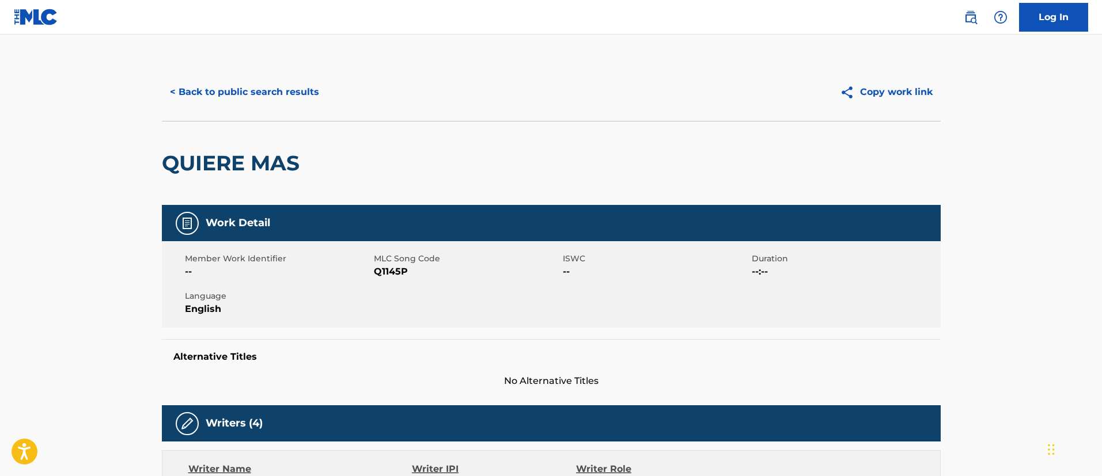
drag, startPoint x: 291, startPoint y: 75, endPoint x: 313, endPoint y: 105, distance: 37.4
click at [313, 105] on div "< Back to public search results Copy work link" at bounding box center [551, 92] width 779 height 58
click at [313, 105] on button "< Back to public search results" at bounding box center [244, 92] width 165 height 29
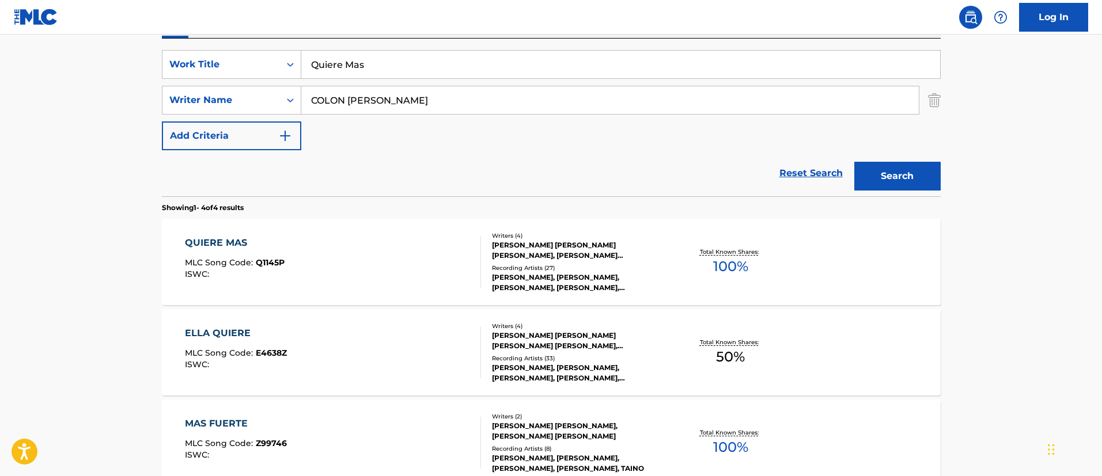
click at [381, 74] on input "Quiere Mas" at bounding box center [620, 65] width 639 height 28
paste input "LIKE I M GONNA LOSE YOU"
type input "LIKE I M GONNA LOSE YOU"
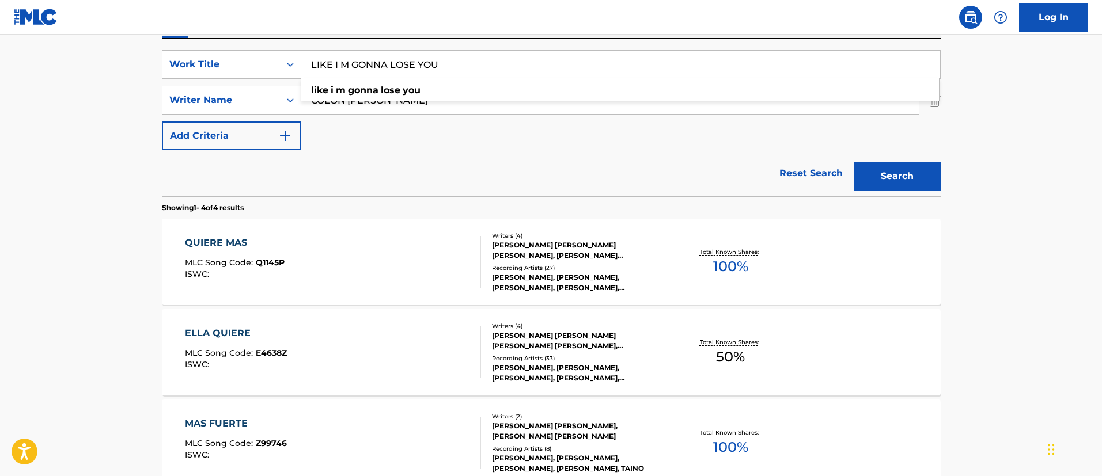
click at [97, 132] on main "The MLC Public Work Search The accuracy and completeness of The MLC's data is d…" at bounding box center [551, 232] width 1102 height 808
click at [366, 110] on input "COLON [PERSON_NAME]" at bounding box center [609, 100] width 617 height 28
paste input "[PERSON_NAME] [PERSON_NAME]"
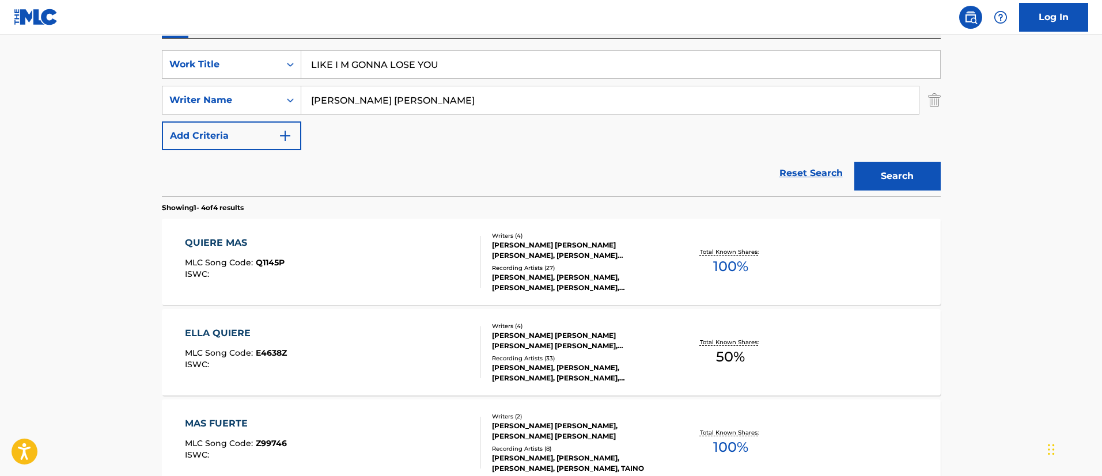
type input "[PERSON_NAME] [PERSON_NAME]"
click at [854, 162] on button "Search" at bounding box center [897, 176] width 86 height 29
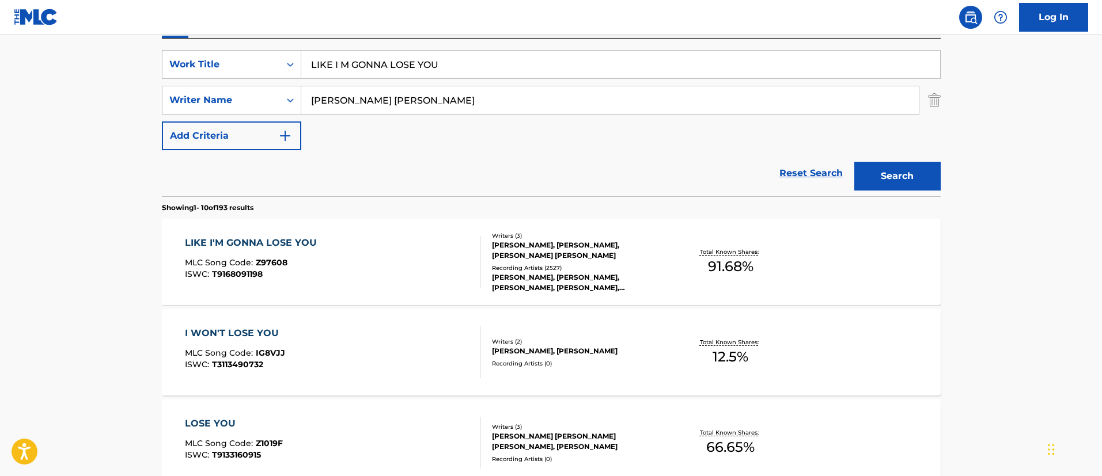
click at [404, 253] on div "LIKE I'M GONNA LOSE YOU MLC Song Code : Z97608 ISWC : T9168091198" at bounding box center [333, 262] width 296 height 52
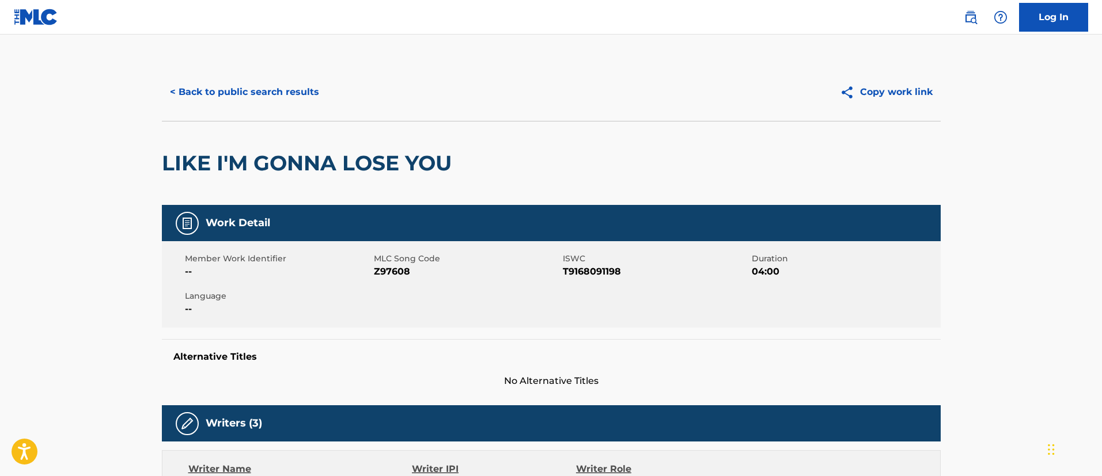
drag, startPoint x: 253, startPoint y: 88, endPoint x: 190, endPoint y: 105, distance: 65.0
click at [190, 105] on button "< Back to public search results" at bounding box center [244, 92] width 165 height 29
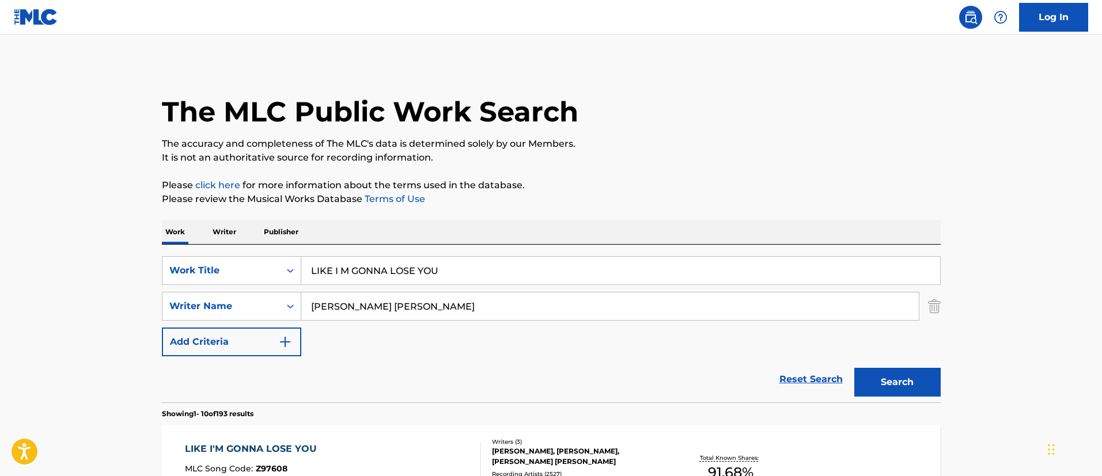
scroll to position [206, 0]
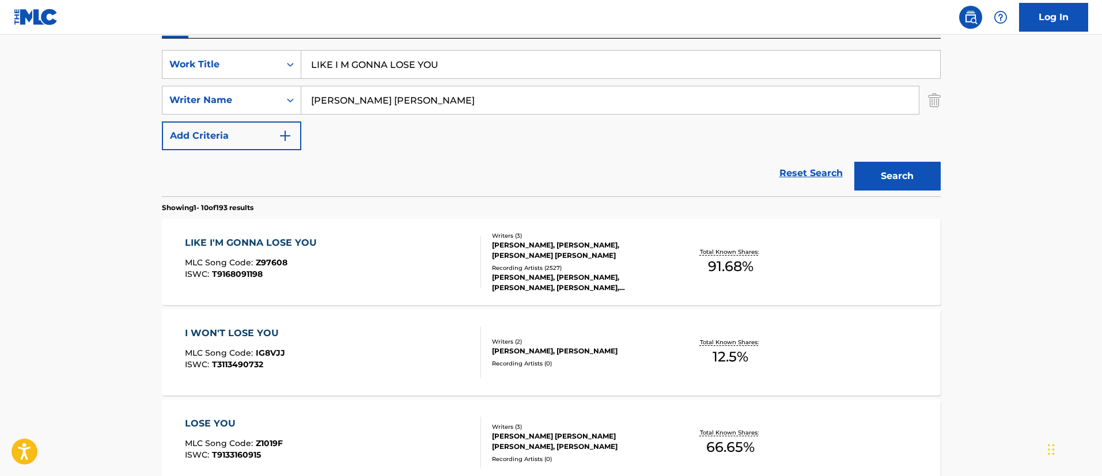
click at [413, 68] on input "LIKE I M GONNA LOSE YOU" at bounding box center [620, 65] width 639 height 28
paste input "MAMA"
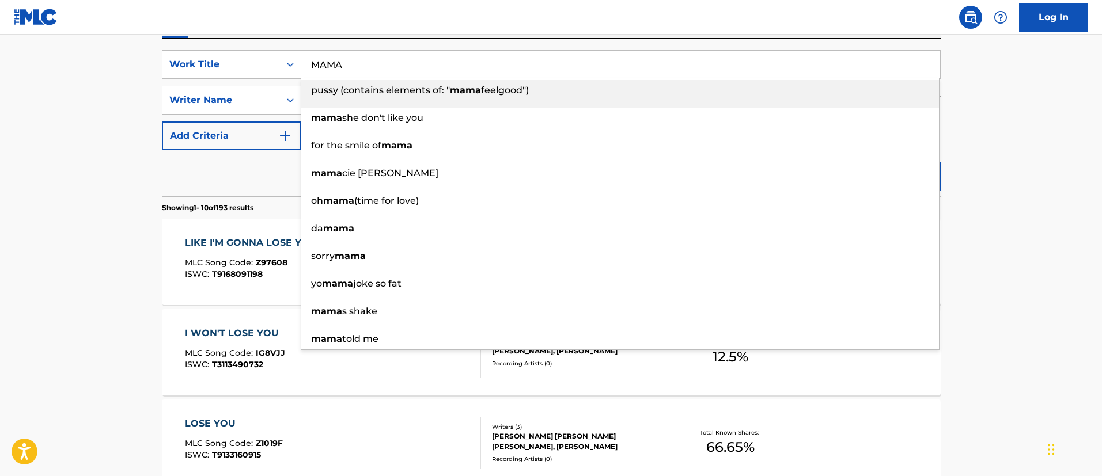
type input "MAMA"
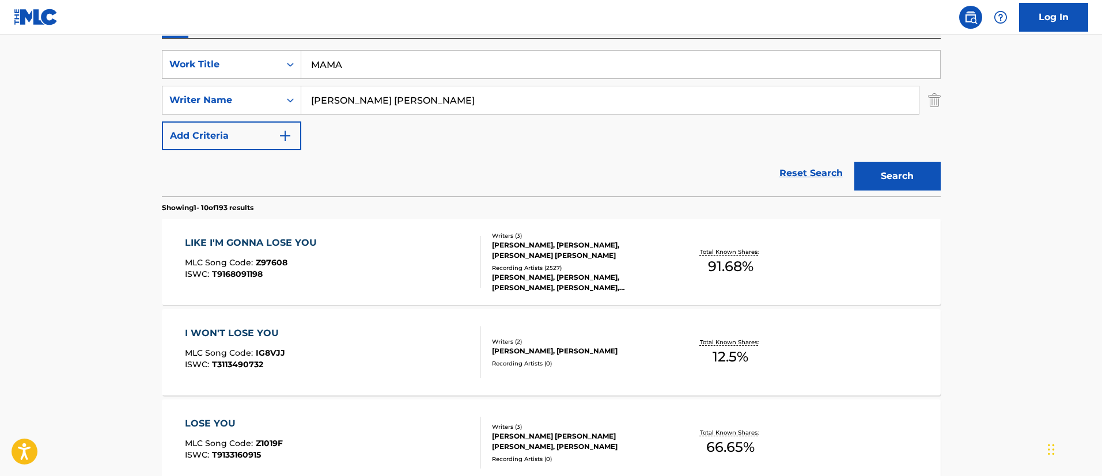
click at [351, 111] on input "[PERSON_NAME] [PERSON_NAME]" at bounding box center [609, 100] width 617 height 28
paste input "[PERSON_NAME]"
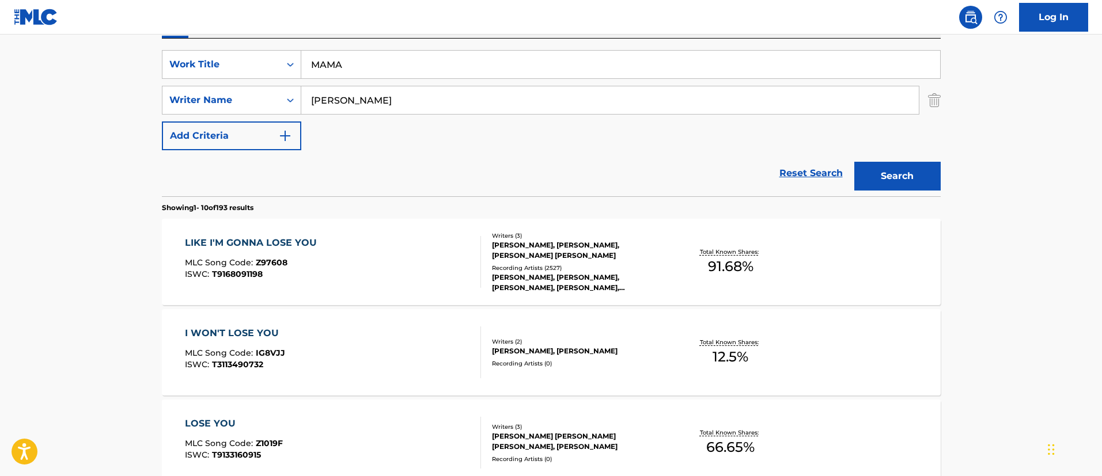
type input "[PERSON_NAME]"
click at [854, 162] on button "Search" at bounding box center [897, 176] width 86 height 29
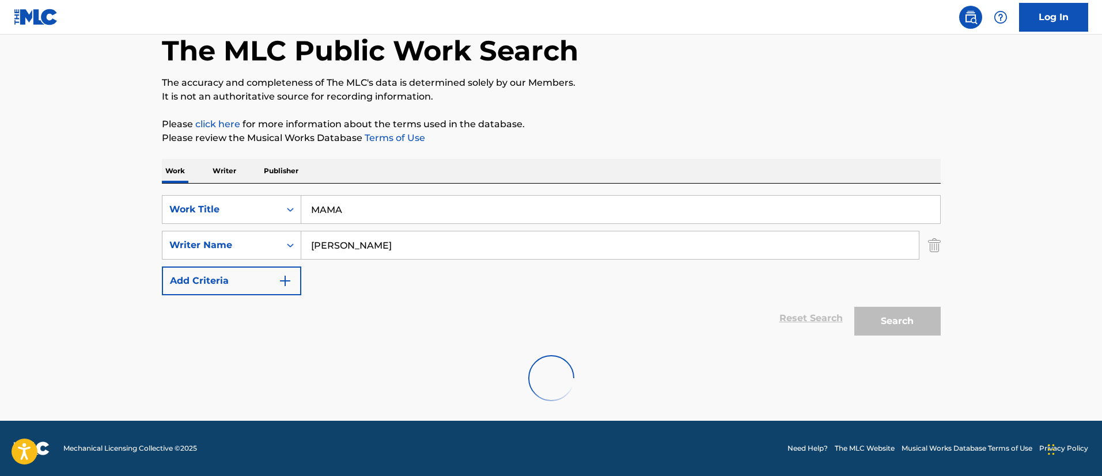
scroll to position [150, 0]
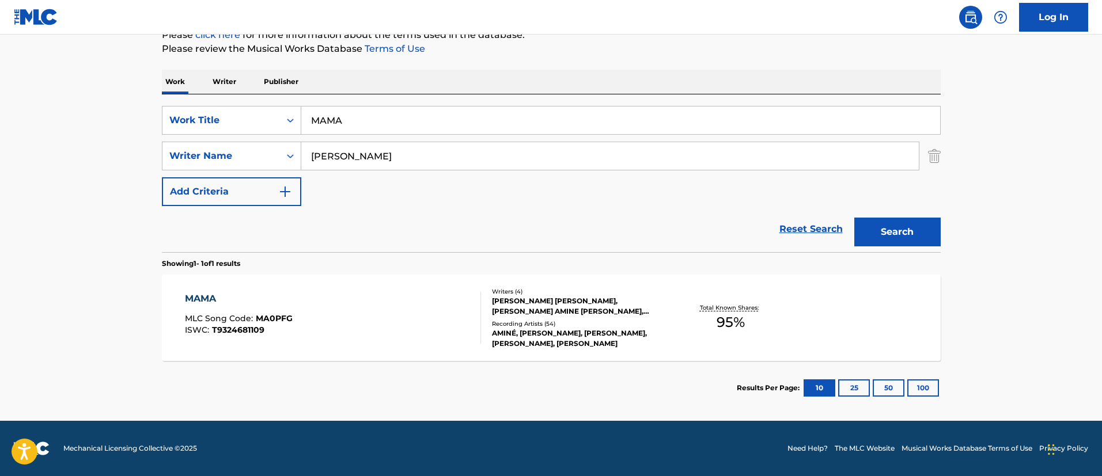
click at [325, 315] on div "MAMA MLC Song Code : MA0PFG ISWC : T9324681109" at bounding box center [333, 318] width 296 height 52
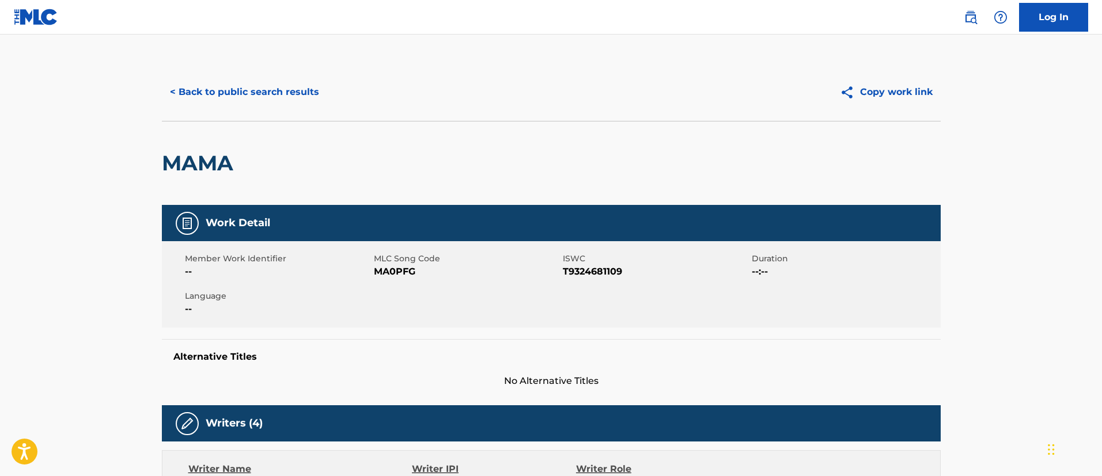
click at [262, 98] on button "< Back to public search results" at bounding box center [244, 92] width 165 height 29
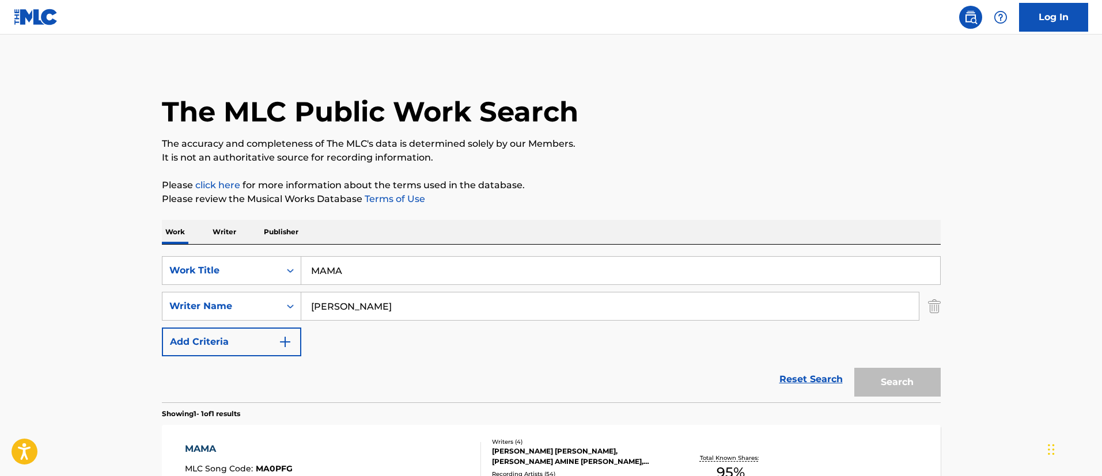
scroll to position [85, 0]
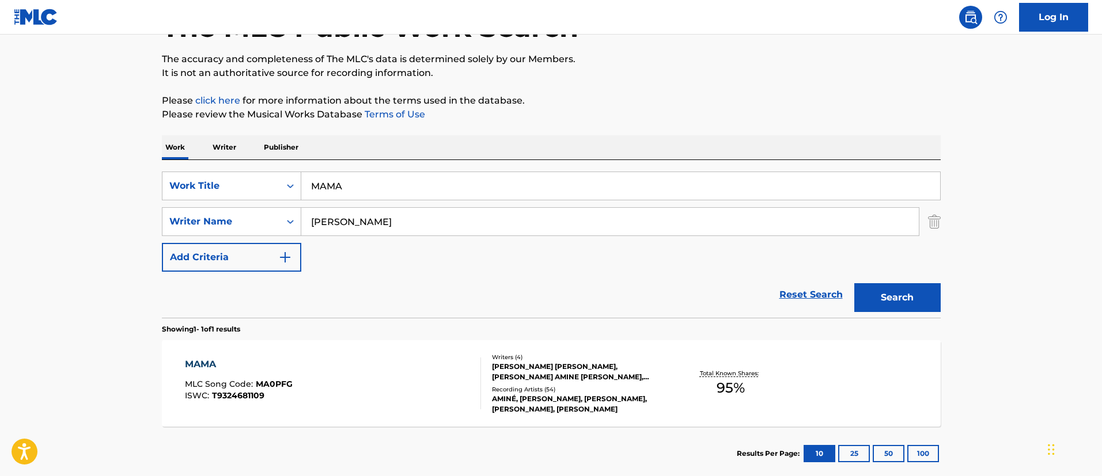
click at [364, 175] on input "MAMA" at bounding box center [620, 186] width 639 height 28
paste input "THE WAREHOUSE"
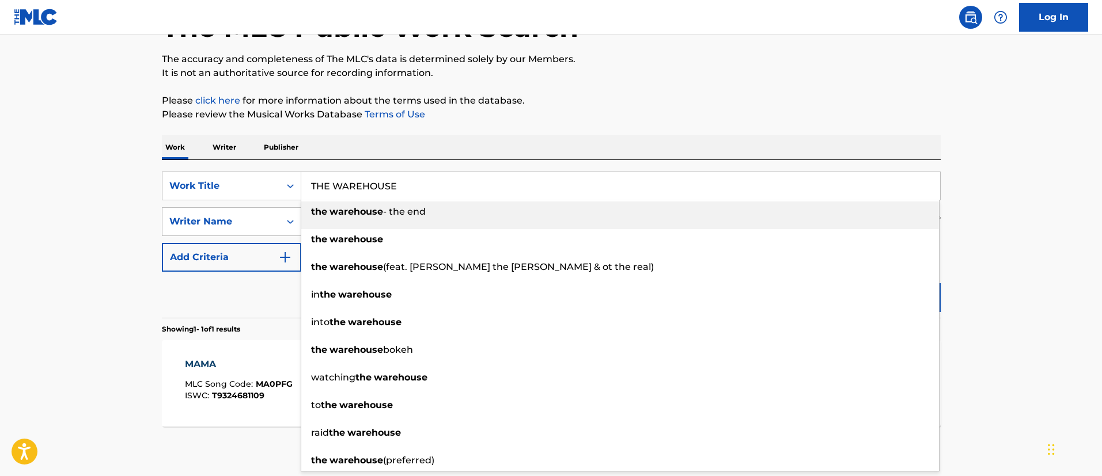
type input "THE WAREHOUSE"
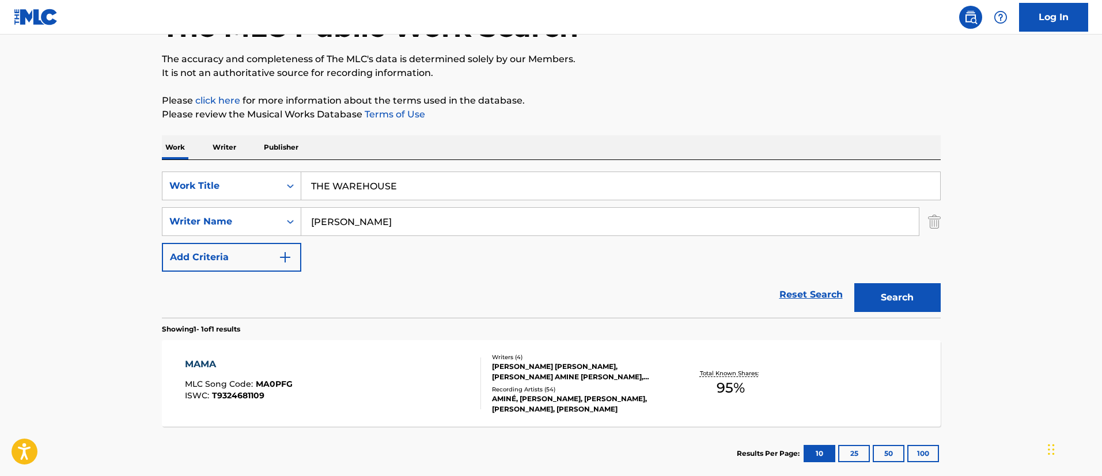
click at [115, 185] on main "The MLC Public Work Search The accuracy and completeness of The MLC's data is d…" at bounding box center [551, 218] width 1102 height 537
click at [382, 219] on input "[PERSON_NAME]" at bounding box center [609, 222] width 617 height 28
paste input "[PERSON_NAME] [PERSON_NAME]"
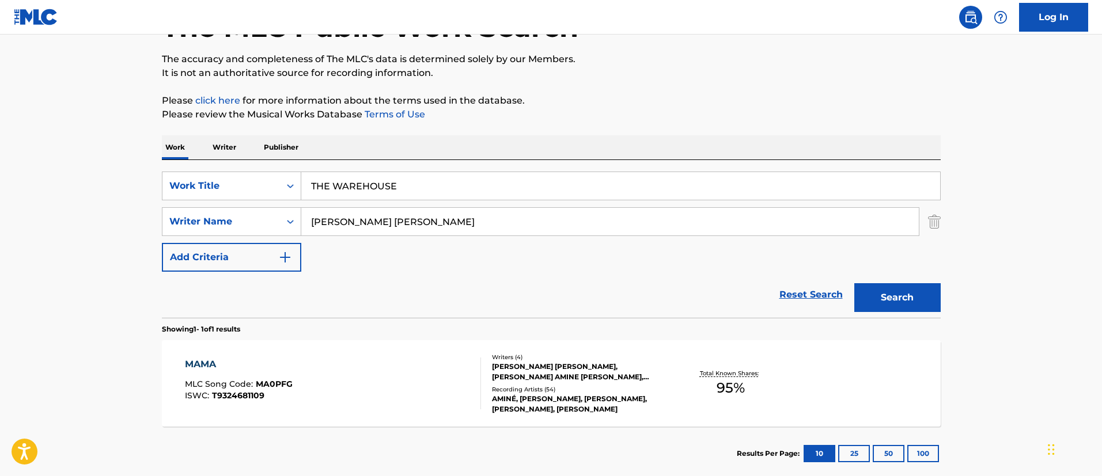
type input "[PERSON_NAME] [PERSON_NAME]"
click at [854, 283] on button "Search" at bounding box center [897, 297] width 86 height 29
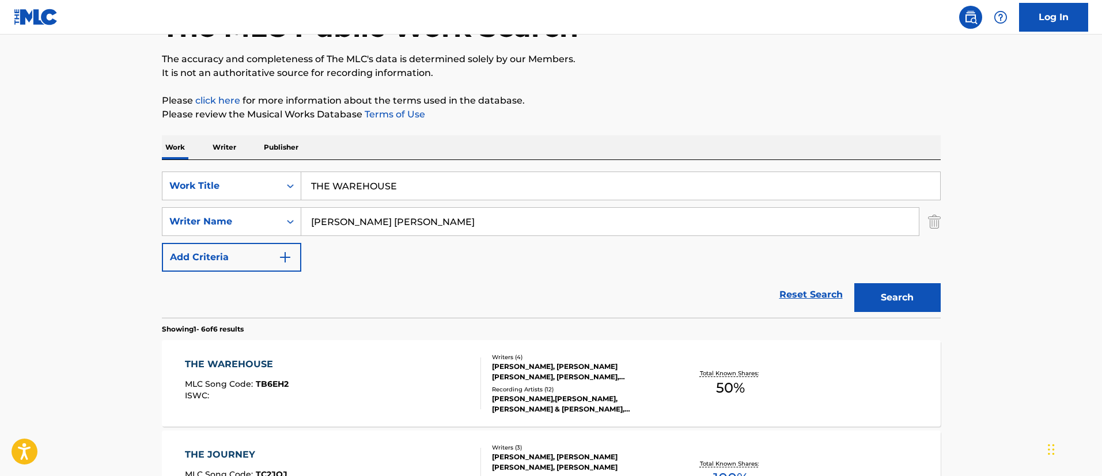
click at [349, 185] on input "THE WAREHOUSE" at bounding box center [620, 186] width 639 height 28
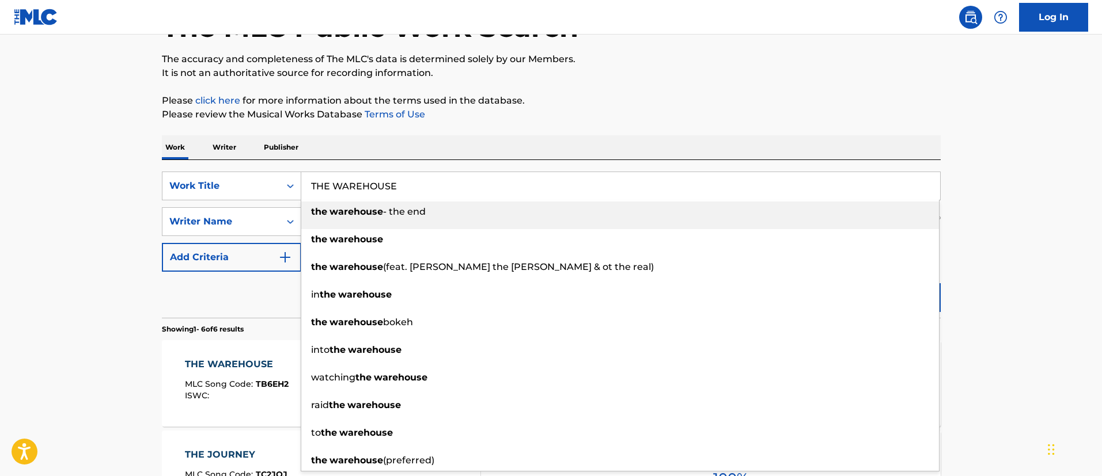
click at [355, 191] on input "THE WAREHOUSE" at bounding box center [620, 186] width 639 height 28
paste input "PA LA FORTY"
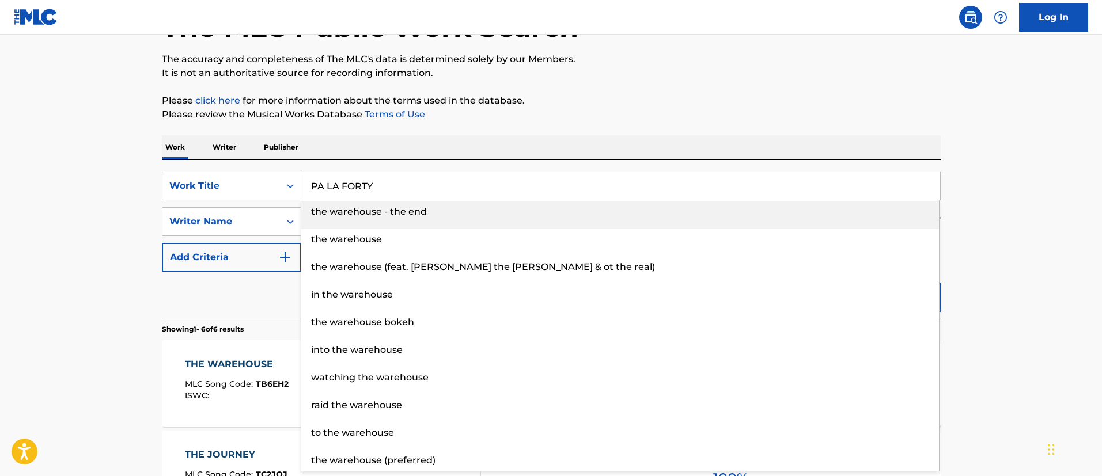
type input "PA LA FORTY"
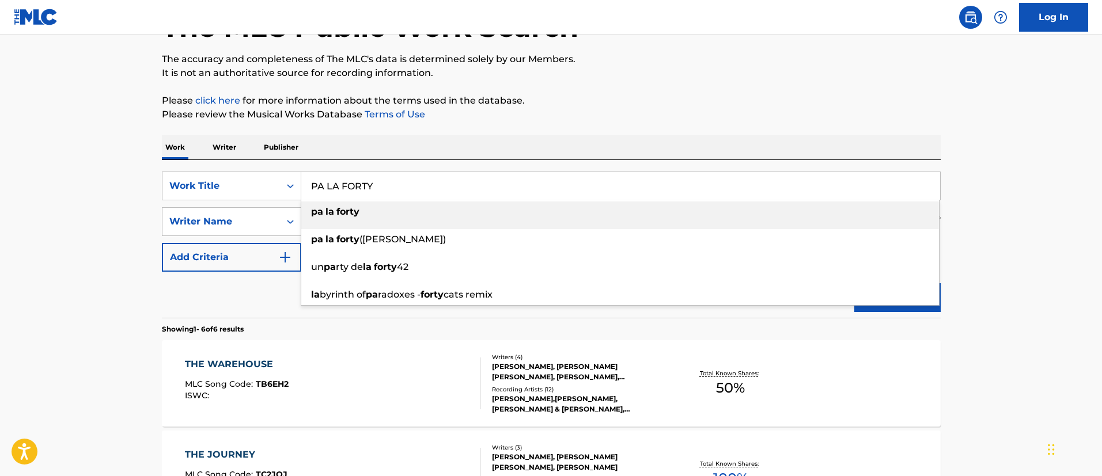
click at [126, 190] on main "The MLC Public Work Search The accuracy and completeness of The MLC's data is d…" at bounding box center [551, 444] width 1102 height 989
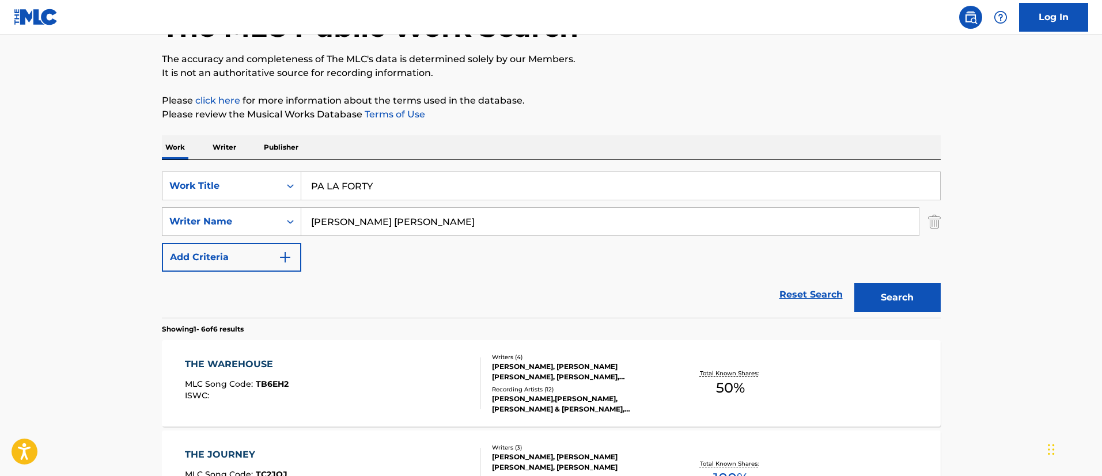
click at [405, 224] on input "[PERSON_NAME] [PERSON_NAME]" at bounding box center [609, 222] width 617 height 28
paste input "[PERSON_NAME]"
type input "[PERSON_NAME]"
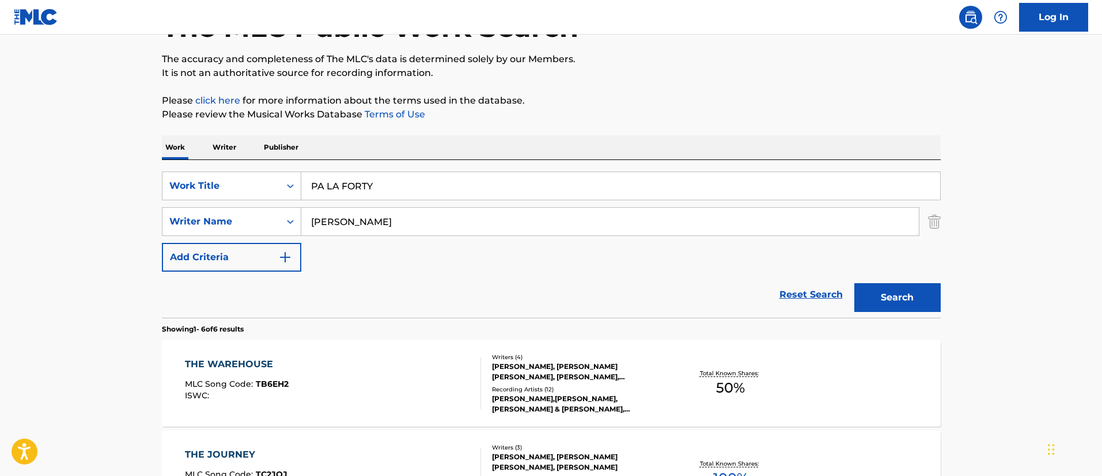
click at [854, 283] on button "Search" at bounding box center [897, 297] width 86 height 29
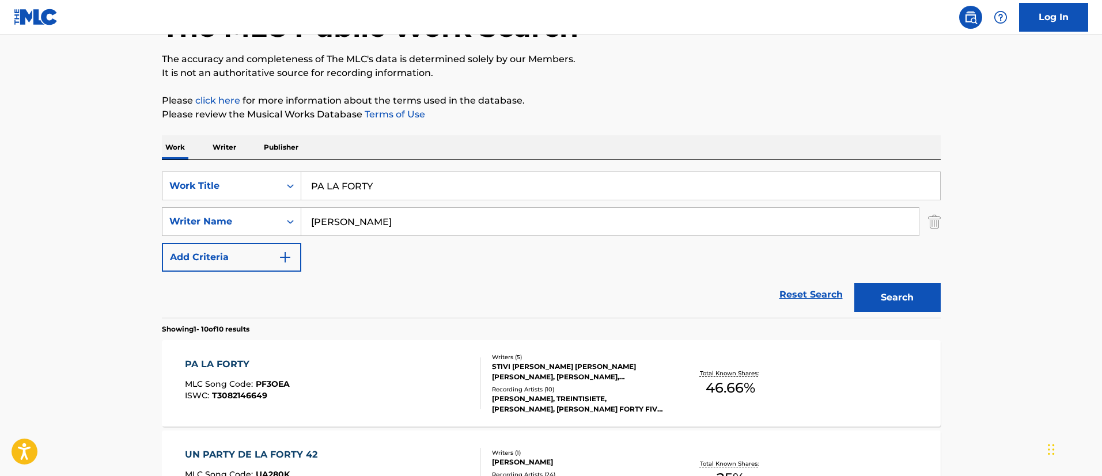
click at [392, 358] on div "PA LA FORTY MLC Song Code : PF3OEA ISWC : T3082146649" at bounding box center [333, 384] width 296 height 52
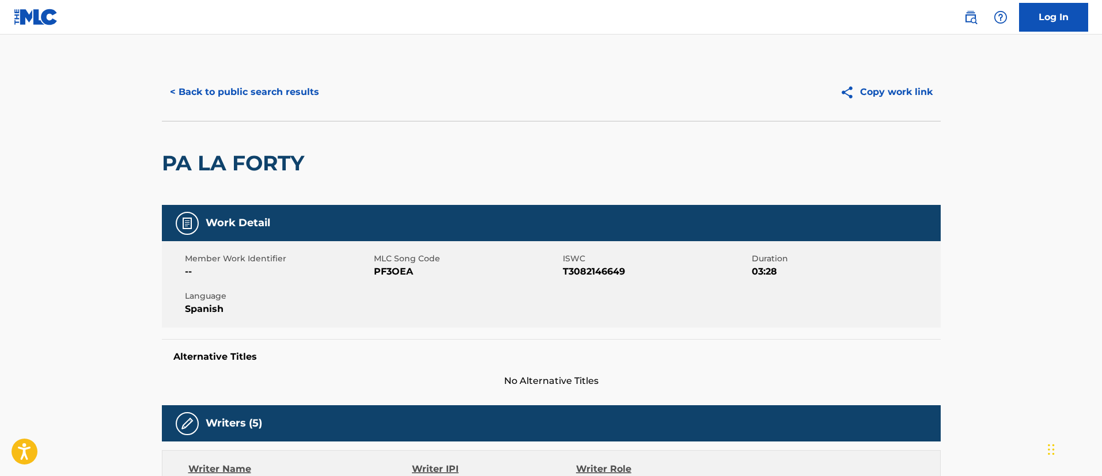
click at [287, 92] on button "< Back to public search results" at bounding box center [244, 92] width 165 height 29
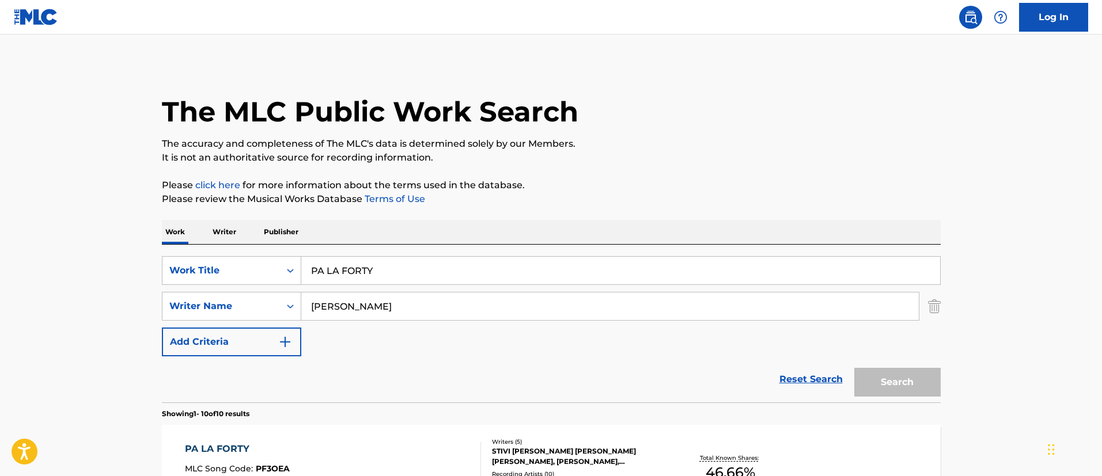
scroll to position [85, 0]
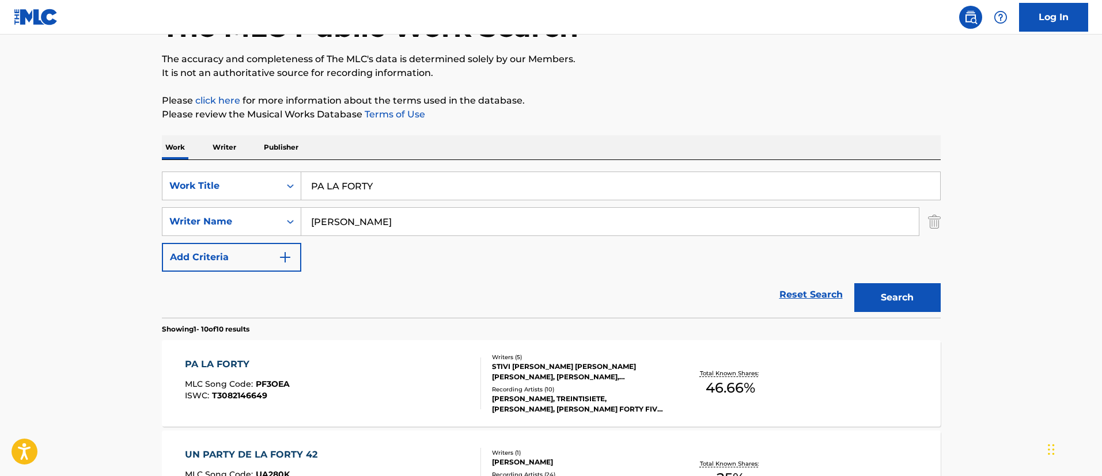
click at [380, 191] on input "PA LA FORTY" at bounding box center [620, 186] width 639 height 28
paste input "LEAVE THE WORLD BEHIND"
click at [380, 191] on input "LEAVE THE WORLD BEHIND" at bounding box center [620, 186] width 639 height 28
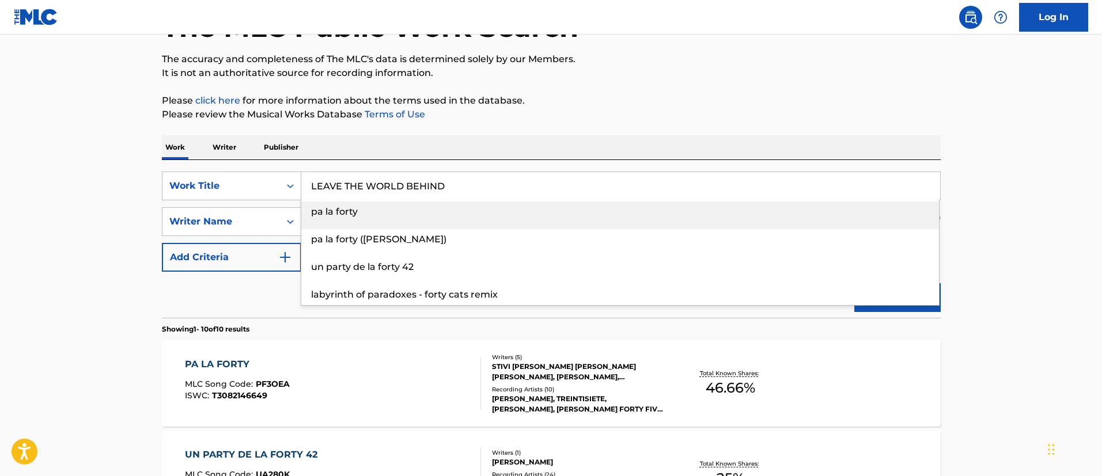
type input "LEAVE THE WORLD BEHIND"
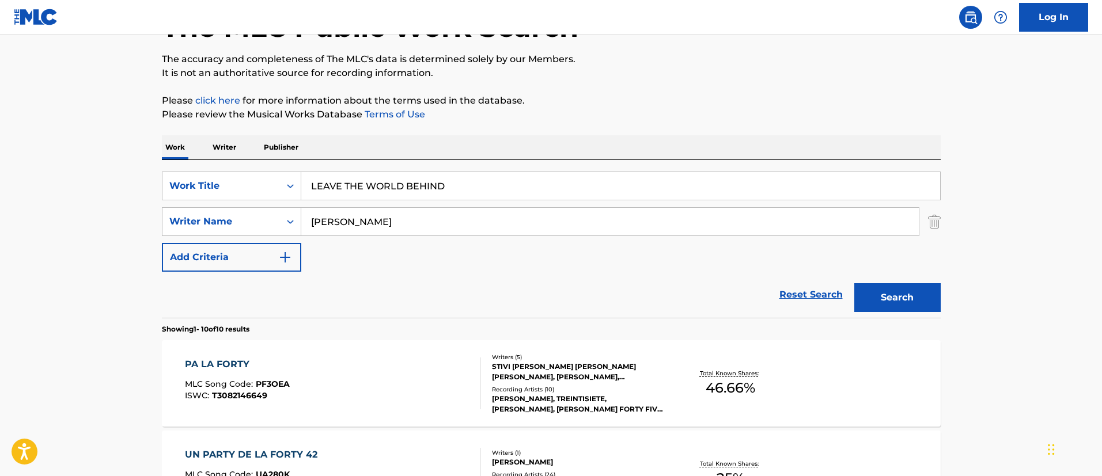
click at [400, 213] on input "[PERSON_NAME]" at bounding box center [609, 222] width 617 height 28
paste input "[PERSON_NAME]"
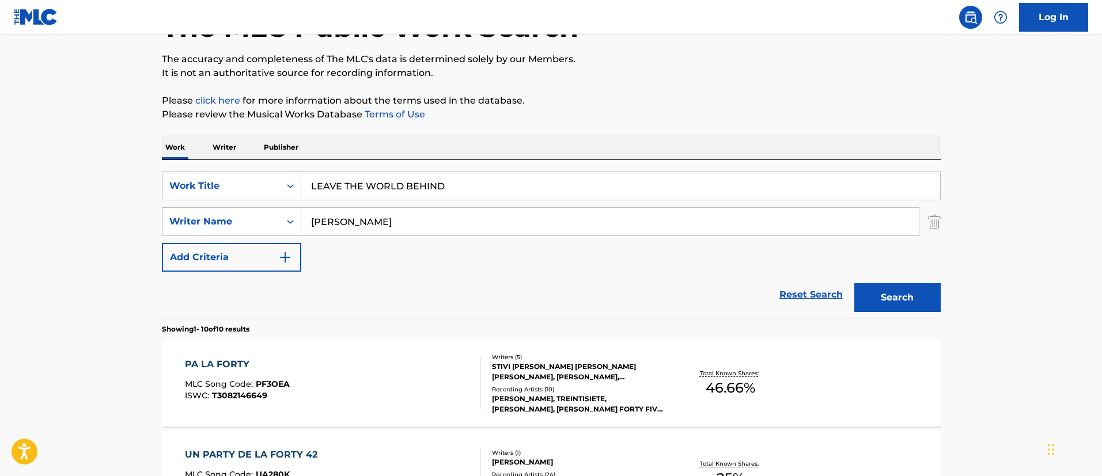
type input "[PERSON_NAME]"
click at [854, 283] on button "Search" at bounding box center [897, 297] width 86 height 29
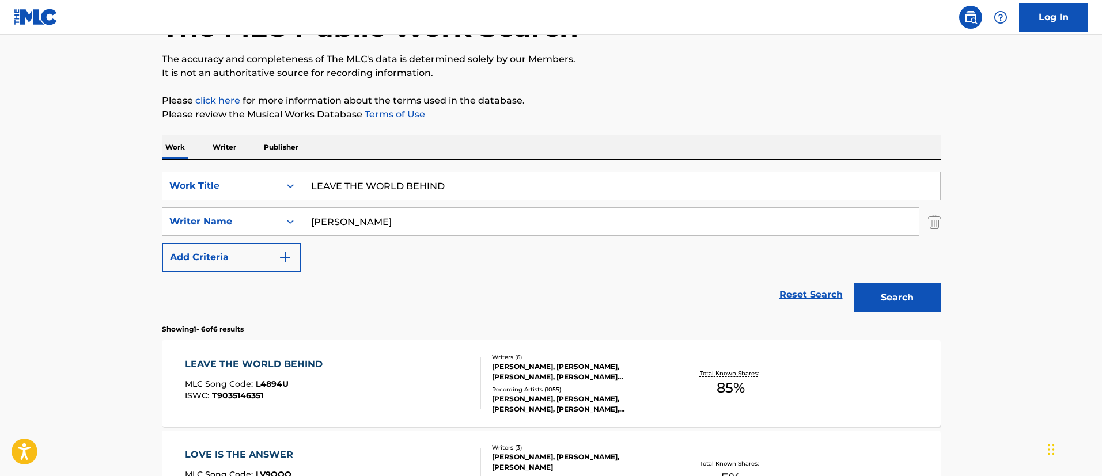
click at [361, 363] on div "LEAVE THE WORLD BEHIND MLC Song Code : L4894U ISWC : T9035146351" at bounding box center [333, 384] width 296 height 52
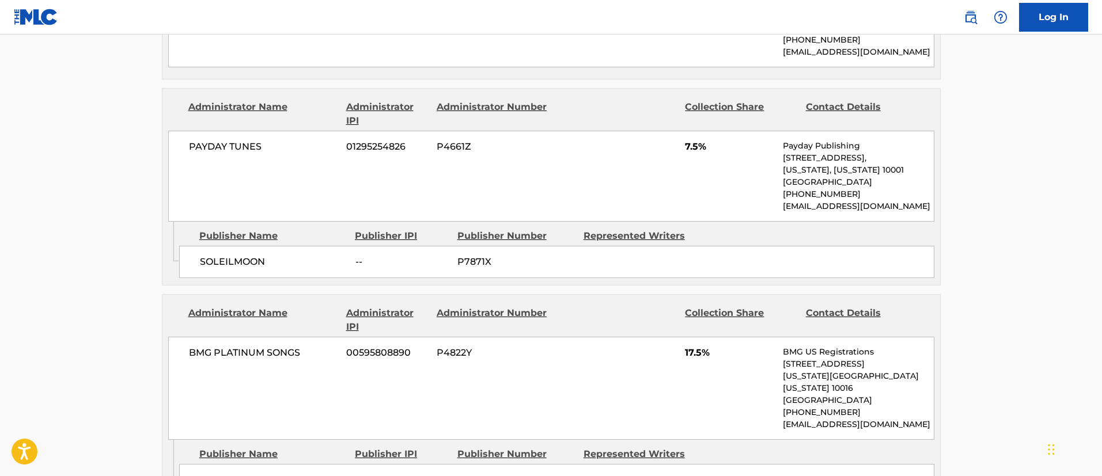
scroll to position [1263, 0]
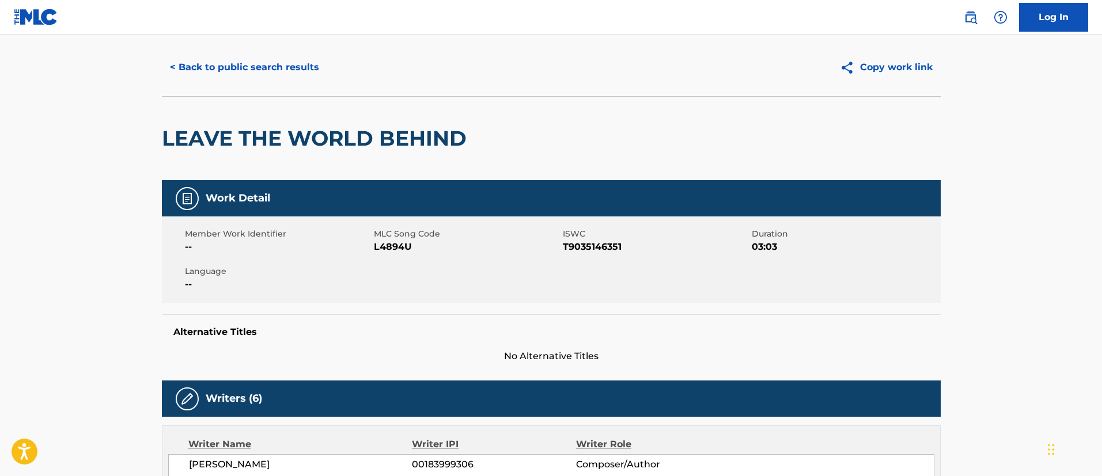
click at [242, 66] on button "< Back to public search results" at bounding box center [244, 67] width 165 height 29
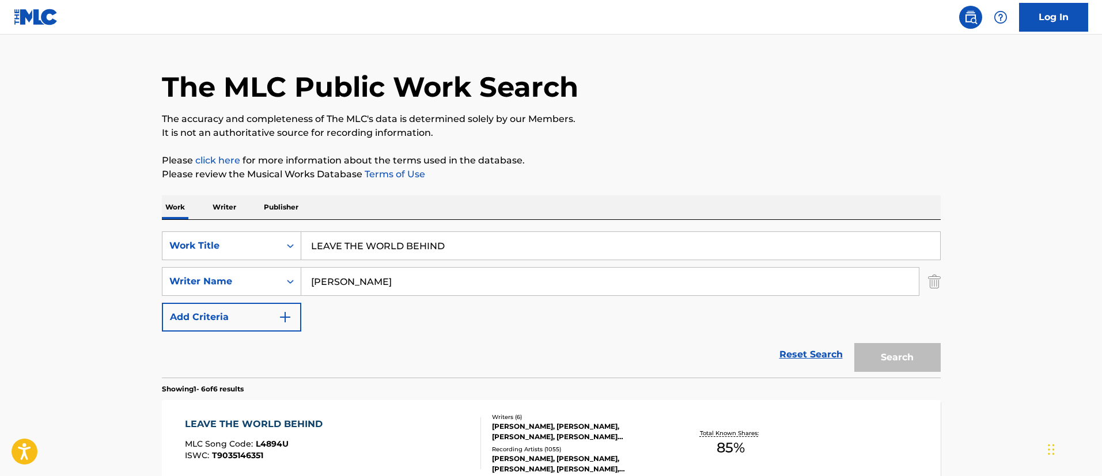
scroll to position [85, 0]
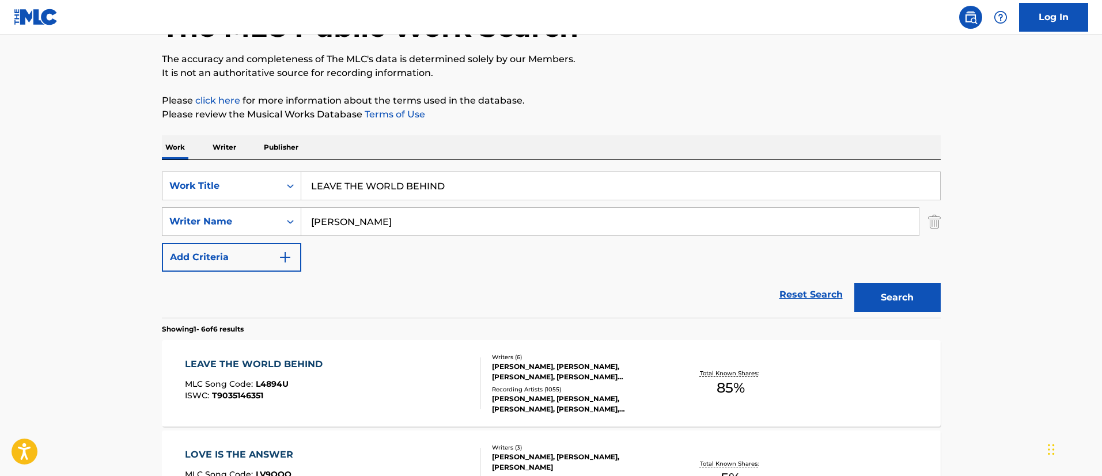
click at [382, 169] on div "SearchWithCriteria082f8b04-aeda-40a5-9f72-a6dfc69cd414 Work Title LEAVE THE WOR…" at bounding box center [551, 239] width 779 height 158
click at [396, 181] on input "LEAVE THE WORLD BEHIND" at bounding box center [620, 186] width 639 height 28
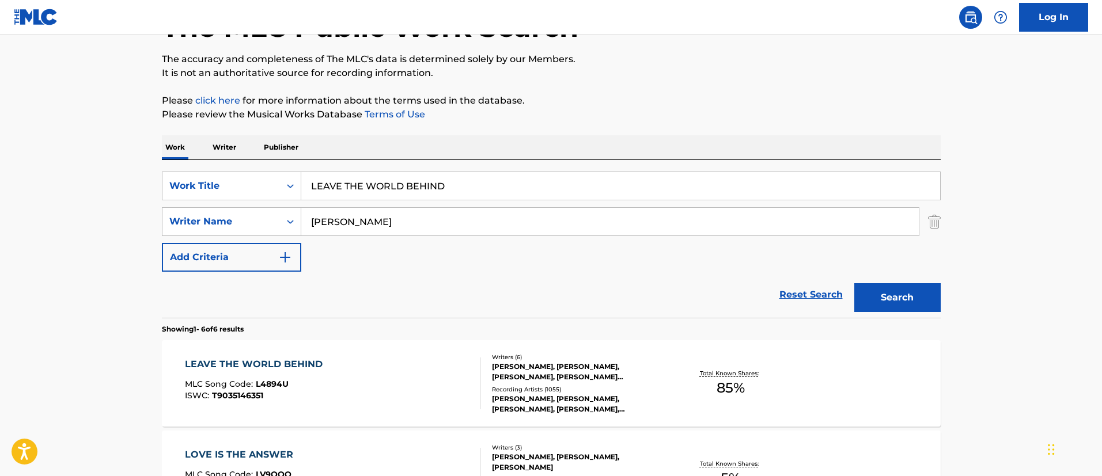
paste input "AGORA ESTOU APAIXONADO"
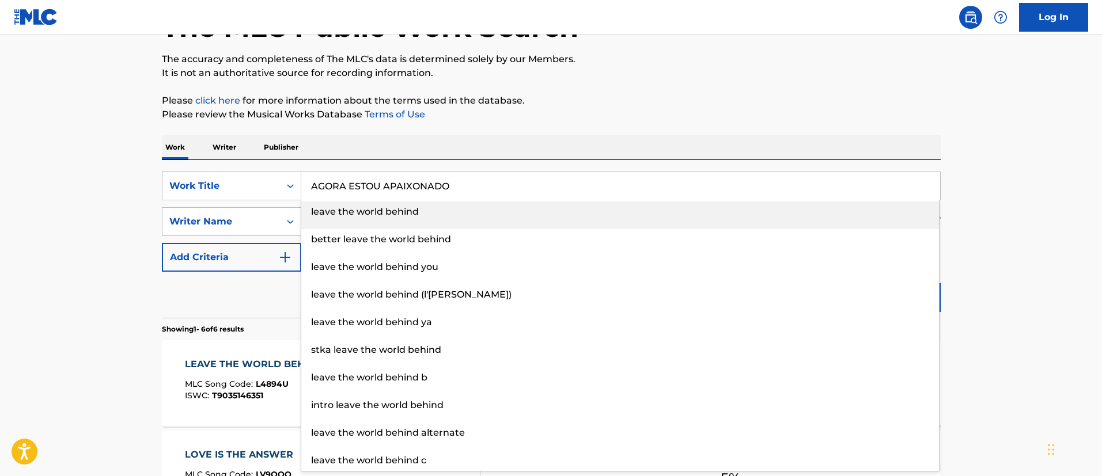
type input "AGORA ESTOU APAIXONADO"
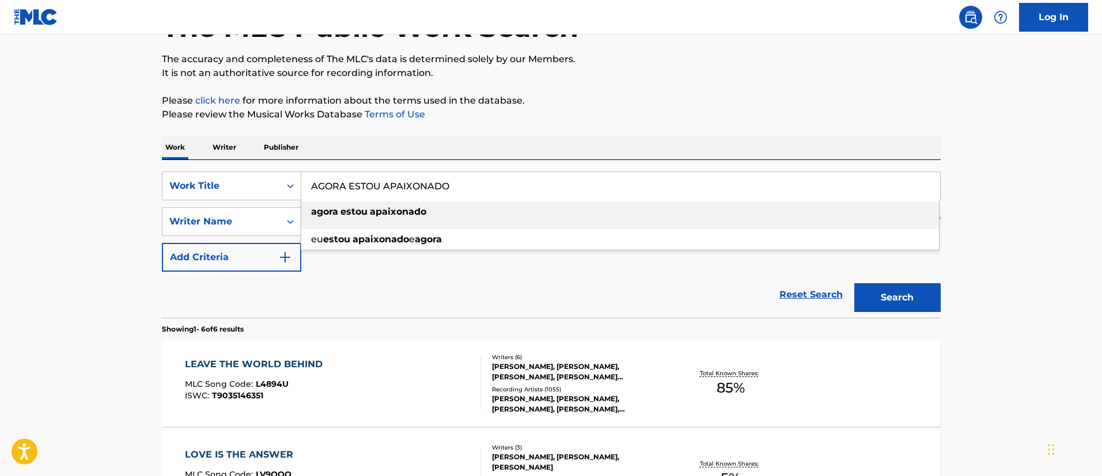
click at [104, 222] on main "The MLC Public Work Search The accuracy and completeness of The MLC's data is d…" at bounding box center [551, 444] width 1102 height 989
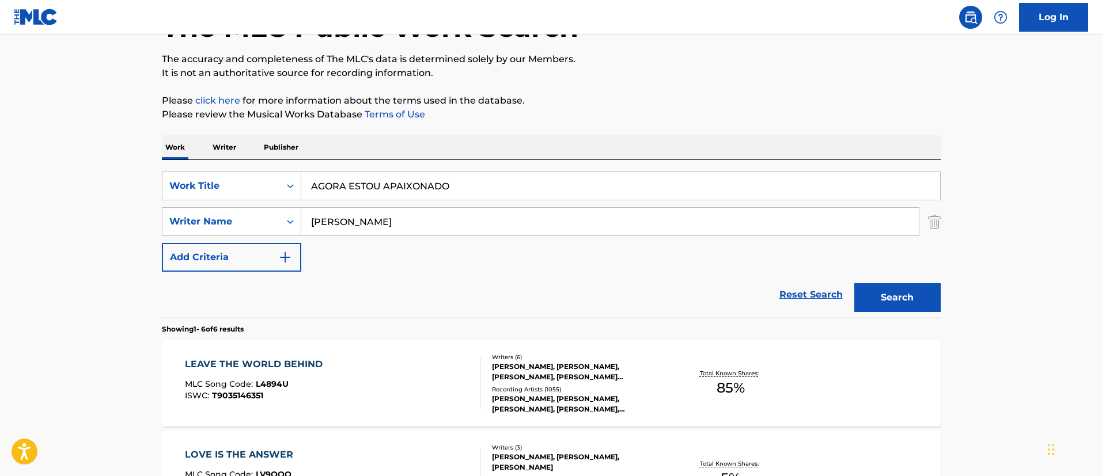
click at [401, 226] on input "[PERSON_NAME]" at bounding box center [609, 222] width 617 height 28
paste input "[PERSON_NAME] [PERSON_NAME]"
type input "[PERSON_NAME] [PERSON_NAME]"
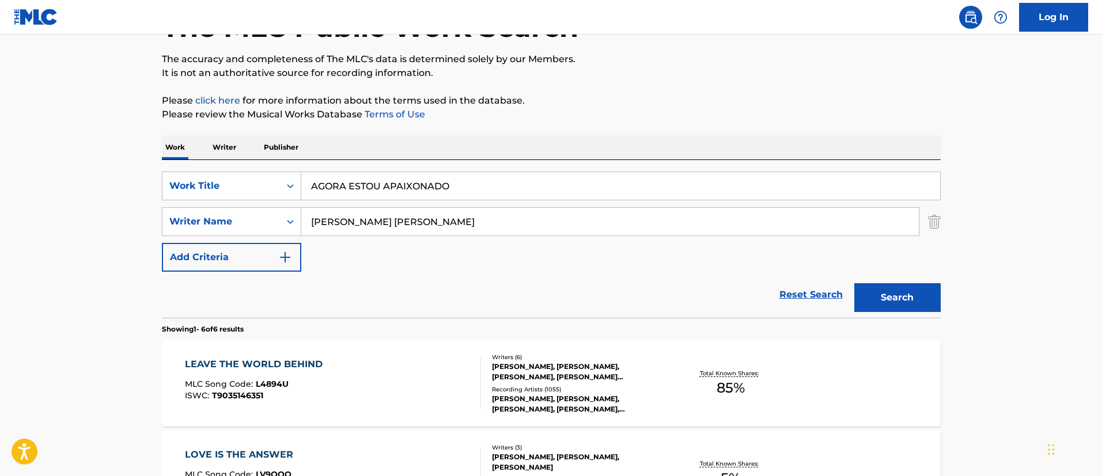
click at [854, 283] on button "Search" at bounding box center [897, 297] width 86 height 29
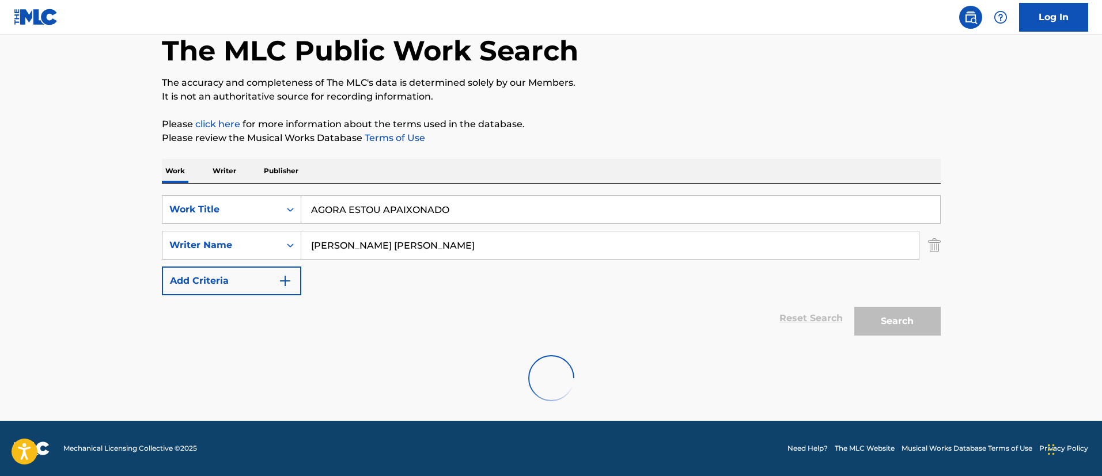
scroll to position [24, 0]
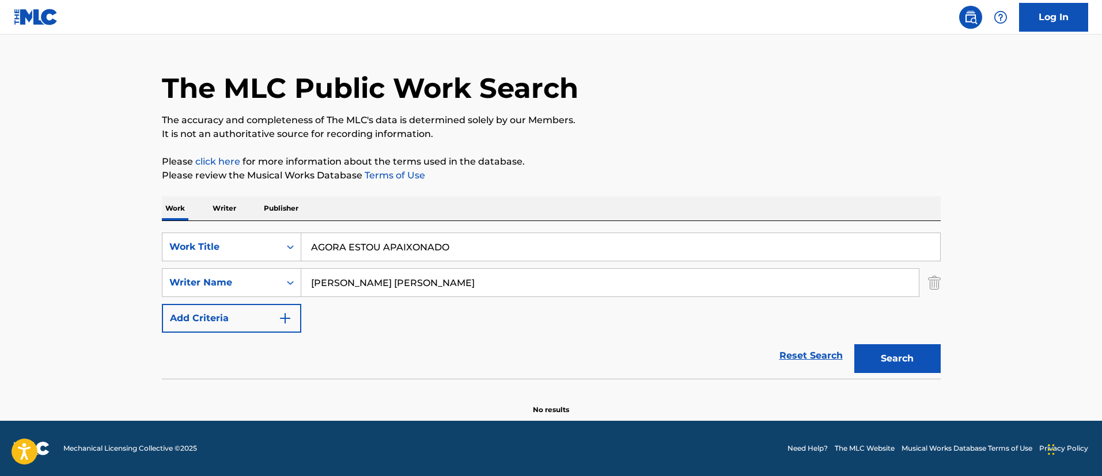
click at [366, 248] on input "AGORA ESTOU APAIXONADO" at bounding box center [620, 247] width 639 height 28
paste input "KEEP IT RIGHT THERE"
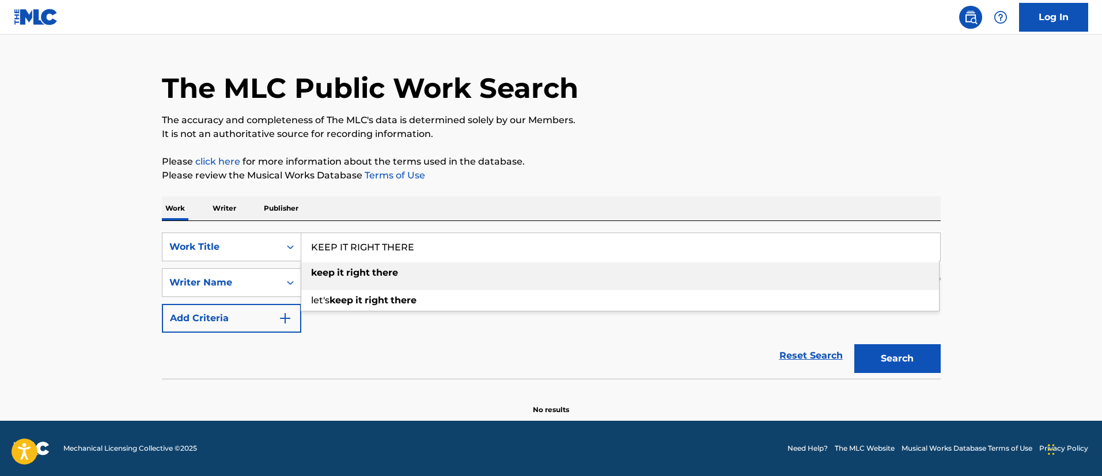
type input "KEEP IT RIGHT THERE"
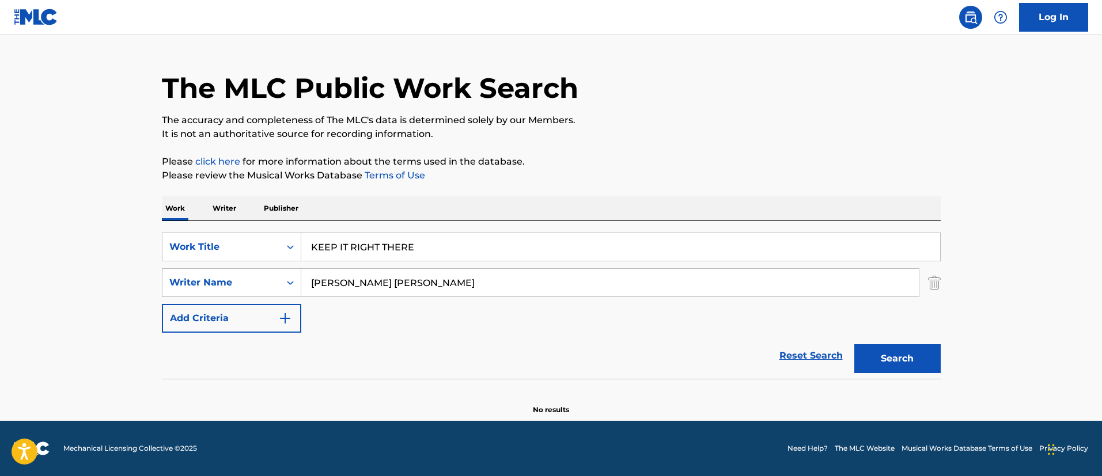
click at [136, 282] on main "The MLC Public Work Search The accuracy and completeness of The MLC's data is d…" at bounding box center [551, 216] width 1102 height 410
click at [368, 286] on input "[PERSON_NAME] [PERSON_NAME]" at bounding box center [609, 283] width 617 height 28
paste input "[PERSON_NAME]"
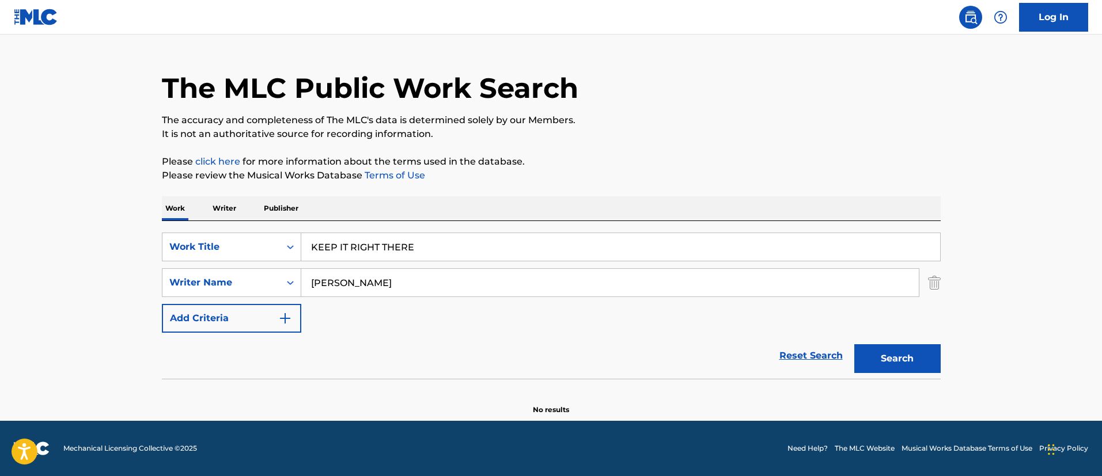
click at [854, 344] on button "Search" at bounding box center [897, 358] width 86 height 29
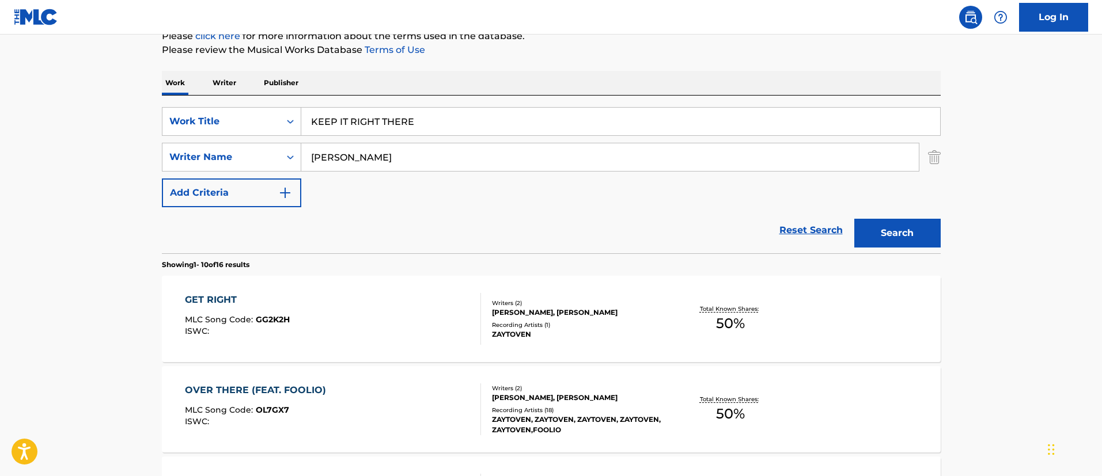
scroll to position [151, 0]
click at [396, 147] on input "[PERSON_NAME]" at bounding box center [609, 156] width 617 height 28
paste input "[PERSON_NAME]"
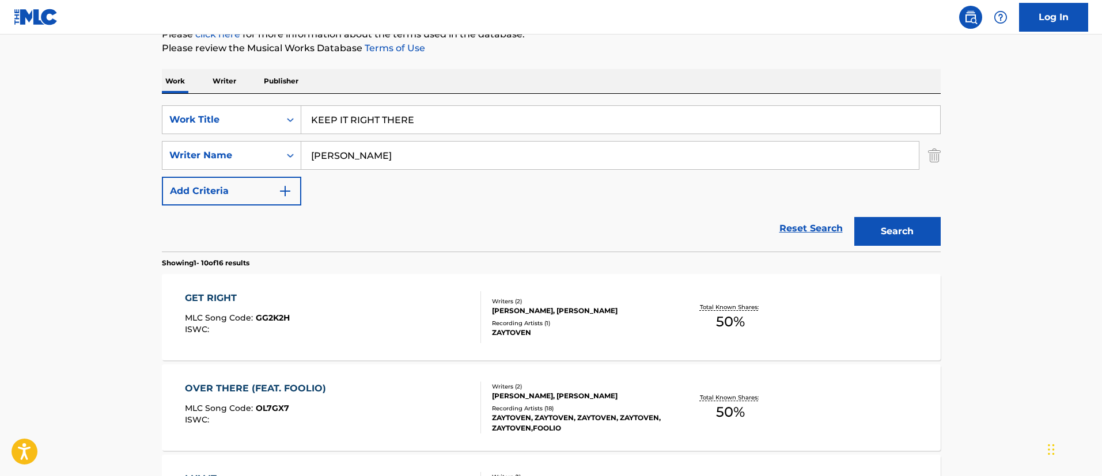
type input "[PERSON_NAME]"
click at [854, 217] on button "Search" at bounding box center [897, 231] width 86 height 29
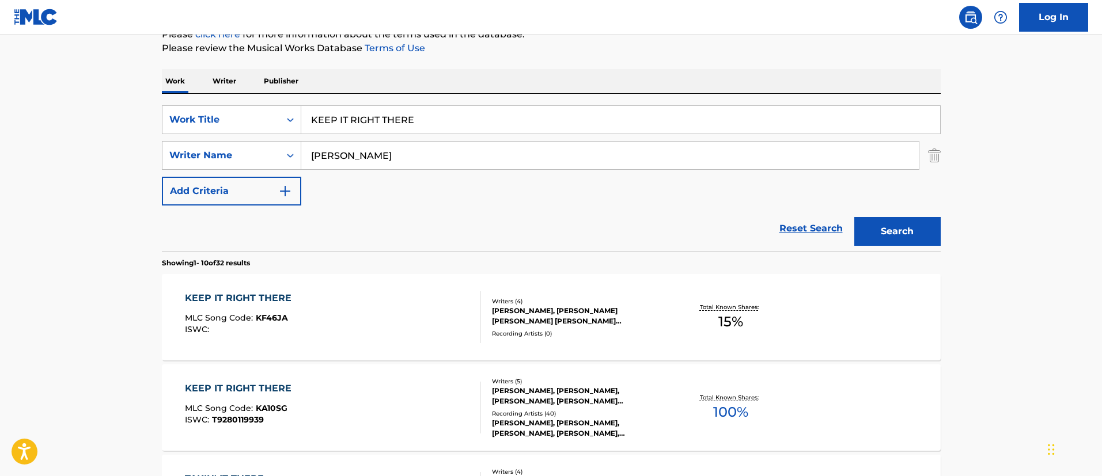
click at [433, 314] on div "KEEP IT RIGHT THERE MLC Song Code : KF46JA ISWC :" at bounding box center [333, 317] width 296 height 52
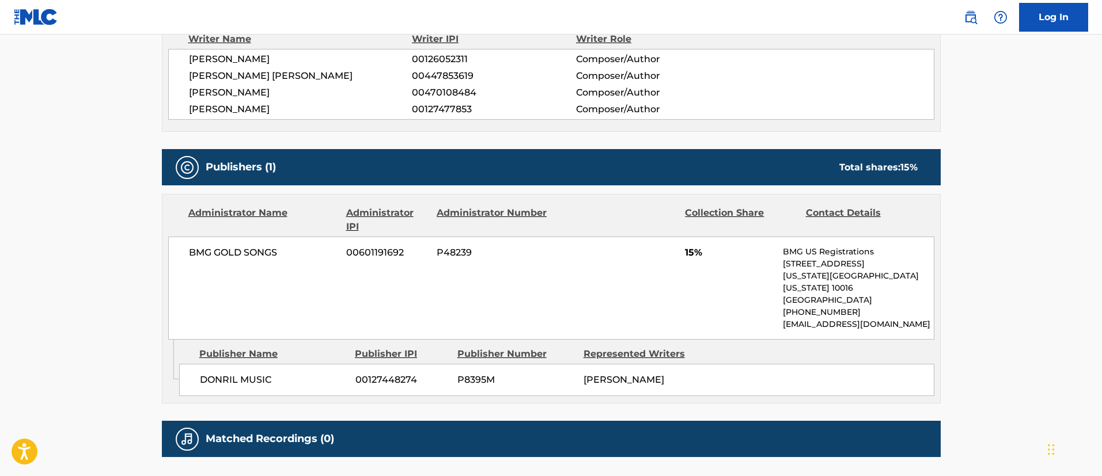
scroll to position [519, 0]
